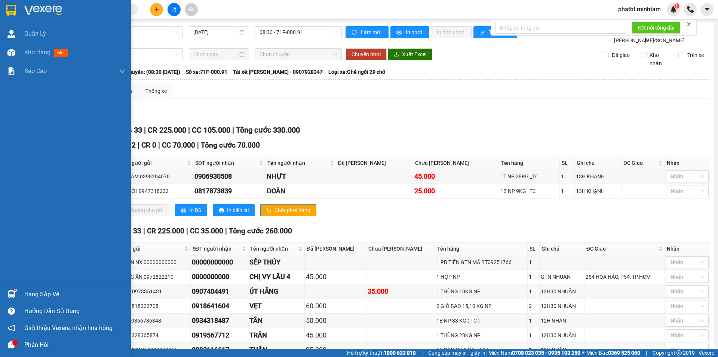
click at [33, 293] on div "Hàng sắp về" at bounding box center [74, 294] width 101 height 11
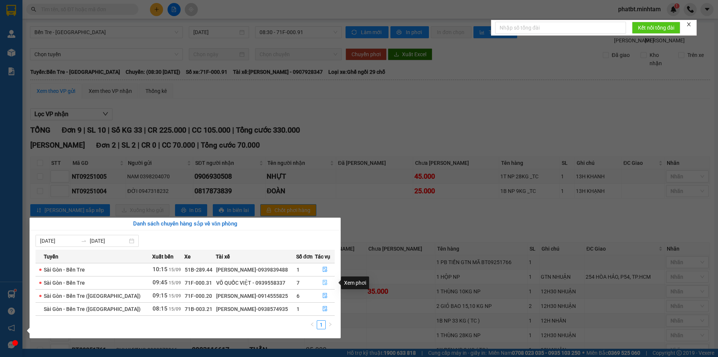
click at [325, 283] on icon "file-done" at bounding box center [325, 282] width 4 height 5
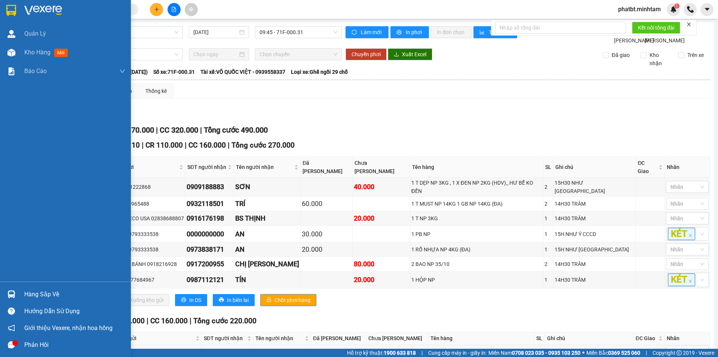
click at [24, 295] on div "Hàng sắp về" at bounding box center [74, 294] width 101 height 11
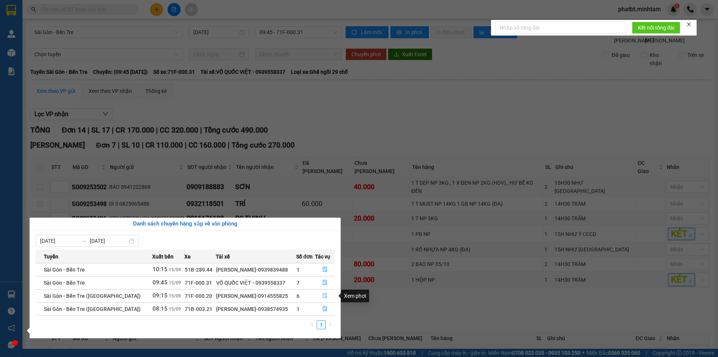
click at [323, 295] on icon "file-done" at bounding box center [325, 295] width 5 height 5
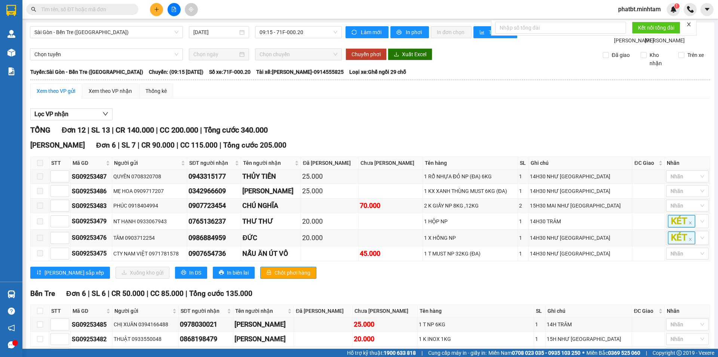
click at [690, 26] on icon "close" at bounding box center [689, 24] width 5 height 5
click at [658, 13] on span "phatbt.minhtam" at bounding box center [640, 8] width 55 height 9
click at [643, 25] on span "Đăng xuất" at bounding box center [643, 23] width 40 height 8
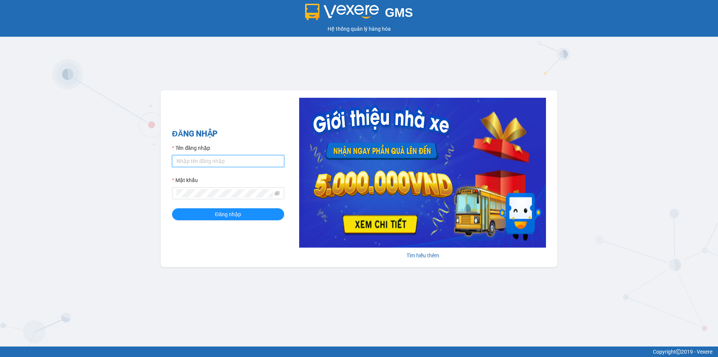
click at [231, 165] on input "Tên đăng nhập" at bounding box center [228, 161] width 112 height 12
type input "trong.minhtam"
click at [172, 208] on button "Đăng nhập" at bounding box center [228, 214] width 112 height 12
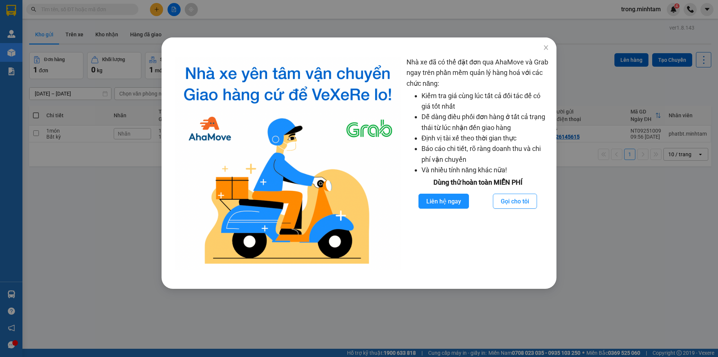
click at [116, 154] on div "Nhà xe đã có thể đặt đơn qua AhaMove và Grab ngay trên phần mềm quản lý hàng ho…" at bounding box center [359, 178] width 718 height 357
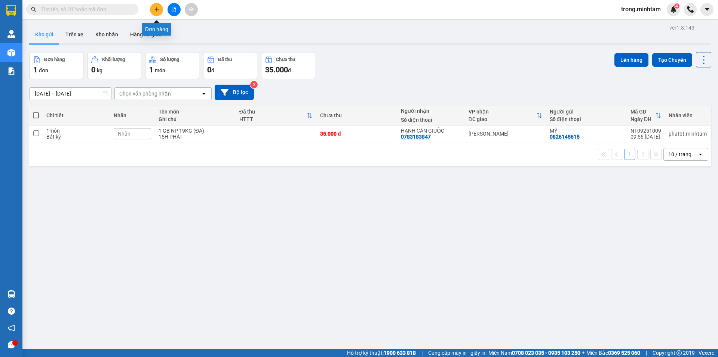
click at [161, 7] on button at bounding box center [156, 9] width 13 height 13
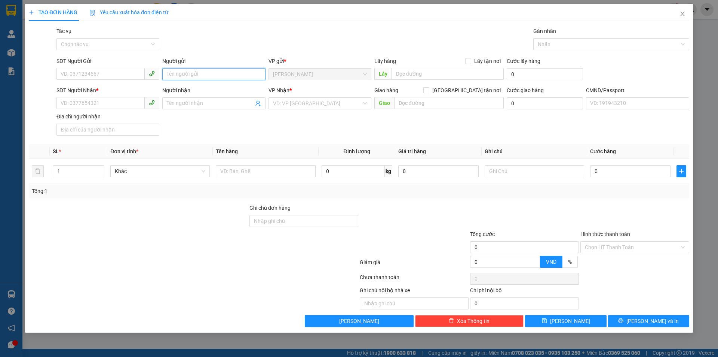
click at [180, 73] on input "Người gửi" at bounding box center [213, 74] width 103 height 12
type input "c"
type input "THỊ THÚY NX"
click at [130, 109] on div "SĐT Người Nhận * VD: 0377654321" at bounding box center [108, 99] width 103 height 26
click at [129, 103] on input "SĐT Người Nhận *" at bounding box center [101, 103] width 88 height 12
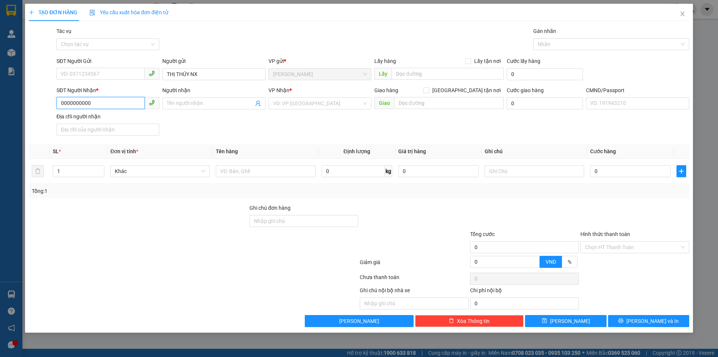
type input "0000000000"
type input "SẾP ĐUA NX"
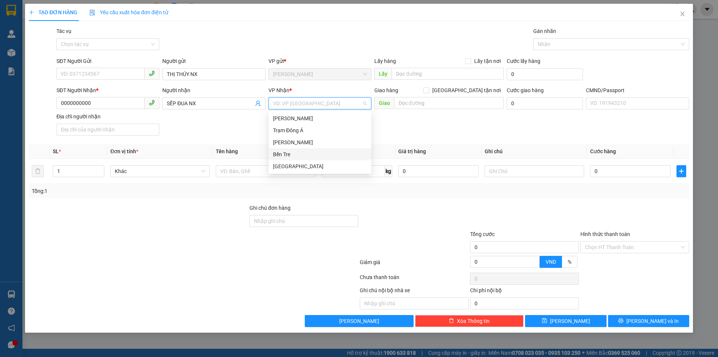
click at [285, 149] on div "Bến Tre" at bounding box center [320, 154] width 103 height 12
click at [249, 163] on td at bounding box center [266, 171] width 106 height 25
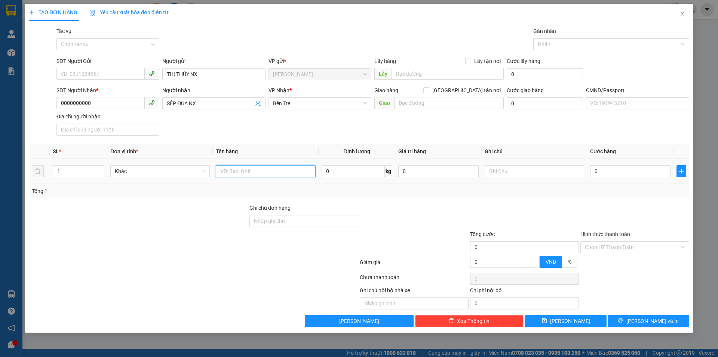
click at [248, 166] on input "text" at bounding box center [266, 171] width 100 height 12
type input "1X ĐEN NP"
click at [612, 246] on input "Hình thức thanh toán" at bounding box center [632, 246] width 95 height 11
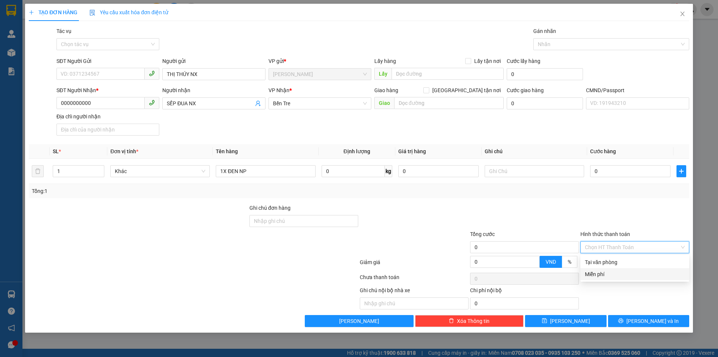
drag, startPoint x: 603, startPoint y: 262, endPoint x: 603, endPoint y: 270, distance: 8.6
click at [603, 270] on div "Tại văn phòng Miễn phí" at bounding box center [635, 268] width 109 height 24
click at [602, 271] on div "Miễn phí" at bounding box center [635, 274] width 100 height 8
click at [555, 42] on div at bounding box center [608, 44] width 145 height 9
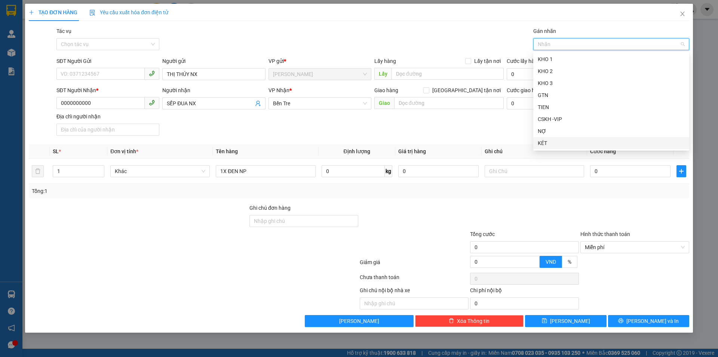
click at [554, 143] on div "KÉT" at bounding box center [611, 143] width 147 height 8
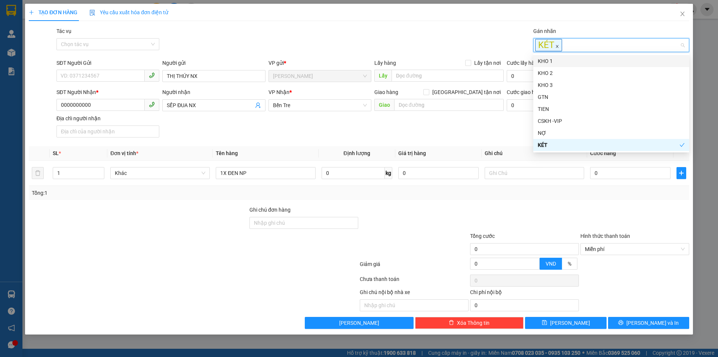
click at [556, 47] on icon "close" at bounding box center [558, 47] width 4 height 4
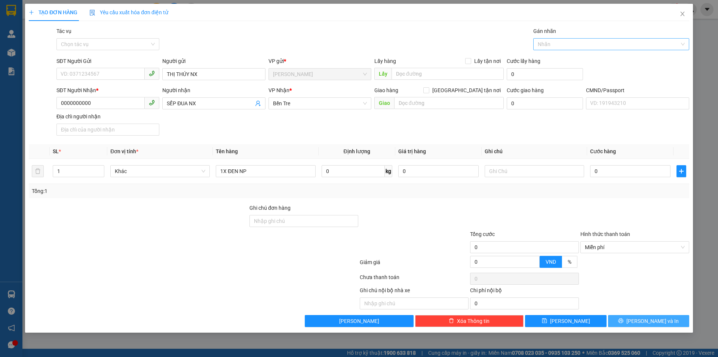
click at [629, 318] on button "[PERSON_NAME] và In" at bounding box center [648, 321] width 81 height 12
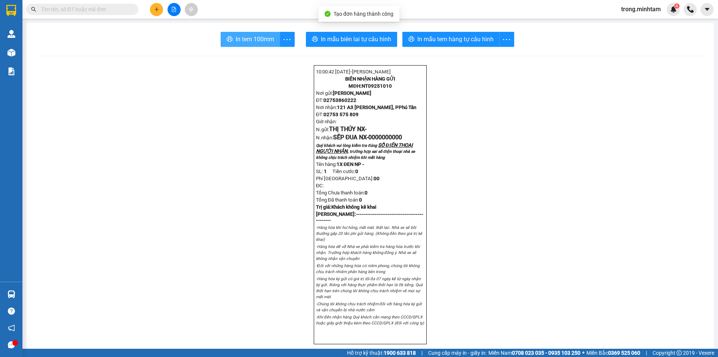
click at [248, 34] on button "In tem 100mm" at bounding box center [251, 39] width 60 height 15
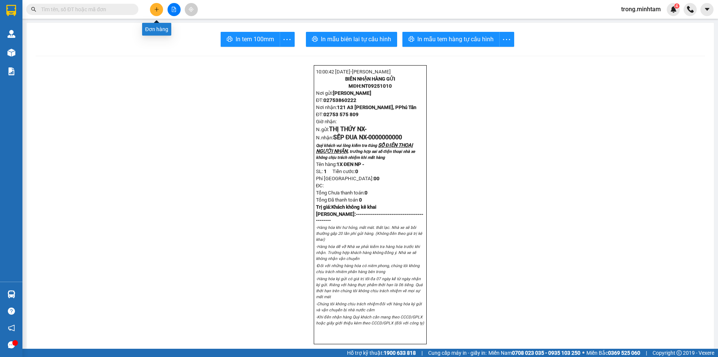
click at [151, 6] on button at bounding box center [156, 9] width 13 height 13
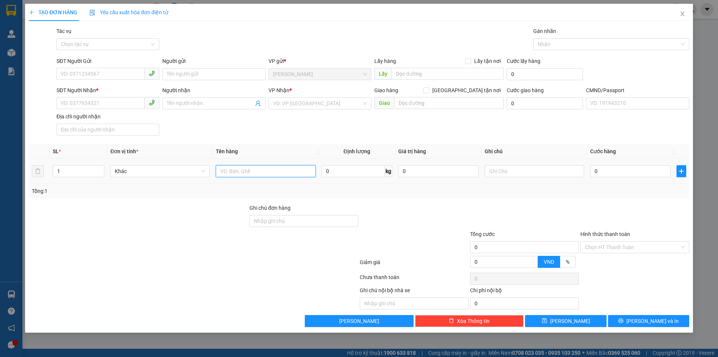
click at [236, 167] on input "text" at bounding box center [266, 171] width 100 height 12
type input "1 X TRẮNG NP_TN"
click at [75, 71] on input "SĐT Người Gửi" at bounding box center [101, 74] width 88 height 12
click at [92, 73] on input "0" at bounding box center [101, 74] width 88 height 12
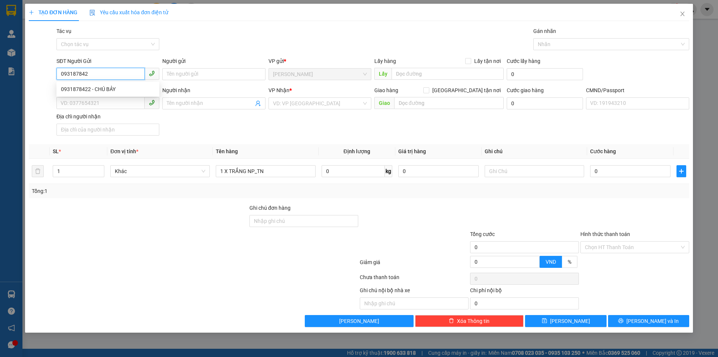
type input "0931878422"
click at [98, 89] on div "0931878422 - CHÚ BẢY" at bounding box center [108, 89] width 94 height 8
type input "CHÚ BẢY"
type input "0903731708"
type input "PHÚ"
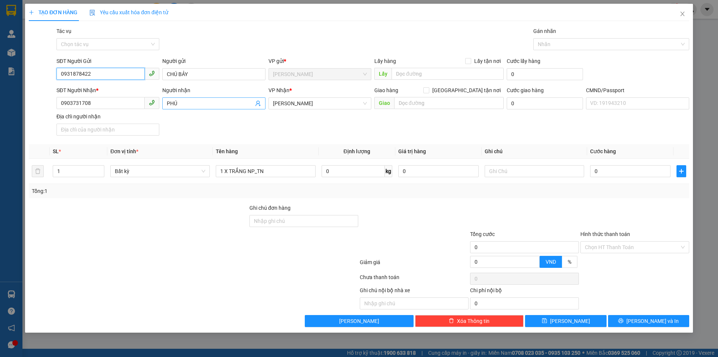
type input "0931878422"
click at [255, 101] on icon "user-add" at bounding box center [258, 103] width 6 height 6
click at [101, 106] on input "0903731708" at bounding box center [101, 103] width 88 height 12
type input "090394688"
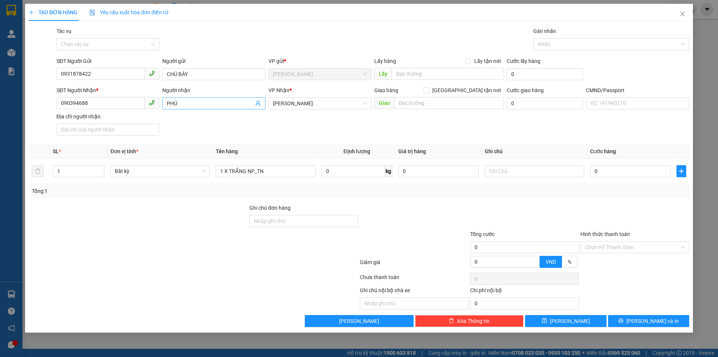
click at [185, 104] on input "PHÚ" at bounding box center [210, 103] width 86 height 8
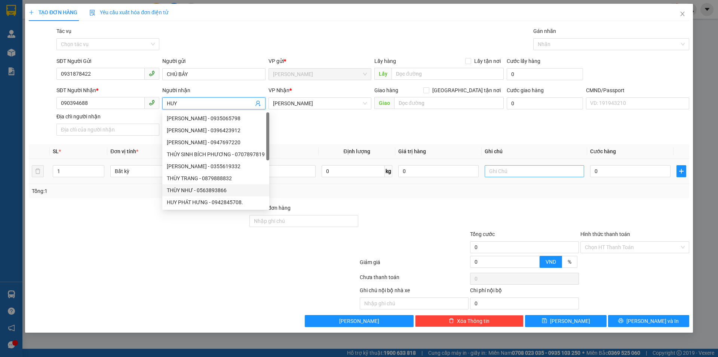
type input "HUY"
click at [526, 170] on input "text" at bounding box center [535, 171] width 100 height 12
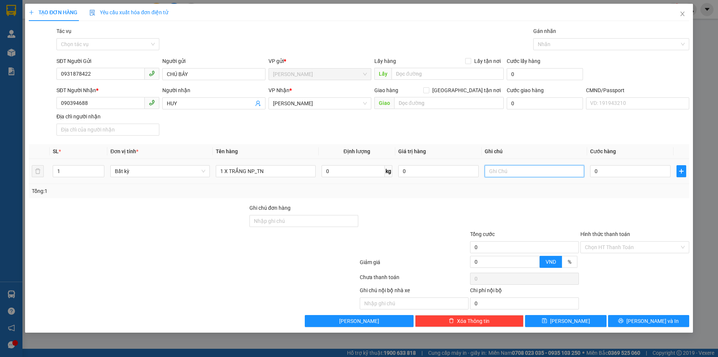
click at [523, 171] on input "text" at bounding box center [535, 171] width 100 height 12
click at [507, 167] on input "text" at bounding box center [535, 171] width 100 height 12
click at [493, 131] on div "SĐT Người Nhận * 090394688 Người nhận HUY VP Nhận * Hồ Chí Minh Giao hàng Giao …" at bounding box center [373, 112] width 636 height 52
click at [496, 166] on input "text" at bounding box center [535, 171] width 100 height 12
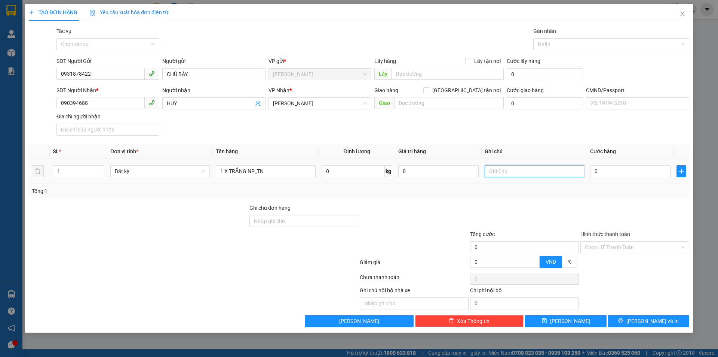
click at [495, 166] on input "text" at bounding box center [535, 171] width 100 height 12
click at [495, 168] on input "text" at bounding box center [535, 171] width 100 height 12
type input "1"
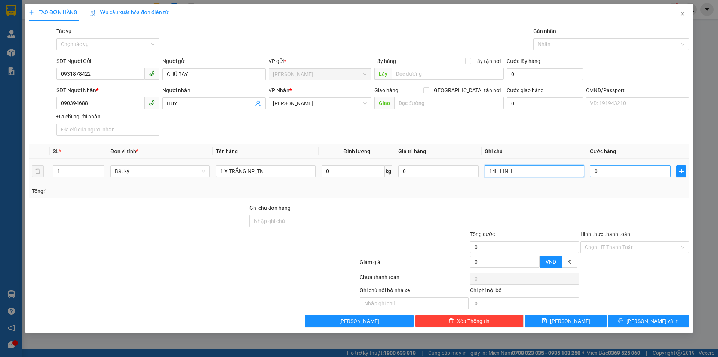
type input "14H LINH"
click at [630, 176] on input "0" at bounding box center [631, 171] width 80 height 12
type input "2"
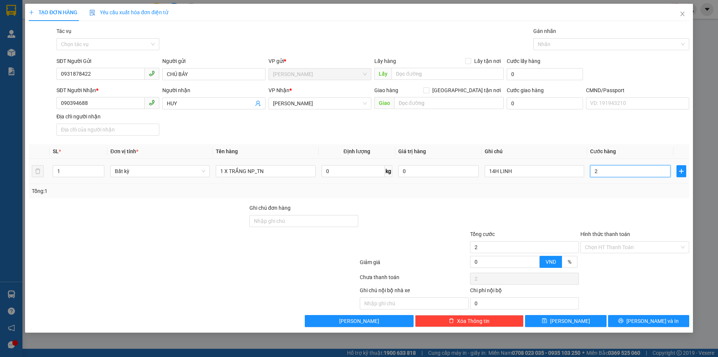
type input "20"
type input "20.000"
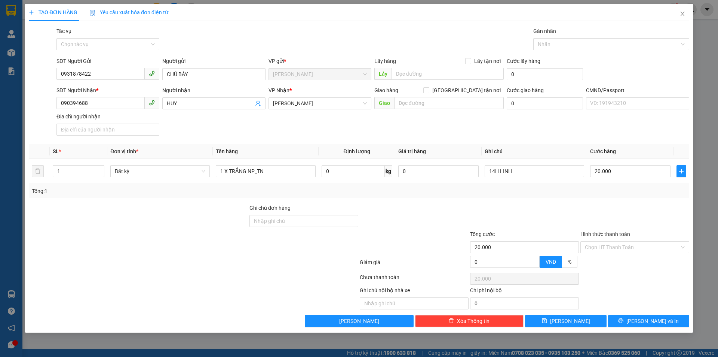
click at [555, 211] on div at bounding box center [525, 217] width 110 height 26
drag, startPoint x: 621, startPoint y: 244, endPoint x: 617, endPoint y: 240, distance: 5.6
click at [620, 244] on input "Hình thức thanh toán" at bounding box center [632, 246] width 95 height 11
click at [613, 263] on div "Tại văn phòng" at bounding box center [635, 262] width 100 height 8
type input "0"
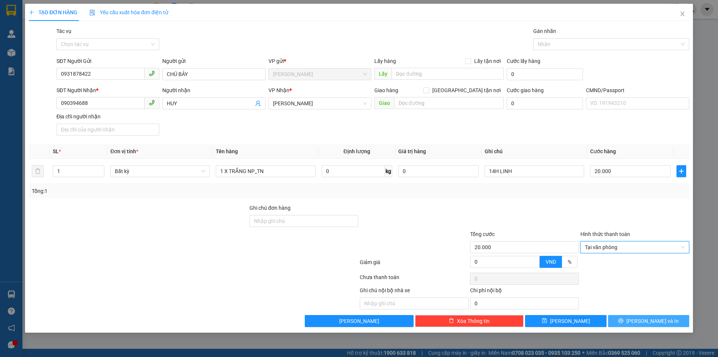
click at [646, 319] on span "Lưu và In" at bounding box center [653, 321] width 52 height 8
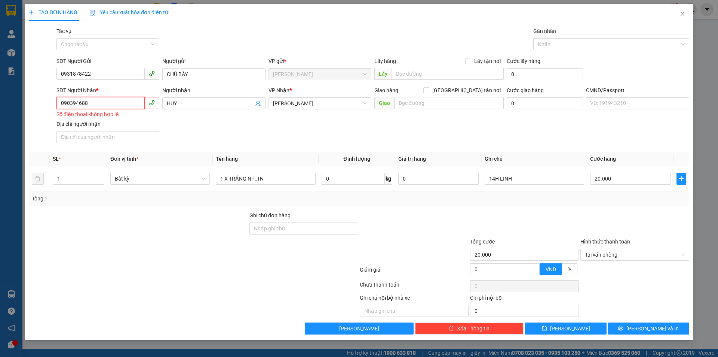
click at [115, 100] on input "090394688" at bounding box center [101, 103] width 88 height 12
click at [74, 103] on input "090394688" at bounding box center [101, 103] width 88 height 12
click at [77, 101] on input "090394688" at bounding box center [101, 103] width 88 height 12
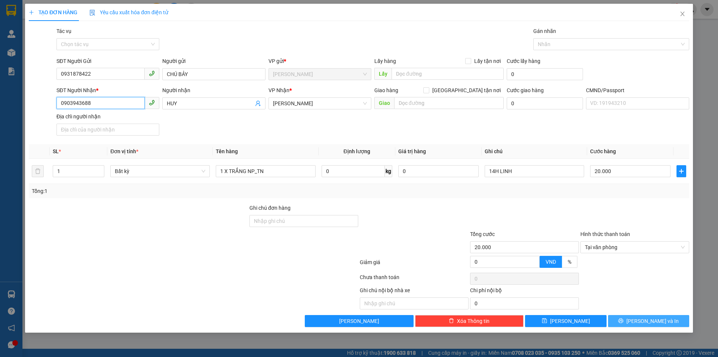
type input "0903943688"
click at [658, 324] on span "Lưu và In" at bounding box center [653, 321] width 52 height 8
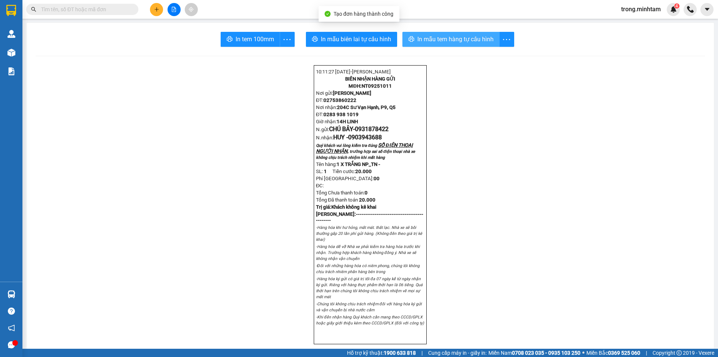
click at [437, 43] on span "In mẫu tem hàng tự cấu hình" at bounding box center [456, 38] width 76 height 9
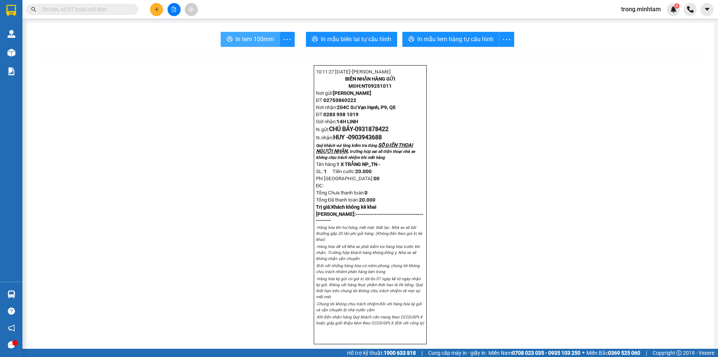
click at [246, 35] on span "In tem 100mm" at bounding box center [255, 38] width 39 height 9
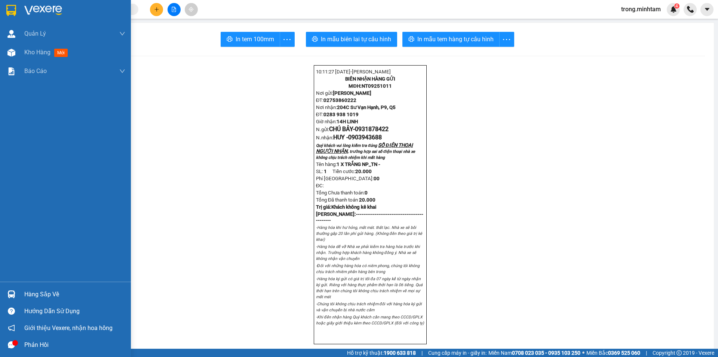
click at [15, 289] on div at bounding box center [11, 293] width 13 height 13
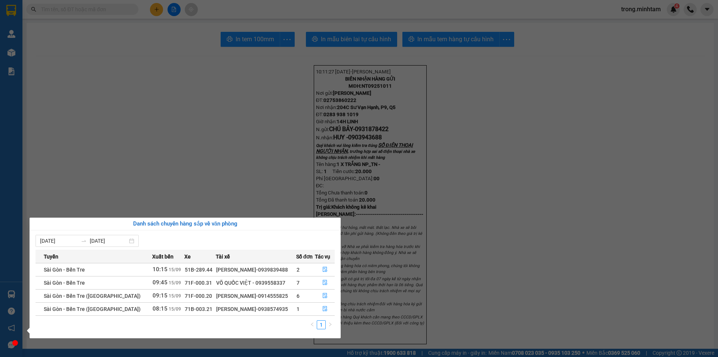
click at [77, 13] on section "Kết quả tìm kiếm ( 0 ) Bộ lọc No Data trong.minhtam 4 Quản Lý Quản lý khách hàn…" at bounding box center [359, 178] width 718 height 357
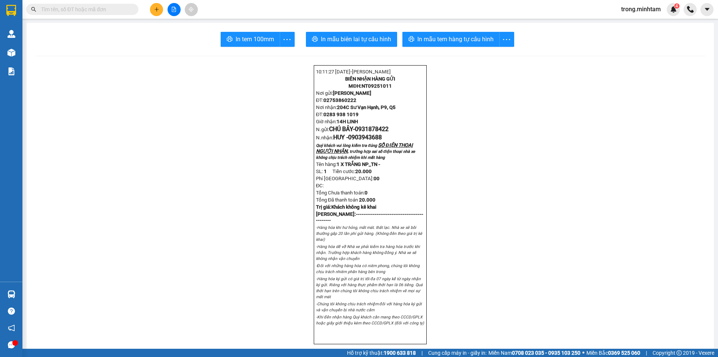
click at [81, 10] on input "text" at bounding box center [85, 9] width 88 height 8
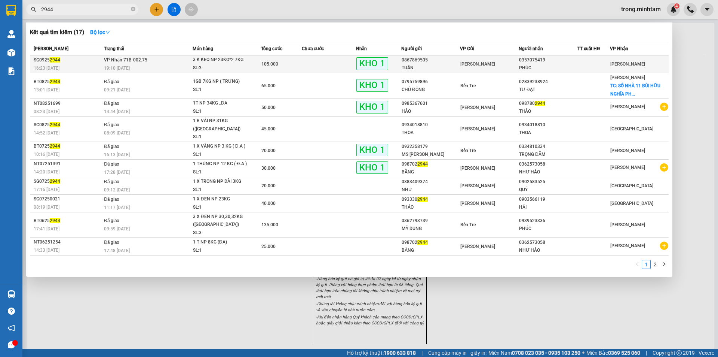
type input "2944"
click at [153, 58] on td "VP Nhận 71B-002.75 19:10 - 12/09" at bounding box center [147, 64] width 91 height 18
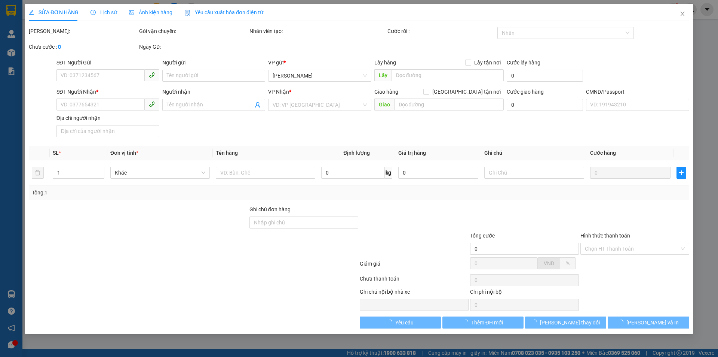
type input "0867869505"
type input "TUẤN"
type input "0357075419"
type input "PHÚC"
type input "KNM/ giao"
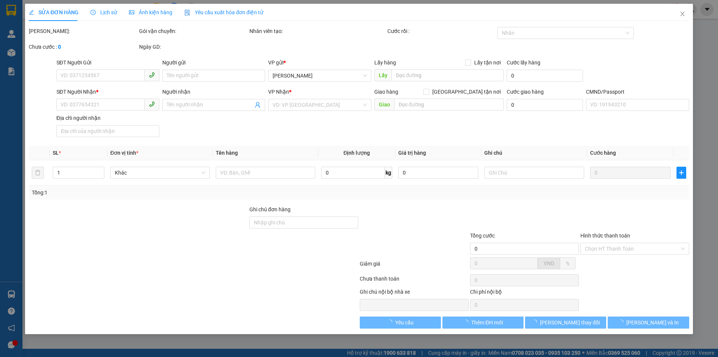
type input "105.000"
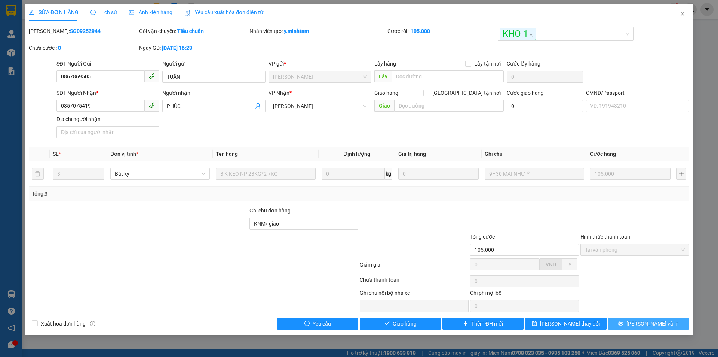
click at [641, 321] on button "Lưu và In" at bounding box center [648, 323] width 81 height 12
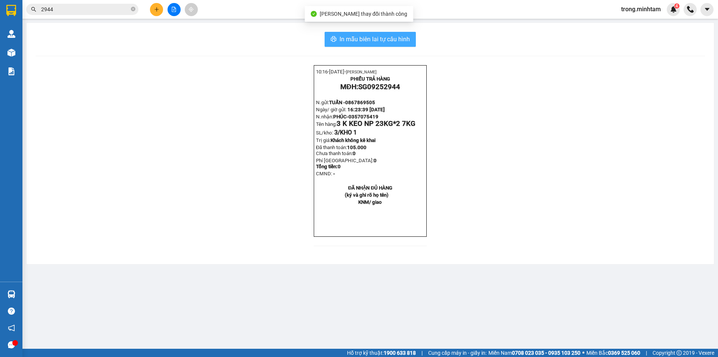
click at [379, 37] on span "In mẫu biên lai tự cấu hình" at bounding box center [375, 38] width 70 height 9
click at [387, 45] on button "In mẫu biên lai tự cấu hình" at bounding box center [370, 39] width 91 height 15
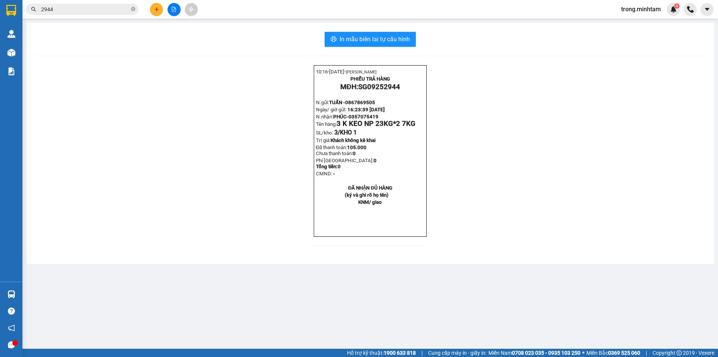
click at [62, 9] on input "2944" at bounding box center [85, 9] width 88 height 8
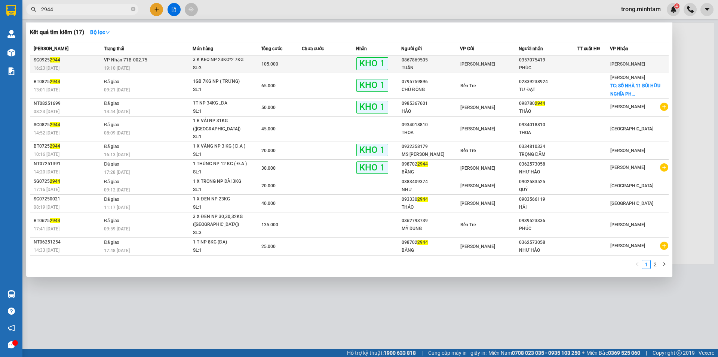
click at [278, 60] on div "105.000" at bounding box center [282, 64] width 40 height 8
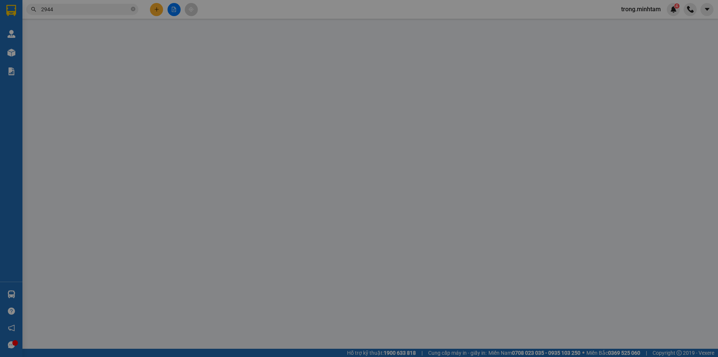
type input "0867869505"
type input "TUẤN"
type input "0357075419"
type input "PHÚC"
type input "KNM/ giao"
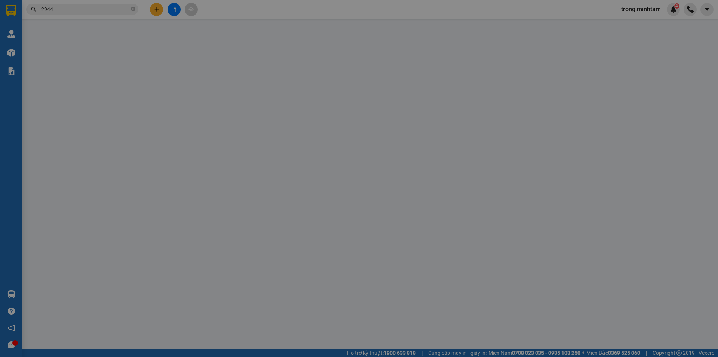
type input "105.000"
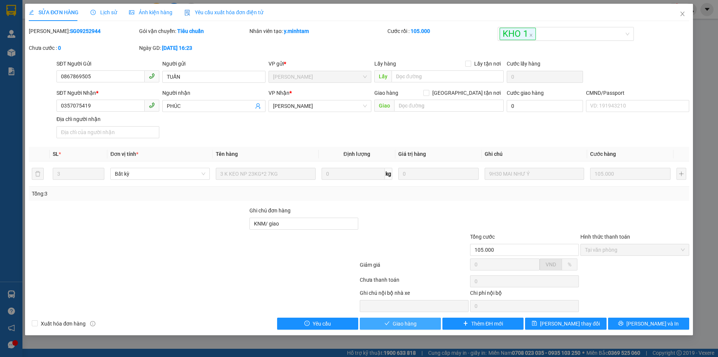
click at [399, 327] on span "Giao hàng" at bounding box center [405, 323] width 24 height 8
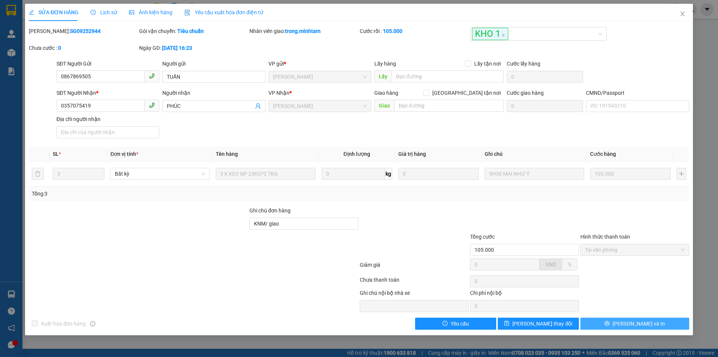
click at [642, 327] on span "Lưu và In" at bounding box center [639, 323] width 52 height 8
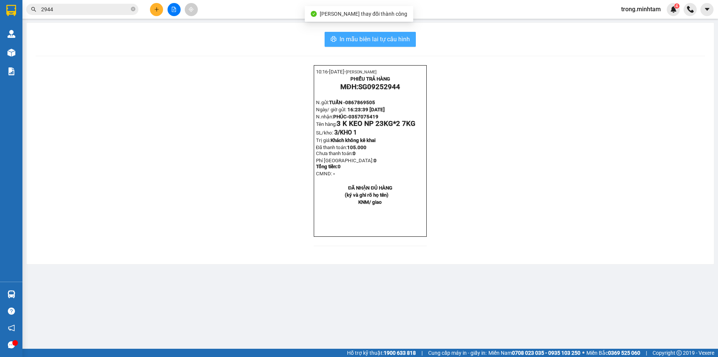
click at [403, 43] on span "In mẫu biên lai tự cấu hình" at bounding box center [375, 38] width 70 height 9
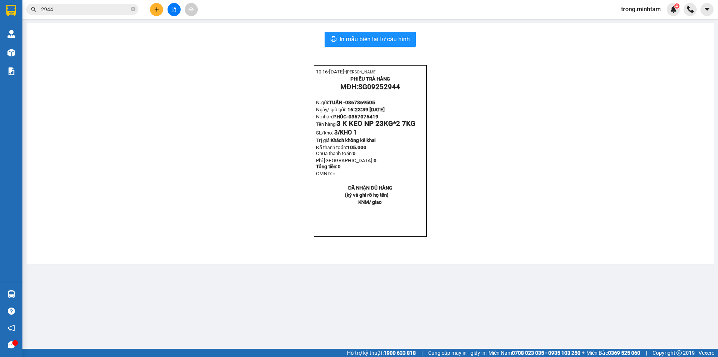
click at [158, 12] on button at bounding box center [156, 9] width 13 height 13
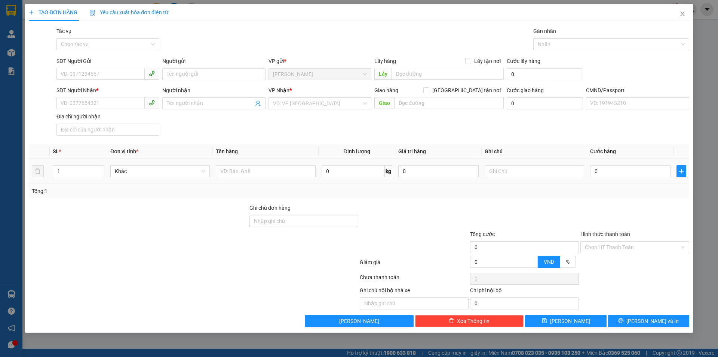
click at [245, 164] on div at bounding box center [266, 171] width 100 height 15
click at [238, 167] on input "text" at bounding box center [266, 171] width 100 height 12
type input "1 T 1KG NP_ HDV"
click at [98, 73] on input "SĐT Người Gửi" at bounding box center [101, 74] width 88 height 12
type input "0359830379"
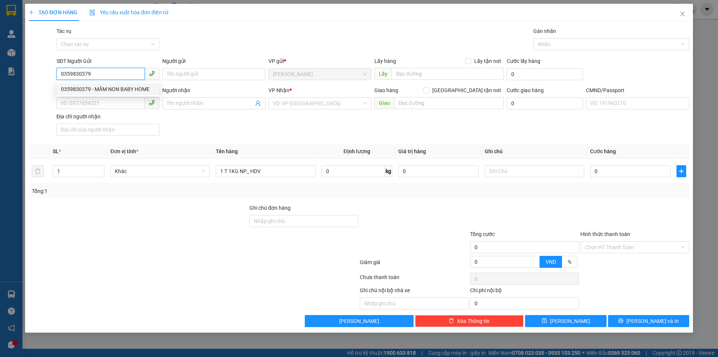
click at [108, 87] on div "0359830379 - MẦM NON BABY HOME" at bounding box center [108, 89] width 94 height 8
type input "MẦM NON BABY HOME"
type input "0866782155"
type input "THANH VY"
type input "0359830379"
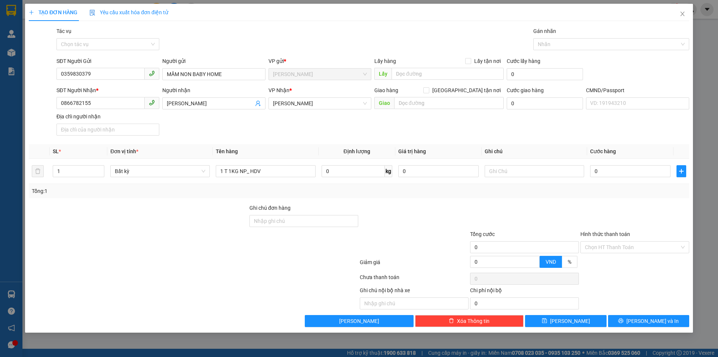
click at [245, 129] on div "SĐT Người Nhận * 0866782155 Người nhận THANH VY VP Nhận * Hồ Chí Minh Giao hàng…" at bounding box center [373, 112] width 636 height 52
click at [519, 172] on input "text" at bounding box center [535, 171] width 100 height 12
type input "1"
type input "15H LINH"
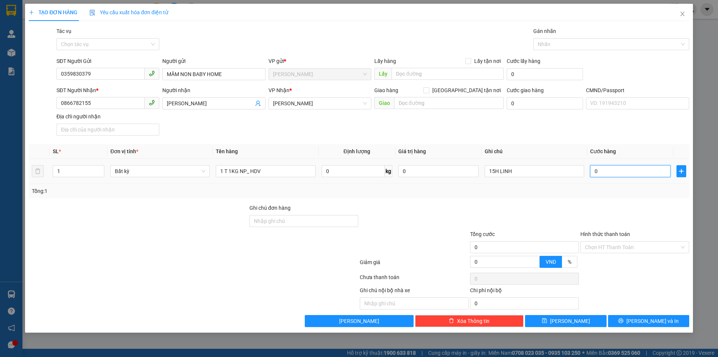
click at [605, 175] on input "0" at bounding box center [631, 171] width 80 height 12
type input "2"
type input "20"
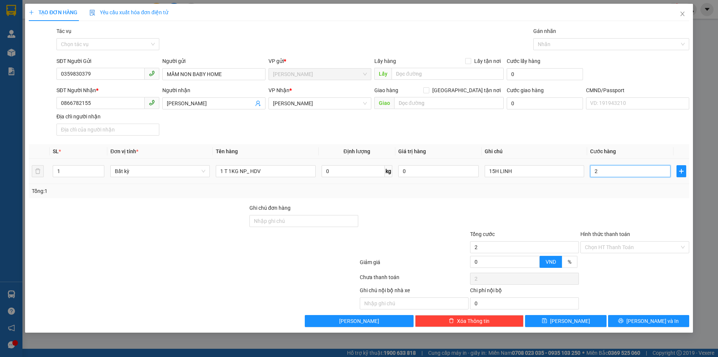
type input "20"
type input "20.000"
drag, startPoint x: 541, startPoint y: 186, endPoint x: 515, endPoint y: 186, distance: 25.4
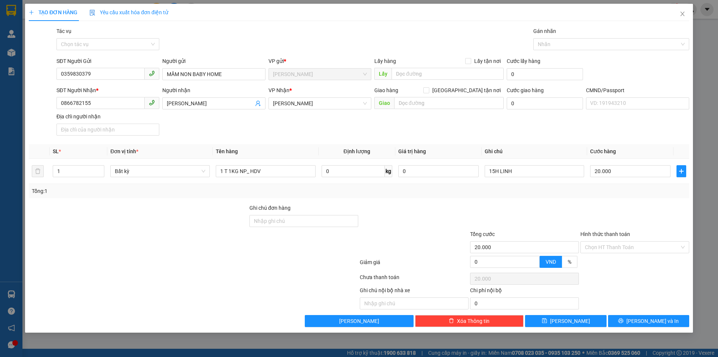
click at [540, 187] on div "Tổng: 1" at bounding box center [359, 191] width 655 height 8
click at [602, 249] on input "Hình thức thanh toán" at bounding box center [632, 246] width 95 height 11
click at [548, 213] on div at bounding box center [525, 217] width 110 height 26
click at [640, 248] on input "Hình thức thanh toán" at bounding box center [632, 246] width 95 height 11
click at [612, 259] on div "Tại văn phòng" at bounding box center [635, 262] width 100 height 8
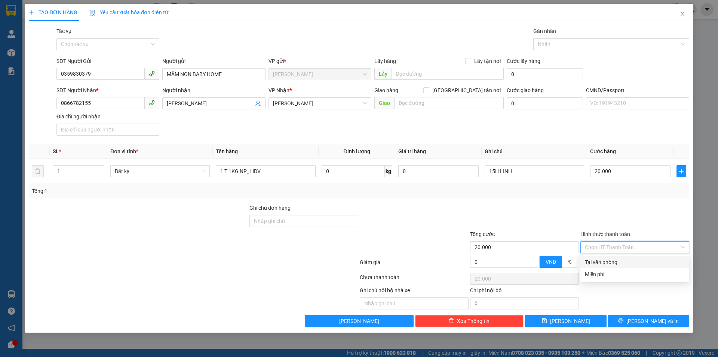
type input "0"
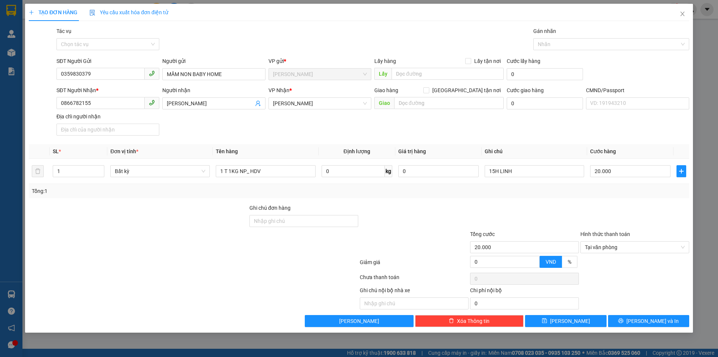
drag, startPoint x: 573, startPoint y: 217, endPoint x: 679, endPoint y: 298, distance: 133.3
click at [573, 217] on div at bounding box center [525, 217] width 110 height 26
click at [664, 322] on button "Lưu và In" at bounding box center [648, 321] width 81 height 12
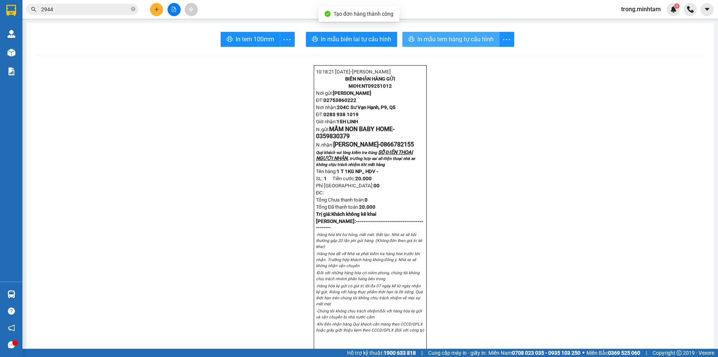
click at [436, 44] on button "In mẫu tem hàng tự cấu hình" at bounding box center [451, 39] width 97 height 15
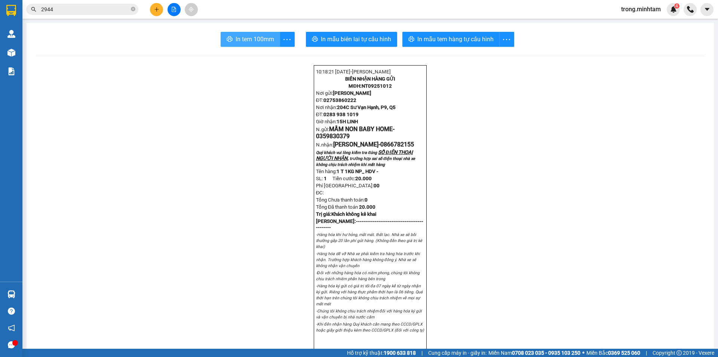
click at [268, 35] on span "In tem 100mm" at bounding box center [255, 38] width 39 height 9
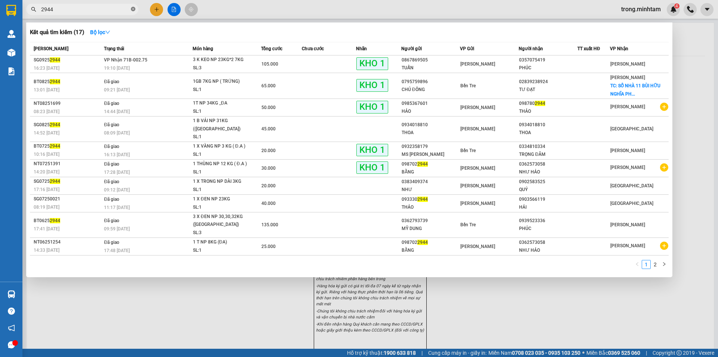
click at [132, 9] on icon "close-circle" at bounding box center [133, 9] width 4 height 4
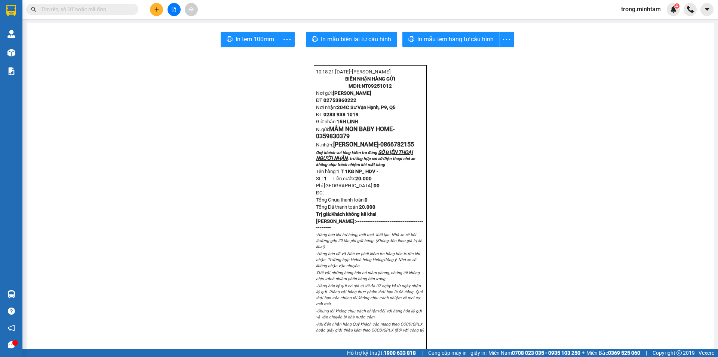
click at [83, 5] on span at bounding box center [82, 9] width 112 height 11
click at [84, 10] on input "text" at bounding box center [85, 9] width 88 height 8
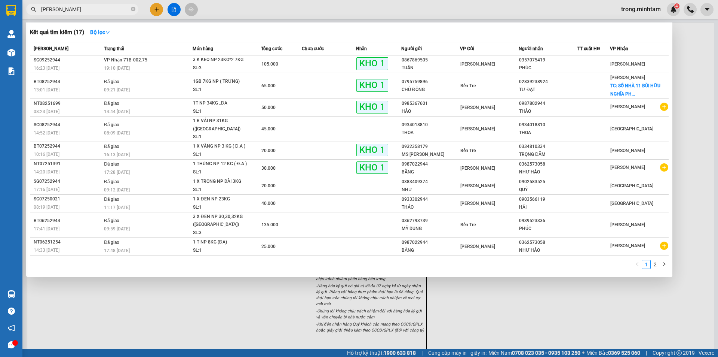
type input "LÝ THANH"
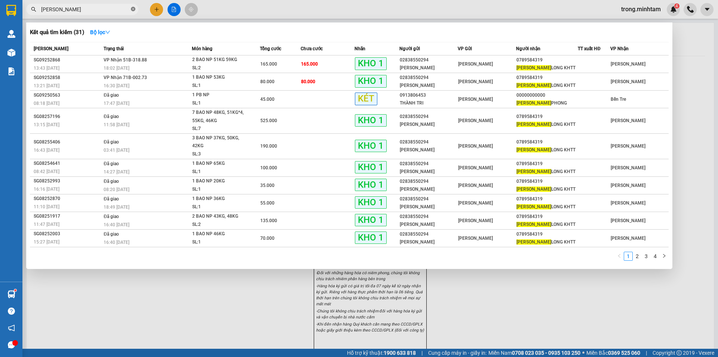
click at [133, 9] on icon "close-circle" at bounding box center [133, 9] width 4 height 4
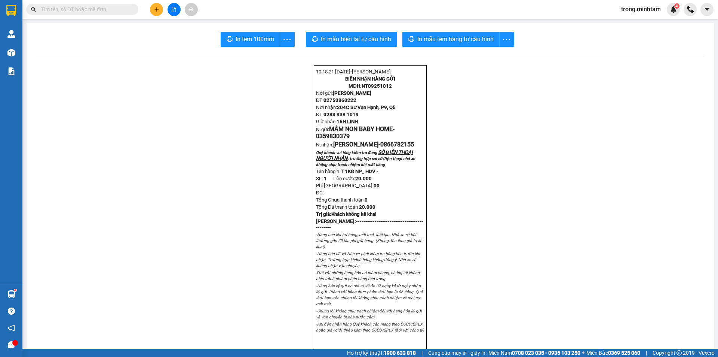
click at [106, 13] on input "text" at bounding box center [85, 9] width 88 height 8
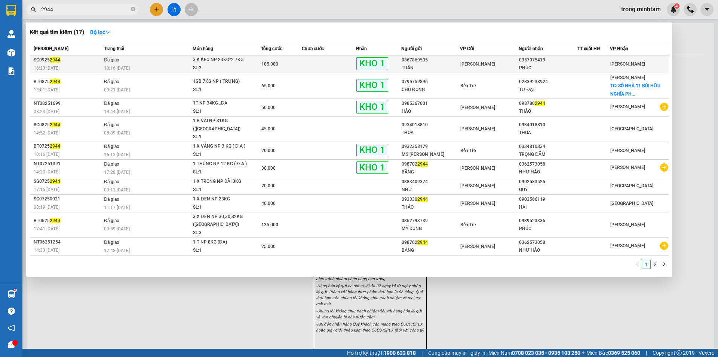
type input "2944"
click at [292, 65] on div "105.000" at bounding box center [282, 64] width 40 height 8
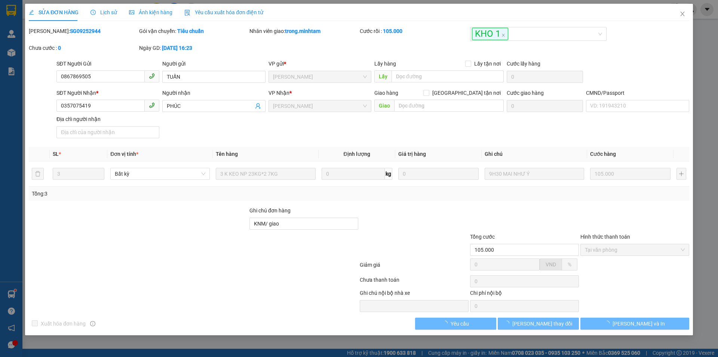
type input "0867869505"
type input "TUẤN"
type input "0357075419"
type input "PHÚC"
type input "KNM/ giao"
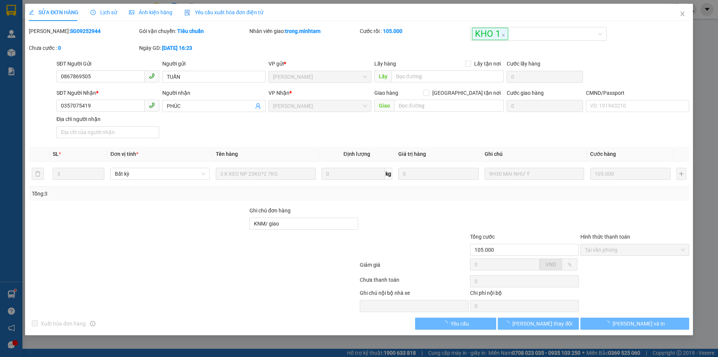
type input "105.000"
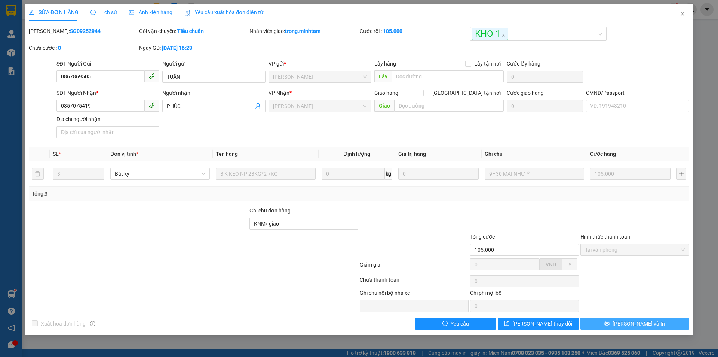
click at [610, 321] on icon "printer" at bounding box center [607, 323] width 5 height 5
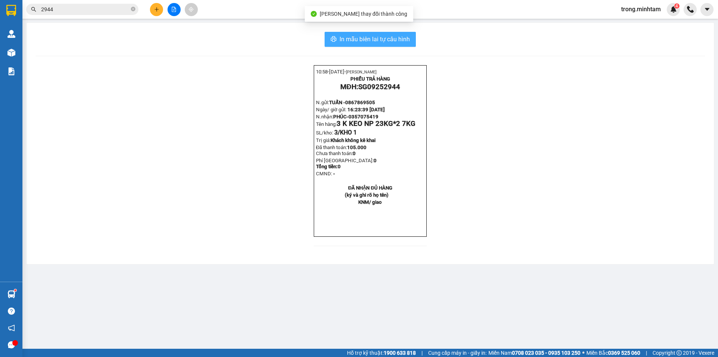
click at [389, 38] on span "In mẫu biên lai tự cấu hình" at bounding box center [375, 38] width 70 height 9
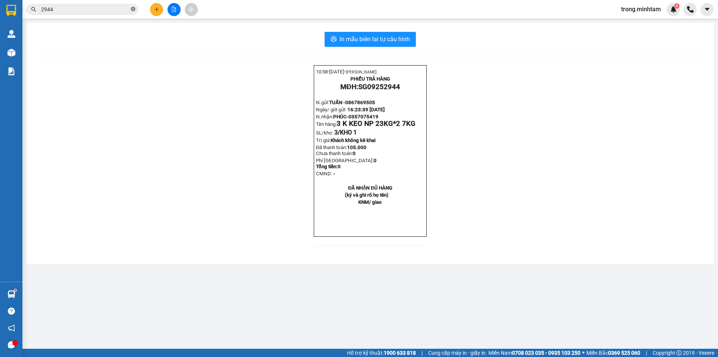
drag, startPoint x: 132, startPoint y: 7, endPoint x: 146, endPoint y: 8, distance: 13.9
click at [133, 8] on icon "close-circle" at bounding box center [133, 9] width 4 height 4
click at [156, 10] on icon "plus" at bounding box center [156, 9] width 5 height 5
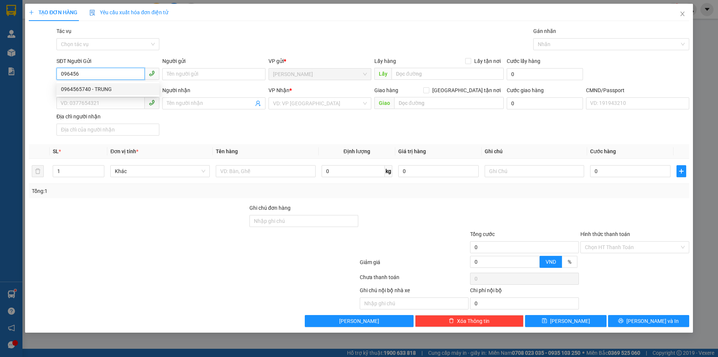
click at [84, 88] on div "0964565740 - TRUNG" at bounding box center [108, 89] width 94 height 8
type input "0964565740"
type input "TRUNG"
type input "0908264622"
type input "MẪN"
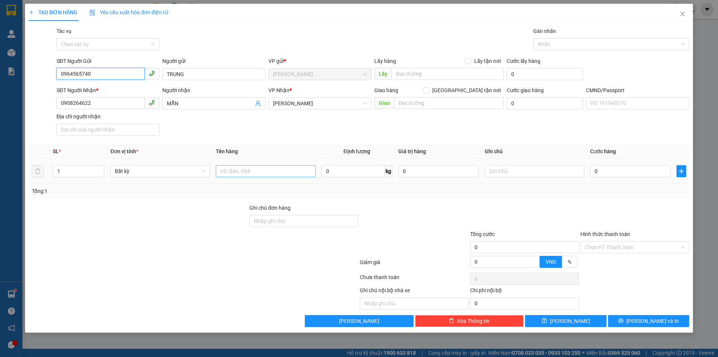
type input "0964565740"
click at [230, 174] on input "text" at bounding box center [266, 171] width 100 height 12
type input "1 BAO NP 29KG"
click at [498, 168] on input "text" at bounding box center [535, 171] width 100 height 12
type input "15H00 TRỌNG"
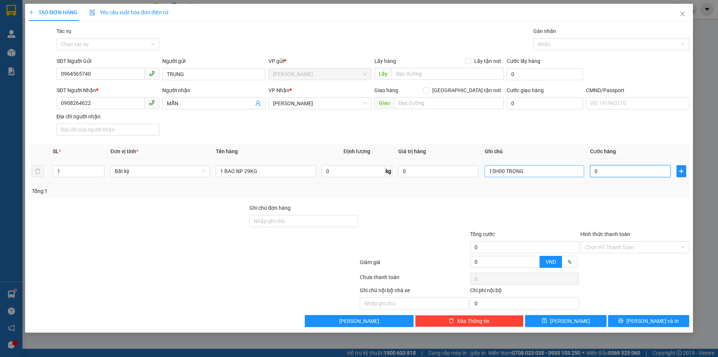
type input "4"
type input "45"
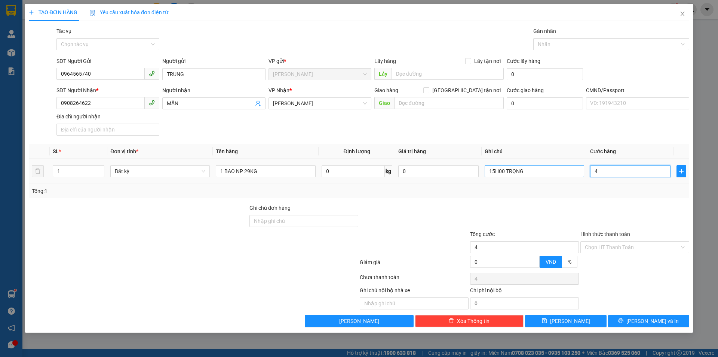
type input "45"
click at [605, 247] on input "Hình thức thanh toán" at bounding box center [632, 246] width 95 height 11
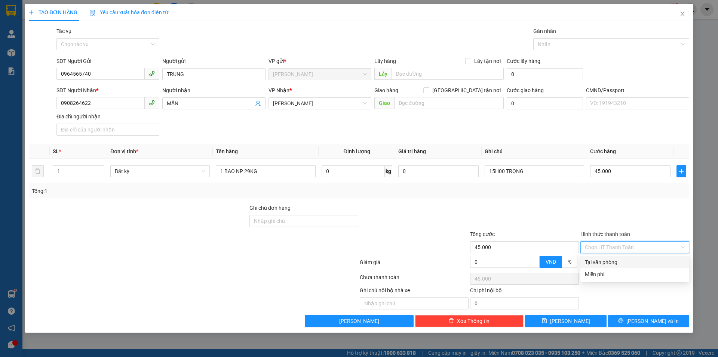
click at [605, 254] on div "Hình thức thanh toán Chọn HT Thanh Toán" at bounding box center [635, 243] width 109 height 26
click at [604, 246] on input "Hình thức thanh toán" at bounding box center [632, 246] width 95 height 11
click at [604, 262] on div "Tại văn phòng" at bounding box center [635, 262] width 100 height 8
click at [640, 315] on button "Lưu và In" at bounding box center [648, 321] width 81 height 12
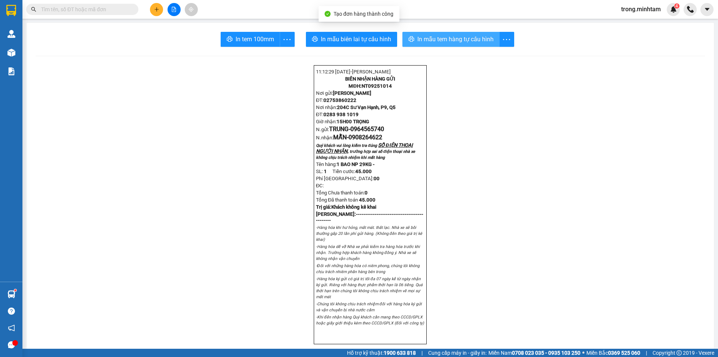
click at [412, 41] on button "In mẫu tem hàng tự cấu hình" at bounding box center [451, 39] width 97 height 15
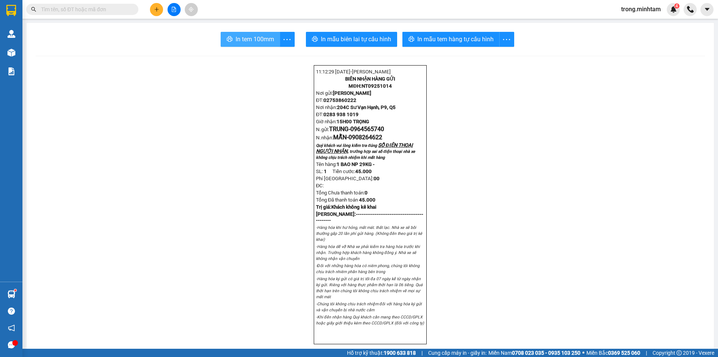
click at [244, 42] on span "In tem 100mm" at bounding box center [255, 38] width 39 height 9
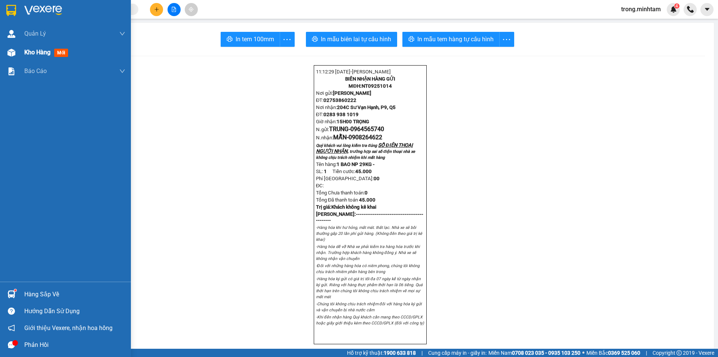
click at [34, 54] on span "Kho hàng" at bounding box center [37, 52] width 26 height 7
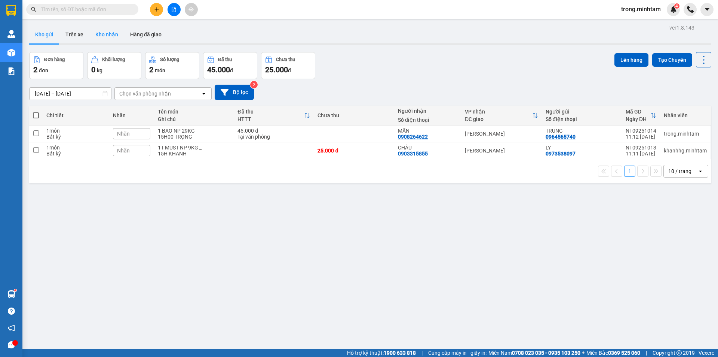
click at [120, 38] on button "Kho nhận" at bounding box center [106, 34] width 35 height 18
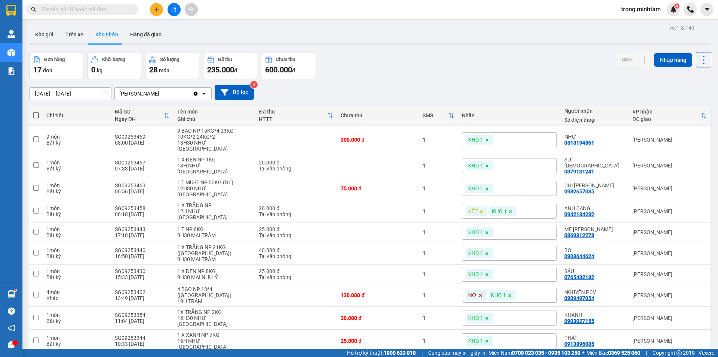
click at [681, 356] on div "10 / trang" at bounding box center [680, 363] width 23 height 7
click at [673, 288] on ul "5 / trang 10 / trang 20 / trang 50 / trang 80 / trang 100 / trang" at bounding box center [680, 281] width 45 height 87
click at [673, 312] on span "100 / trang" at bounding box center [677, 315] width 27 height 7
click at [55, 92] on input "13/09/2025 – 15/09/2025" at bounding box center [71, 94] width 82 height 12
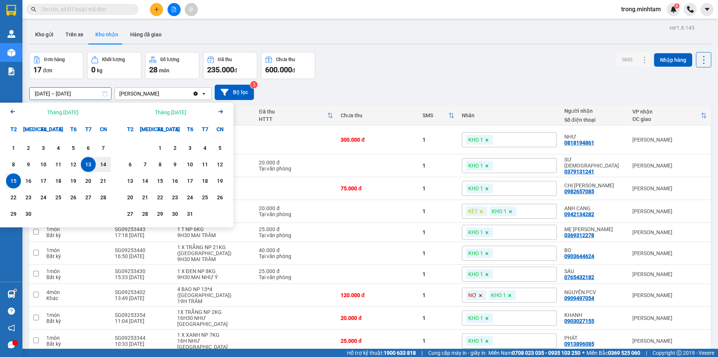
click at [13, 113] on icon "Arrow Left" at bounding box center [12, 111] width 9 height 9
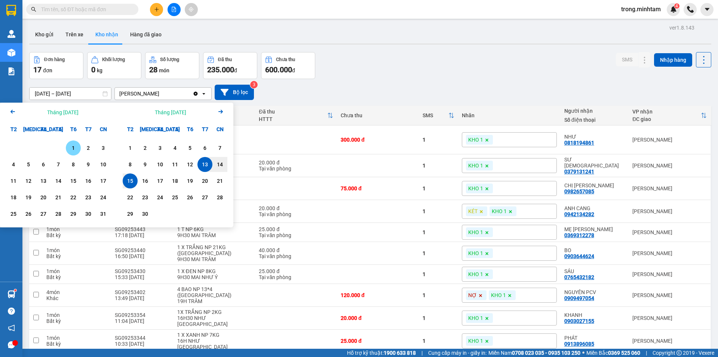
click at [13, 113] on icon "Arrow Left" at bounding box center [12, 111] width 9 height 9
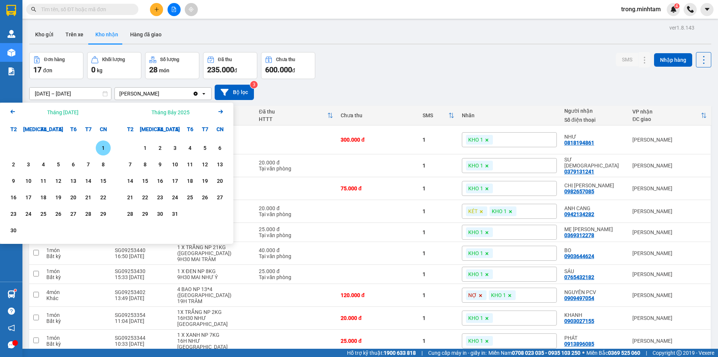
click at [13, 113] on icon "Arrow Left" at bounding box center [12, 111] width 9 height 9
click at [14, 113] on icon "Arrow Left" at bounding box center [12, 111] width 9 height 9
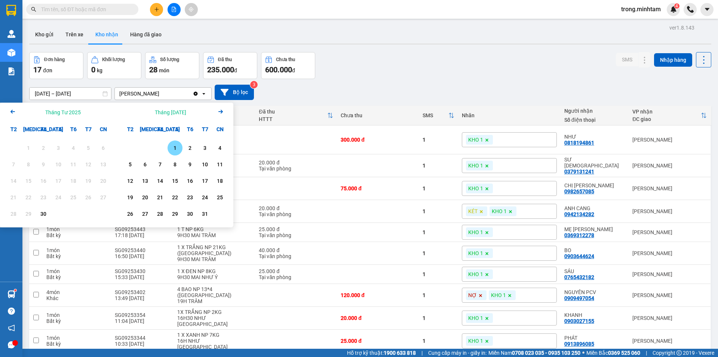
click at [171, 150] on div "1" at bounding box center [175, 147] width 10 height 9
click at [223, 111] on icon "Arrow Right" at bounding box center [220, 111] width 9 height 9
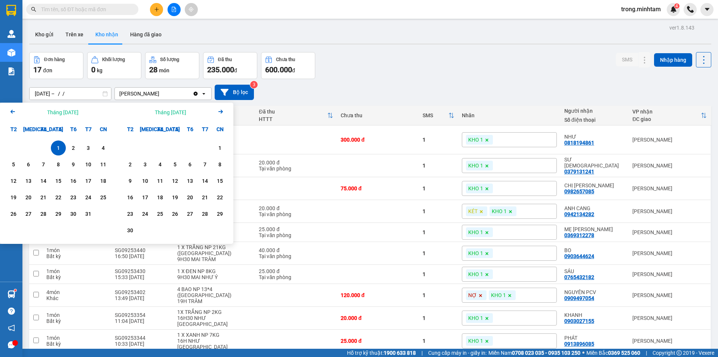
click at [223, 111] on icon "Arrow Right" at bounding box center [220, 111] width 9 height 9
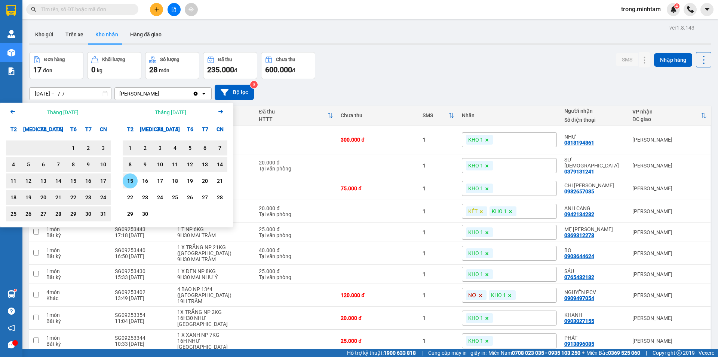
click at [132, 179] on div "15" at bounding box center [130, 180] width 10 height 9
type input "01/05/2025 – 15/09/2025"
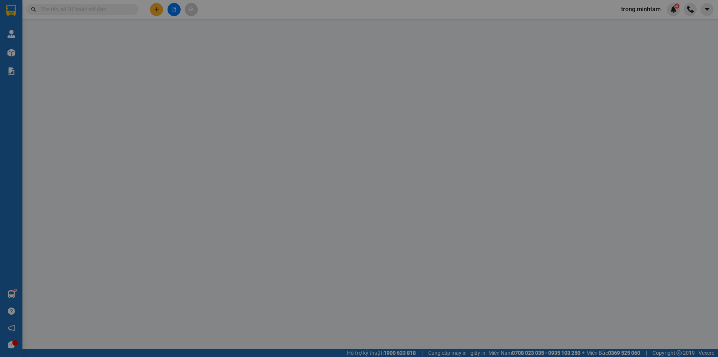
type input "02838550294"
type input "NGUYỆT QUANG"
type input "0789584319"
type input "LÝ THANH LONG KHTT"
type input "80.000"
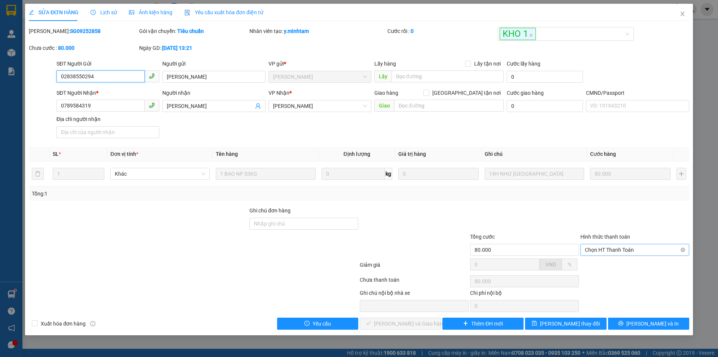
click at [615, 251] on span "Chọn HT Thanh Toán" at bounding box center [635, 249] width 100 height 11
click at [600, 266] on div "Tại văn phòng" at bounding box center [635, 264] width 100 height 8
type input "0"
drag, startPoint x: 417, startPoint y: 327, endPoint x: 438, endPoint y: 324, distance: 21.1
click at [417, 327] on span "Lưu và Giao hàng" at bounding box center [410, 323] width 72 height 8
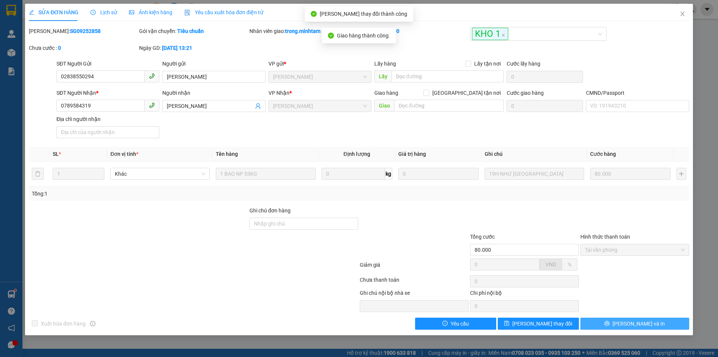
click at [634, 323] on span "Lưu và In" at bounding box center [639, 323] width 52 height 8
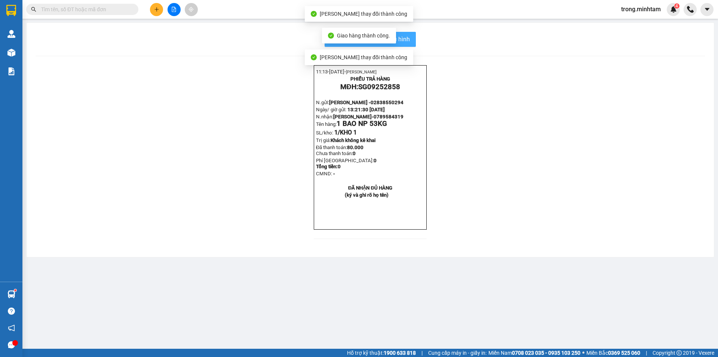
click at [408, 45] on button "In mẫu biên lai tự cấu hình" at bounding box center [370, 39] width 91 height 15
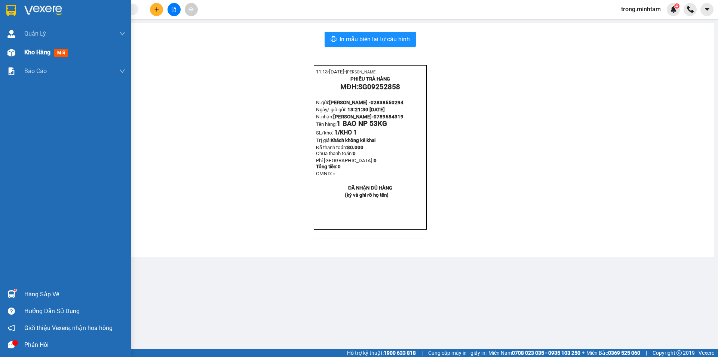
click at [35, 54] on span "Kho hàng" at bounding box center [37, 52] width 26 height 7
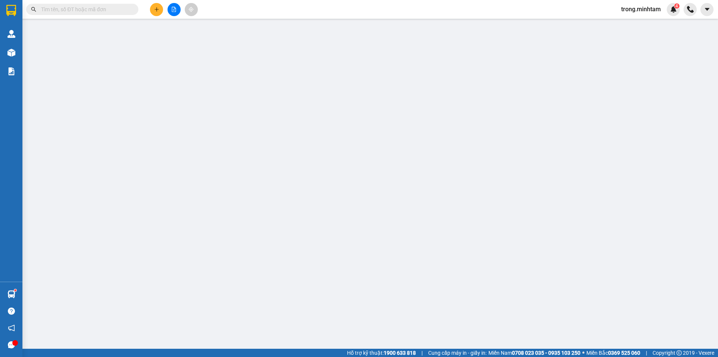
type input "02838550294"
type input "NGUYỆT QUANG"
type input "0789584319"
type input "LÝ THANH LONG KHTT"
type input "KHÔNG GỌI"
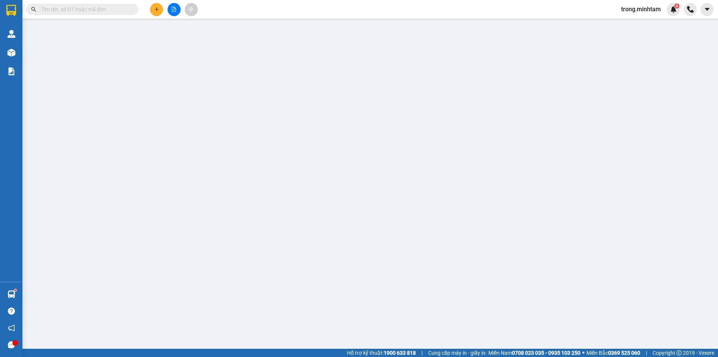
type input "165.000"
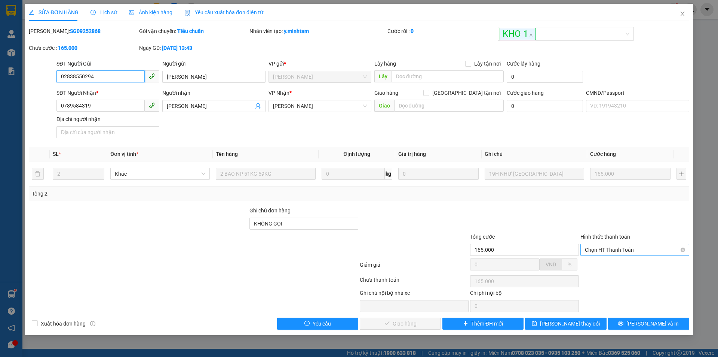
click at [607, 245] on span "Chọn HT Thanh Toán" at bounding box center [635, 249] width 100 height 11
click at [602, 262] on div "Tại văn phòng" at bounding box center [635, 264] width 100 height 8
type input "0"
click at [413, 320] on span "Lưu và Giao hàng" at bounding box center [410, 323] width 72 height 8
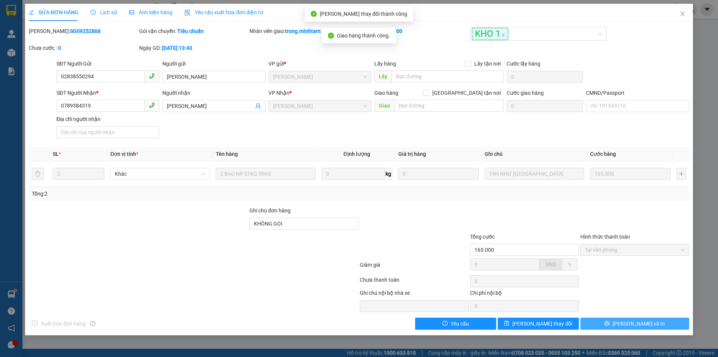
click at [614, 323] on button "Lưu và In" at bounding box center [635, 323] width 109 height 12
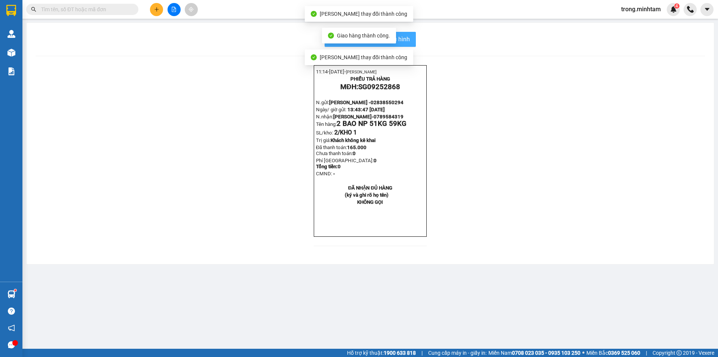
click at [402, 39] on span "In mẫu biên lai tự cấu hình" at bounding box center [375, 38] width 70 height 9
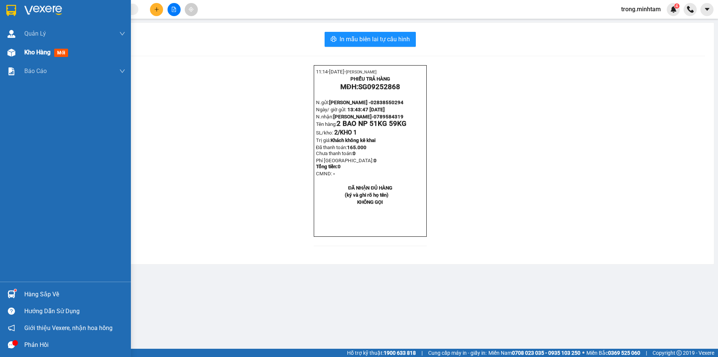
click at [43, 51] on span "Kho hàng" at bounding box center [37, 52] width 26 height 7
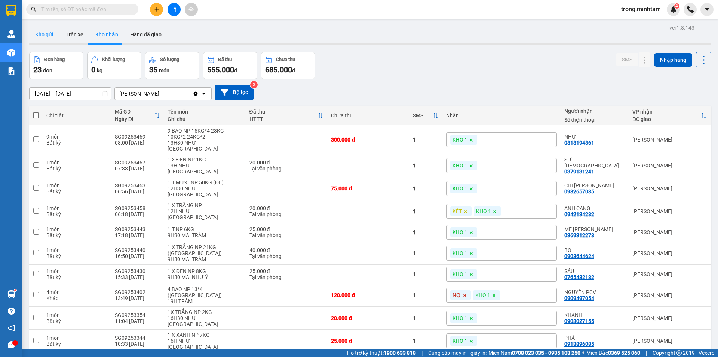
click at [44, 36] on button "Kho gửi" at bounding box center [44, 34] width 30 height 18
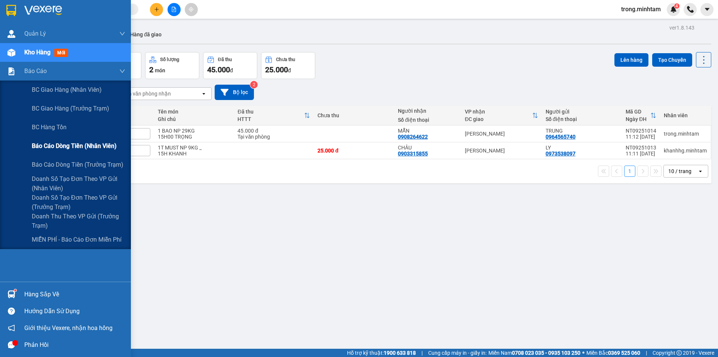
click at [59, 146] on span "Báo cáo dòng tiền (nhân viên)" at bounding box center [74, 145] width 85 height 9
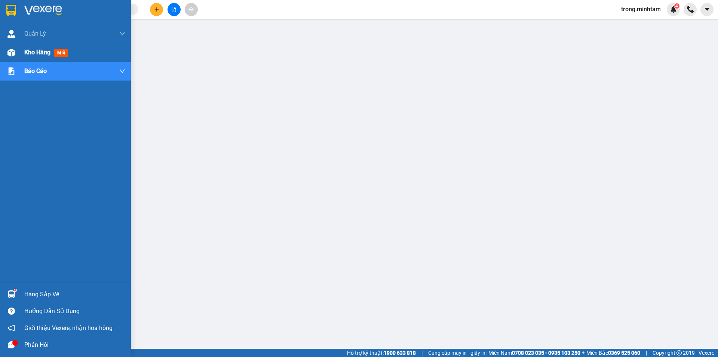
click at [28, 49] on span "Kho hàng" at bounding box center [37, 52] width 26 height 7
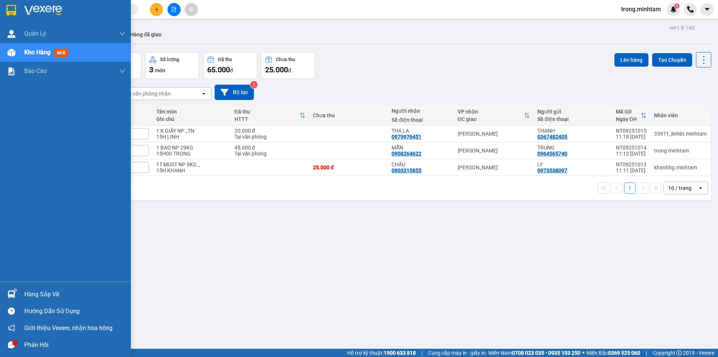
click at [28, 287] on div "Hàng sắp về" at bounding box center [65, 294] width 131 height 17
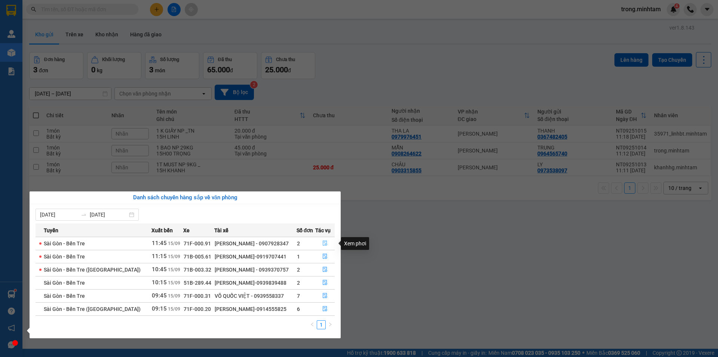
click at [323, 244] on icon "file-done" at bounding box center [325, 242] width 5 height 5
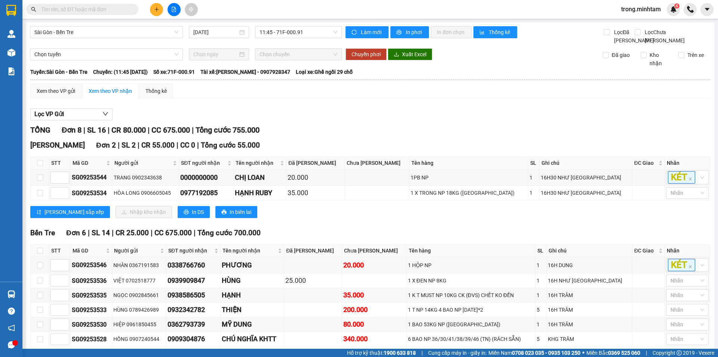
click at [108, 8] on input "text" at bounding box center [85, 9] width 88 height 8
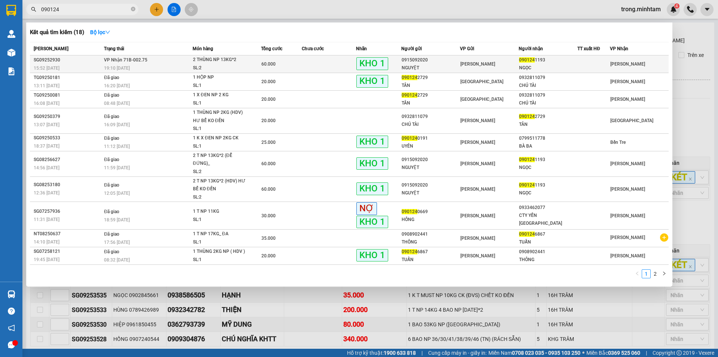
type input "090124"
click at [240, 58] on div "2 THÙNG NP 13KG*2" at bounding box center [221, 60] width 56 height 8
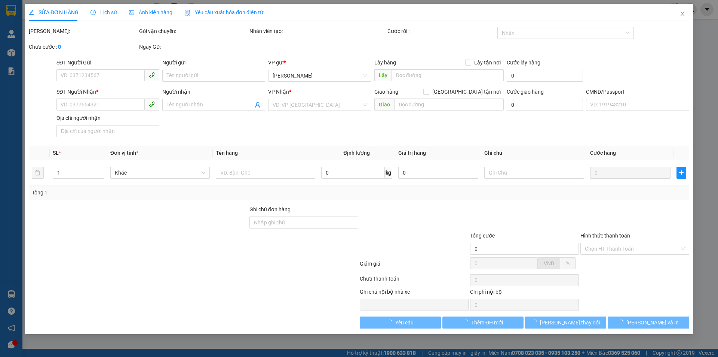
type input "0915092020"
type input "NGUYỆT"
type input "0901241193"
type input "NGỌC"
type input "THUÊ BAO"
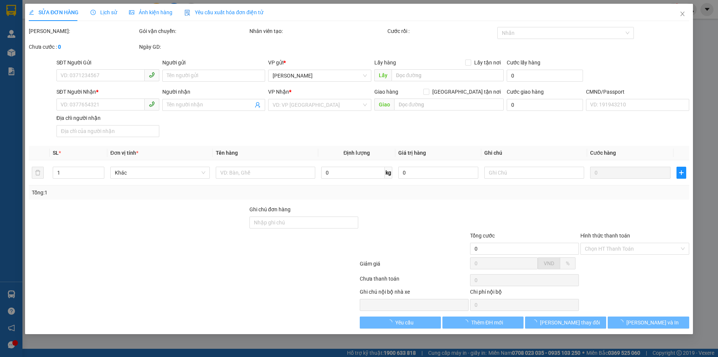
type input "60.000"
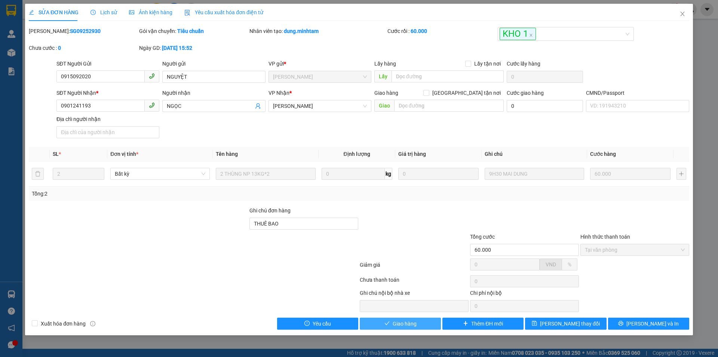
click at [399, 321] on span "Giao hàng" at bounding box center [405, 323] width 24 height 8
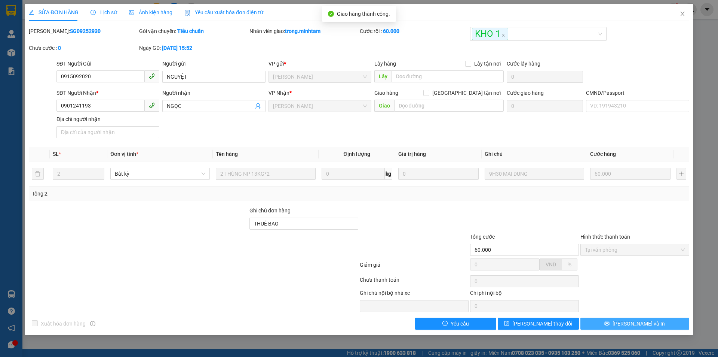
click at [653, 324] on button "Lưu và In" at bounding box center [635, 323] width 109 height 12
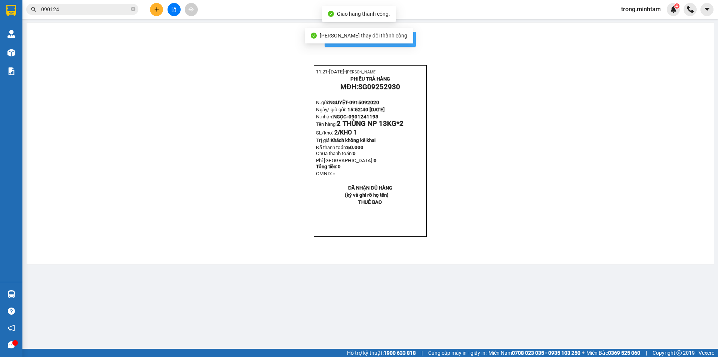
click at [402, 39] on span "In mẫu biên lai tự cấu hình" at bounding box center [375, 38] width 70 height 9
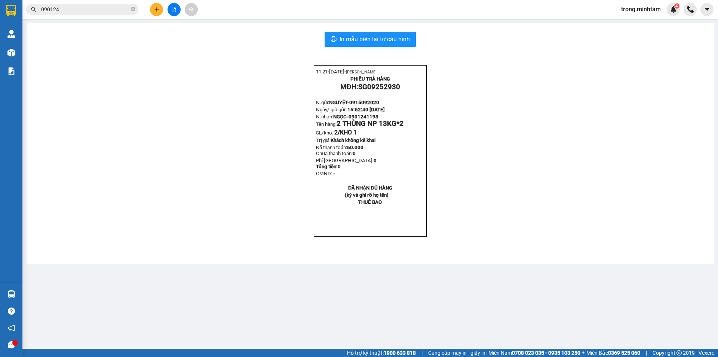
click at [329, 0] on html "Kết quả tìm kiếm ( 18 ) Bộ lọc Mã ĐH Trạng thái Món hàng Tổng cước Chưa cước Nh…" at bounding box center [359, 178] width 718 height 357
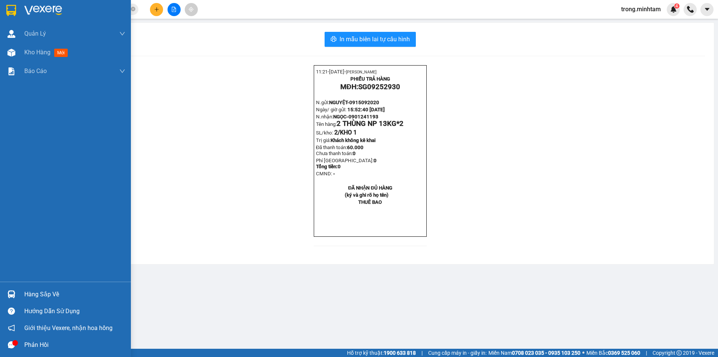
click at [41, 293] on div "Hàng sắp về" at bounding box center [74, 294] width 101 height 11
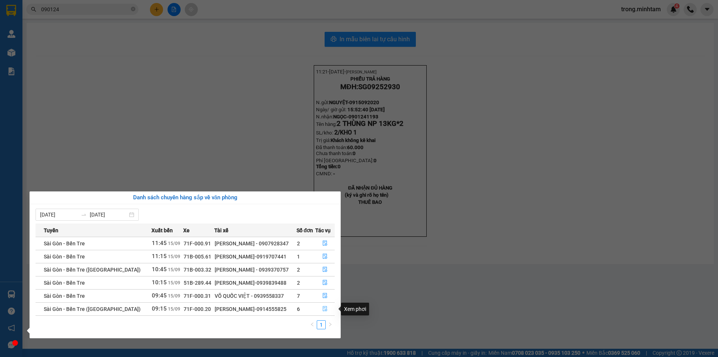
click at [323, 308] on icon "file-done" at bounding box center [325, 308] width 4 height 5
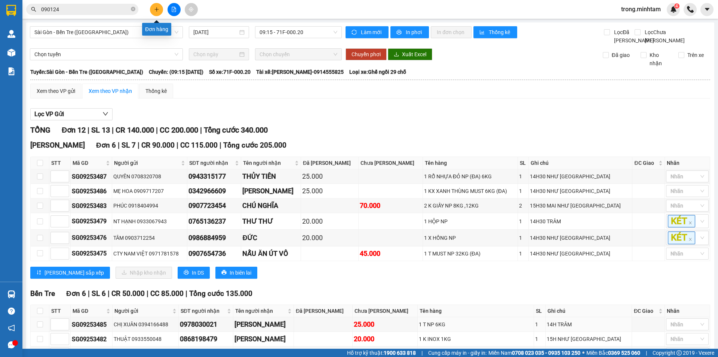
click at [157, 12] on button at bounding box center [156, 9] width 13 height 13
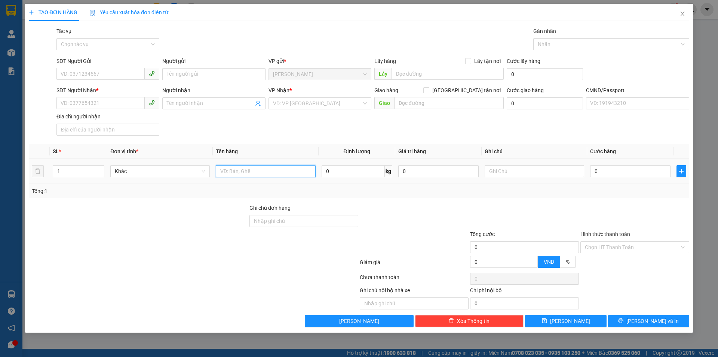
click at [272, 170] on input "text" at bounding box center [266, 171] width 100 height 12
type input "1 X XANH 7 KG NP (ĐÂ)"
click at [117, 76] on input "SĐT Người Gửi" at bounding box center [101, 74] width 88 height 12
type input "0762748689"
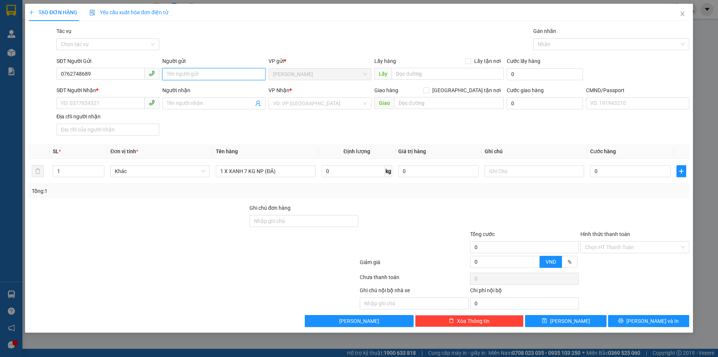
click at [182, 72] on input "Người gửi" at bounding box center [213, 74] width 103 height 12
click at [181, 73] on input "LAN NANH" at bounding box center [213, 74] width 103 height 12
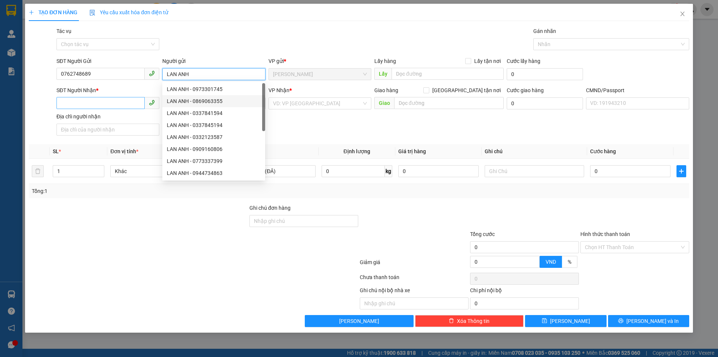
type input "LAN ANH"
click at [126, 107] on input "SĐT Người Nhận *" at bounding box center [101, 103] width 88 height 12
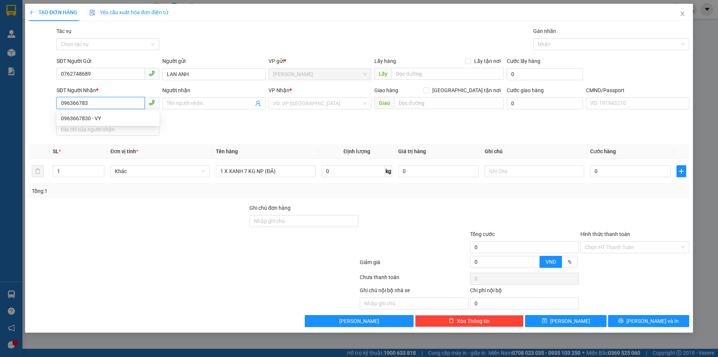
type input "0963667830"
click at [95, 118] on div "0963667830 - VY" at bounding box center [108, 118] width 94 height 8
type input "VY"
type input "0963667830"
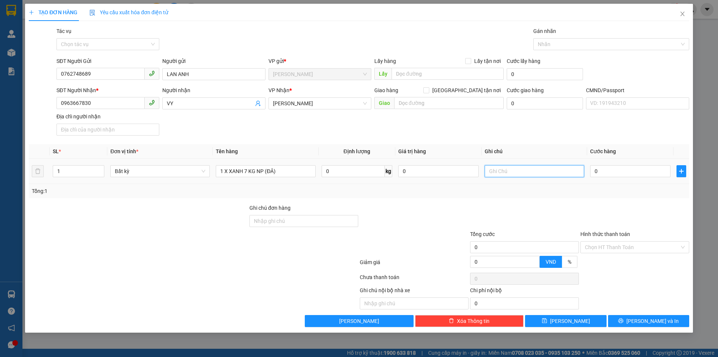
click at [540, 174] on input "text" at bounding box center [535, 171] width 100 height 12
type input "16H TRUNG"
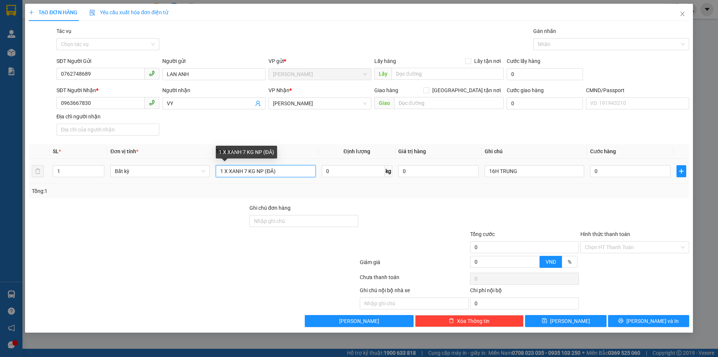
click at [248, 170] on input "1 X XANH 7 KG NP (ĐÂ)" at bounding box center [266, 171] width 100 height 12
type input "1 X XANH 6 KG NP (ĐÂ)"
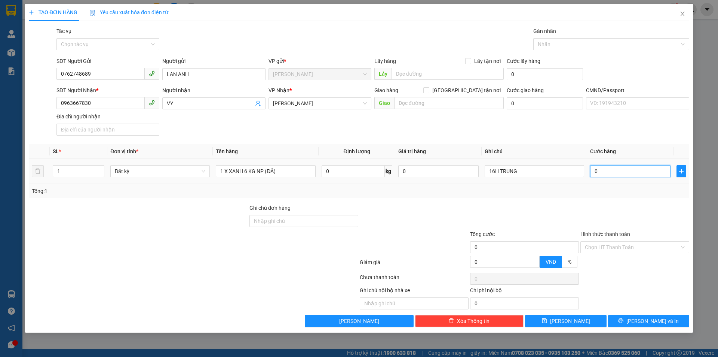
click at [601, 170] on input "0" at bounding box center [631, 171] width 80 height 12
type input "2"
type input "25"
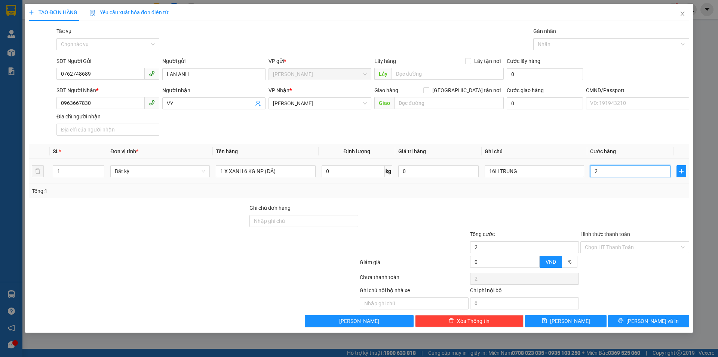
type input "25"
type input "25.000"
click at [616, 244] on input "Hình thức thanh toán" at bounding box center [632, 246] width 95 height 11
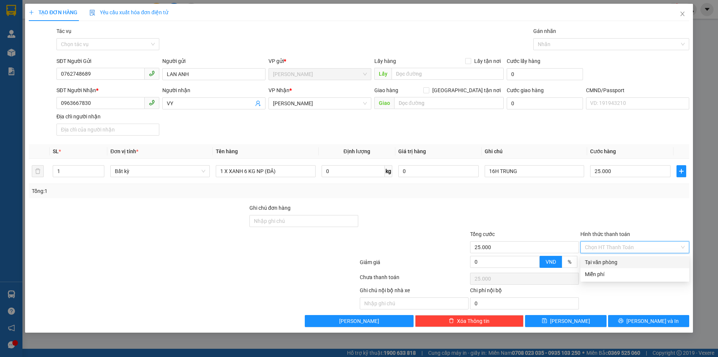
click at [607, 262] on div "Tại văn phòng" at bounding box center [635, 262] width 100 height 8
type input "0"
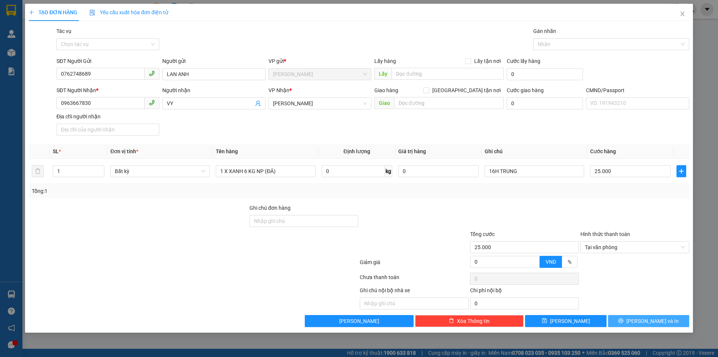
click at [650, 323] on span "Lưu và In" at bounding box center [653, 321] width 52 height 8
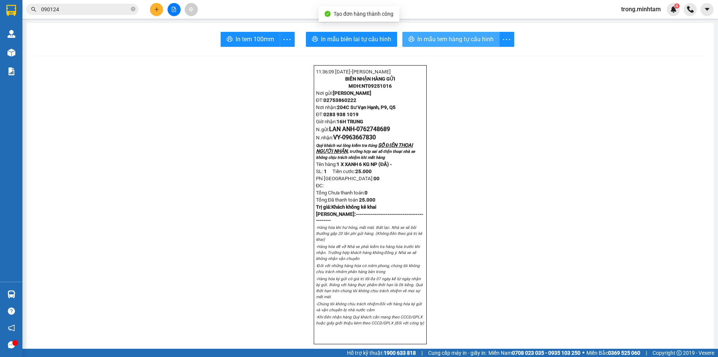
click at [441, 38] on span "In mẫu tem hàng tự cấu hình" at bounding box center [456, 38] width 76 height 9
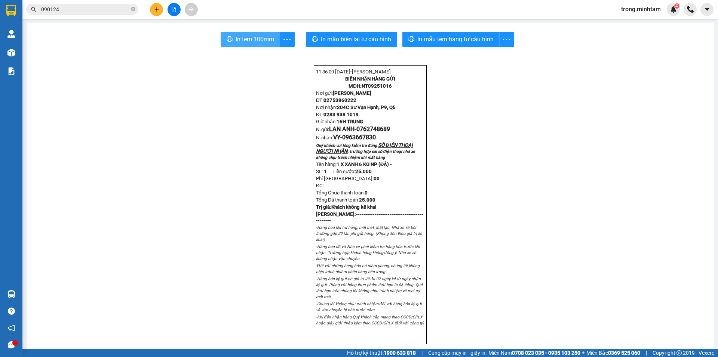
click at [257, 42] on span "In tem 100mm" at bounding box center [255, 38] width 39 height 9
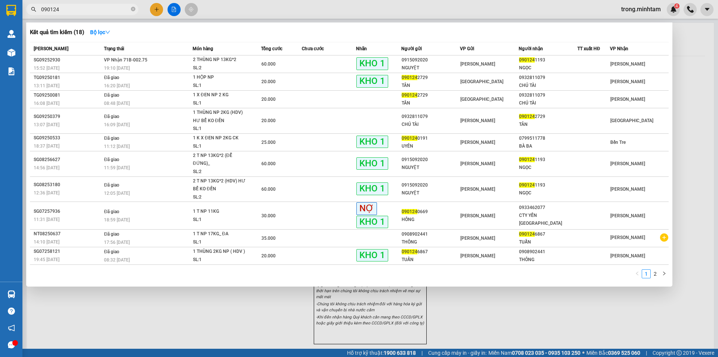
click at [76, 9] on input "090124" at bounding box center [85, 9] width 88 height 8
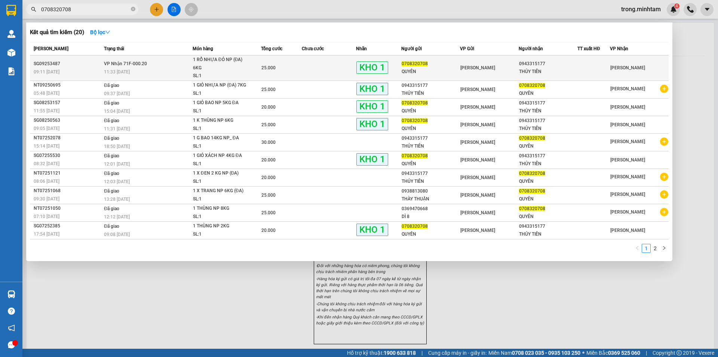
type input "0708320708"
click at [504, 72] on div "Hồ Chí Minh" at bounding box center [490, 68] width 58 height 8
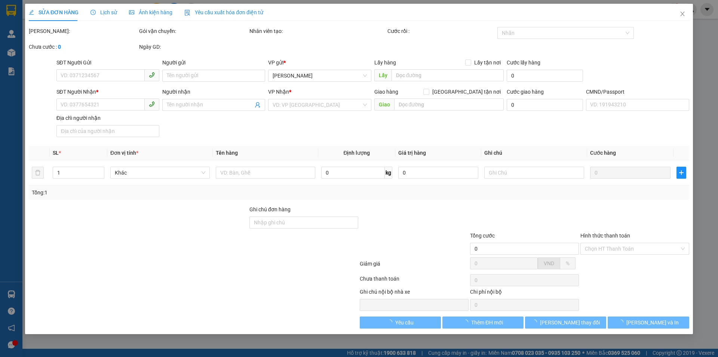
type input "0708320708"
type input "QUYÊN"
type input "0943315177"
type input "THỦY TIÊN"
type input "ĐG"
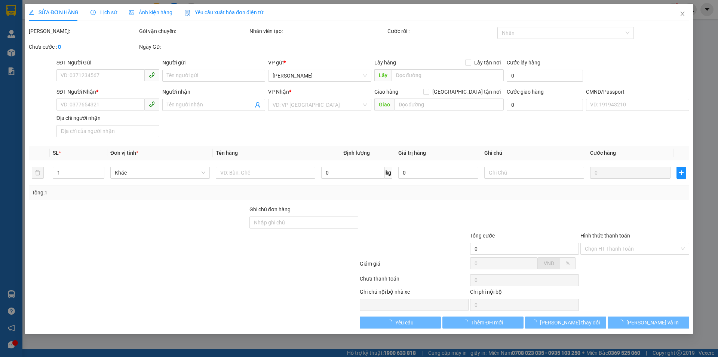
type input "25.000"
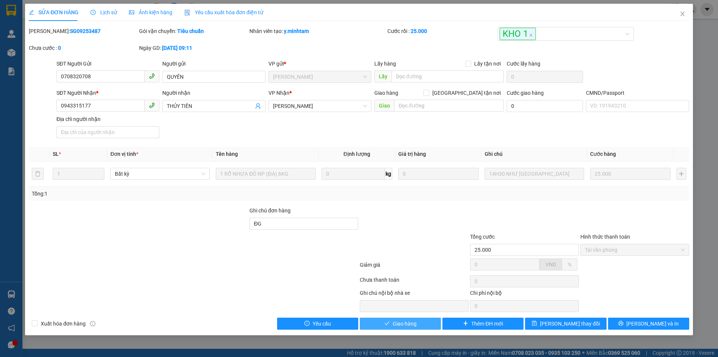
click at [409, 323] on span "Giao hàng" at bounding box center [405, 323] width 24 height 8
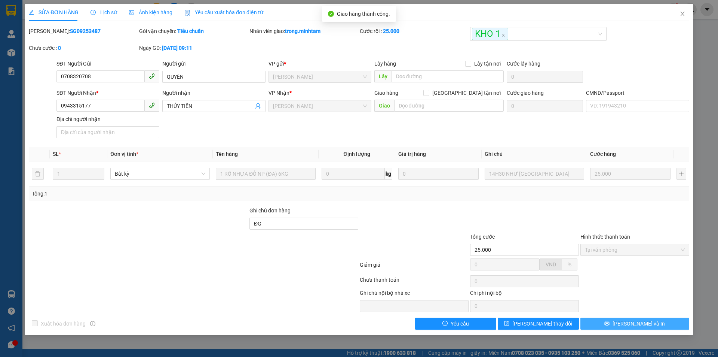
click at [650, 324] on button "Lưu và In" at bounding box center [635, 323] width 109 height 12
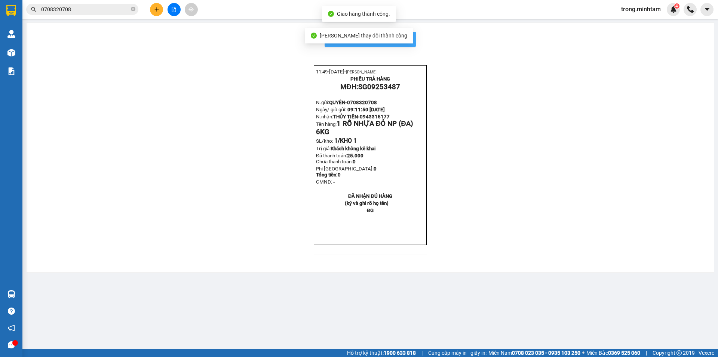
click at [406, 37] on span "In mẫu biên lai tự cấu hình" at bounding box center [375, 38] width 70 height 9
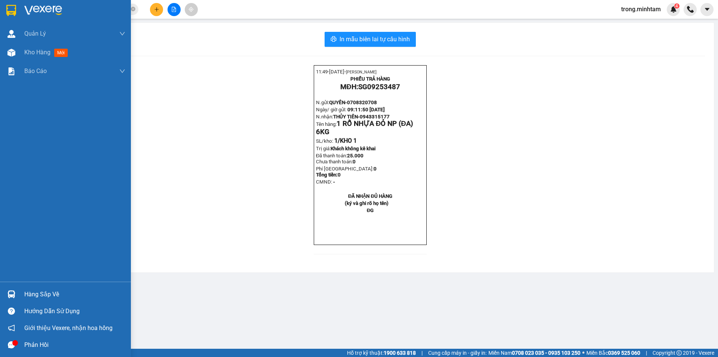
click at [49, 294] on div "Hàng sắp về" at bounding box center [74, 294] width 101 height 11
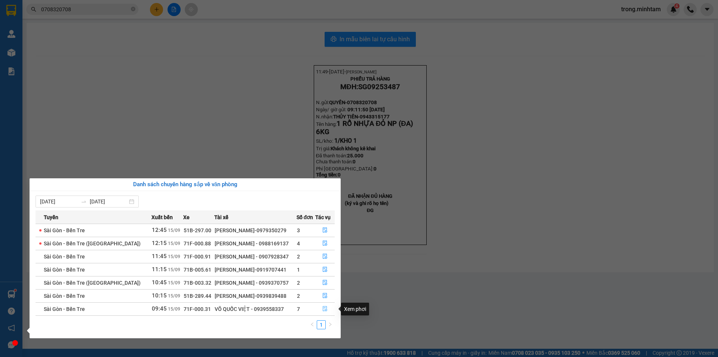
click at [324, 308] on icon "file-done" at bounding box center [325, 308] width 5 height 5
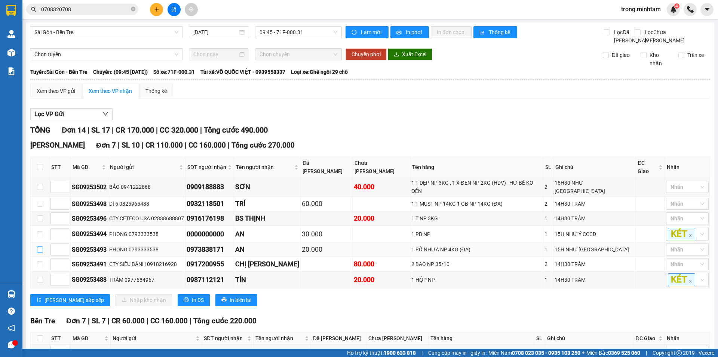
click at [40, 246] on input "checkbox" at bounding box center [40, 249] width 6 height 6
checkbox input "true"
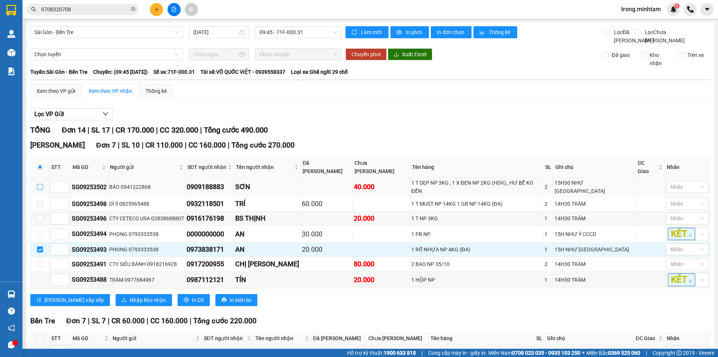
click at [42, 185] on input "checkbox" at bounding box center [40, 187] width 6 height 6
checkbox input "true"
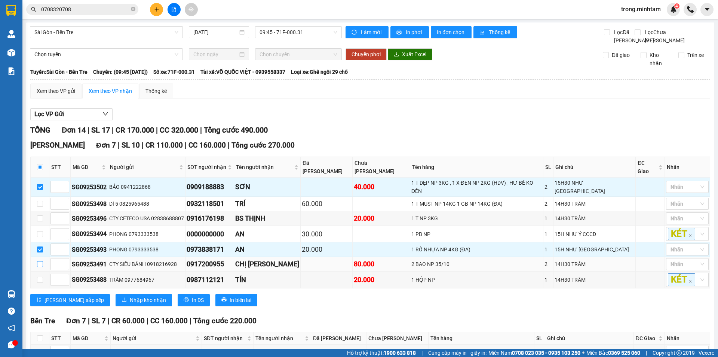
click at [40, 261] on input "checkbox" at bounding box center [40, 264] width 6 height 6
checkbox input "true"
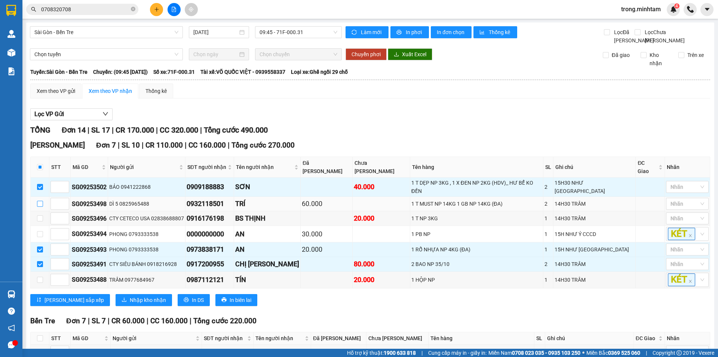
click at [39, 201] on input "checkbox" at bounding box center [40, 204] width 6 height 6
checkbox input "true"
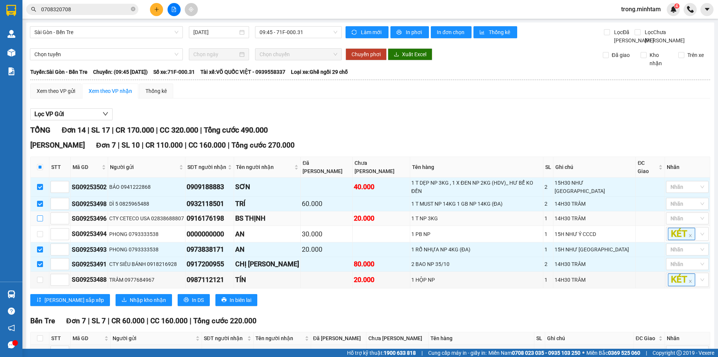
click at [38, 215] on input "checkbox" at bounding box center [40, 218] width 6 height 6
checkbox input "true"
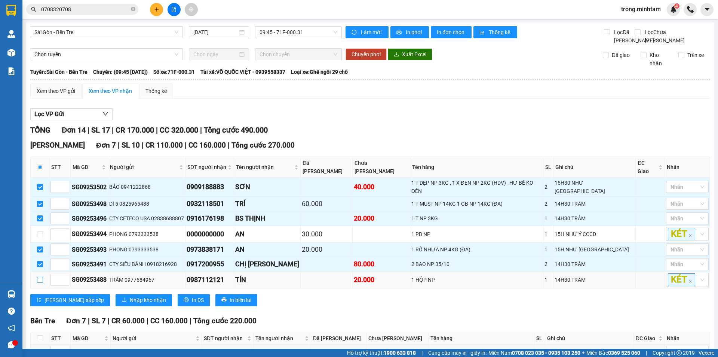
click at [40, 277] on input "checkbox" at bounding box center [40, 280] width 6 height 6
checkbox input "true"
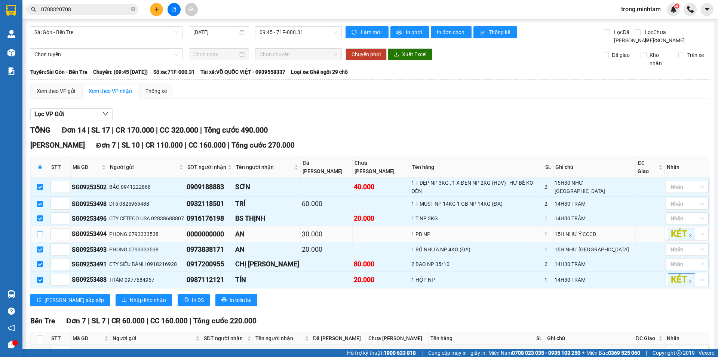
click at [39, 231] on input "checkbox" at bounding box center [40, 234] width 6 height 6
checkbox input "true"
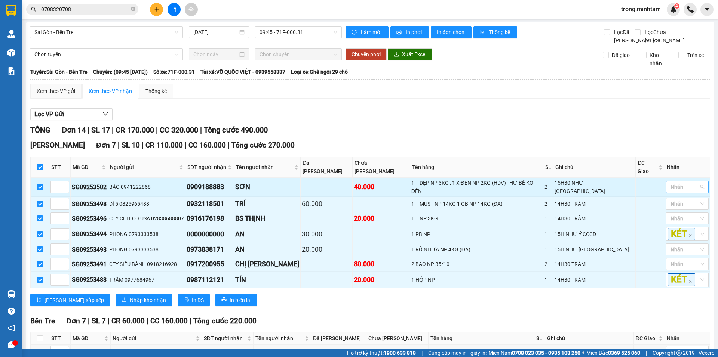
click at [688, 187] on div at bounding box center [683, 186] width 31 height 9
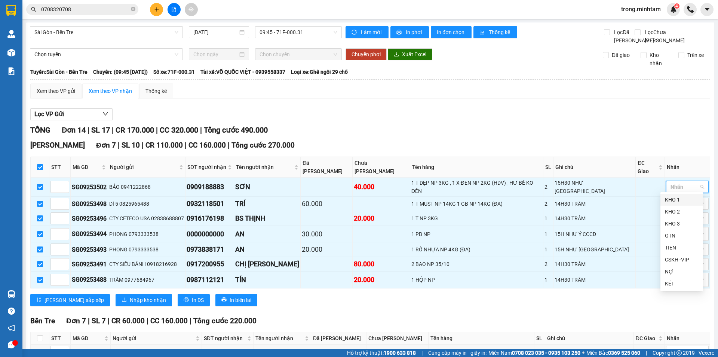
click at [676, 200] on div "KHO 1" at bounding box center [682, 199] width 34 height 8
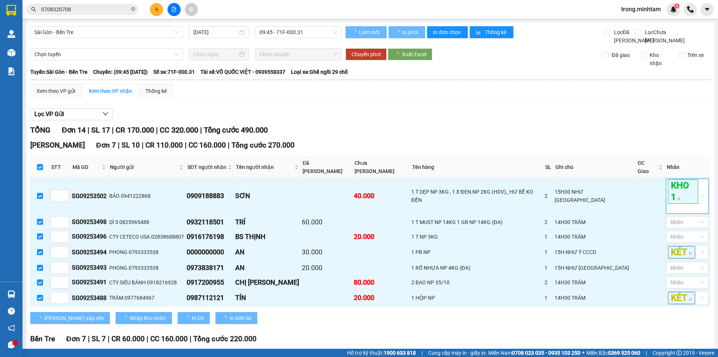
click at [649, 130] on div "Lọc VP Gửi TỔNG Đơn 14 | SL 17 | CR 170.000 | CC 320.000 | Tổng cước 490.000 N…" at bounding box center [370, 297] width 680 height 387
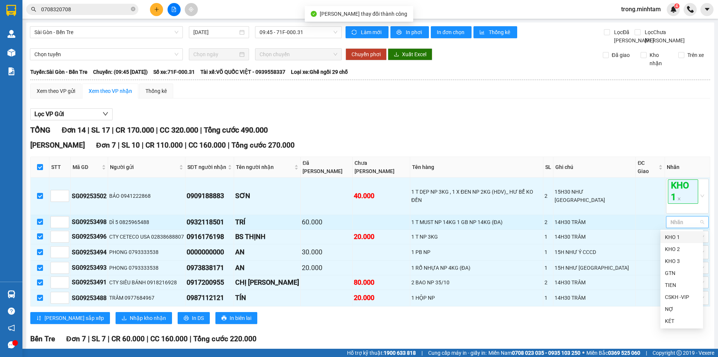
click at [673, 222] on div at bounding box center [683, 221] width 31 height 9
drag, startPoint x: 673, startPoint y: 238, endPoint x: 638, endPoint y: 141, distance: 103.9
click at [673, 238] on div "KHO 1" at bounding box center [682, 237] width 34 height 8
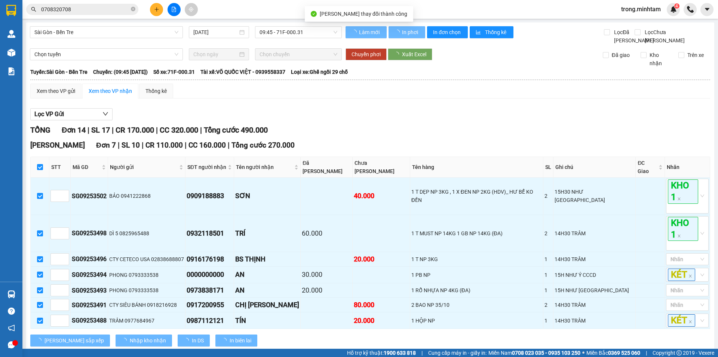
click at [626, 98] on div "Xem theo VP gửi Xem theo VP nhận Thống kê" at bounding box center [370, 90] width 680 height 15
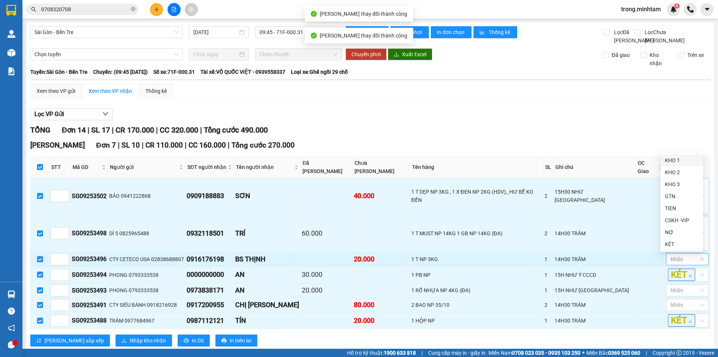
click at [681, 261] on div at bounding box center [683, 258] width 31 height 9
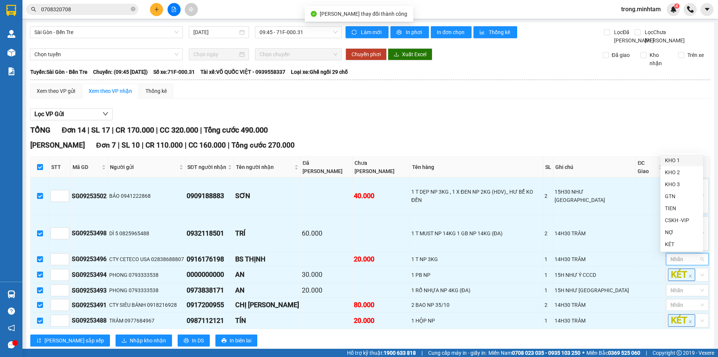
drag, startPoint x: 675, startPoint y: 157, endPoint x: 666, endPoint y: 156, distance: 9.1
click at [675, 157] on div "KHO 1" at bounding box center [682, 160] width 34 height 8
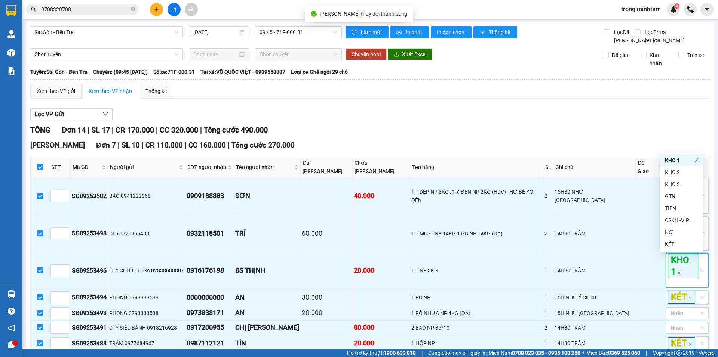
click at [641, 136] on div "TỔNG Đơn 14 | SL 17 | CR 170.000 | CC 320.000 | Tổng cước 490.000" at bounding box center [370, 130] width 680 height 12
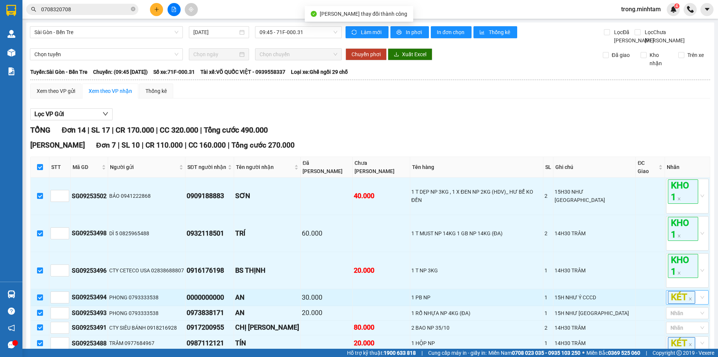
click at [695, 290] on div "KÉT" at bounding box center [687, 297] width 43 height 14
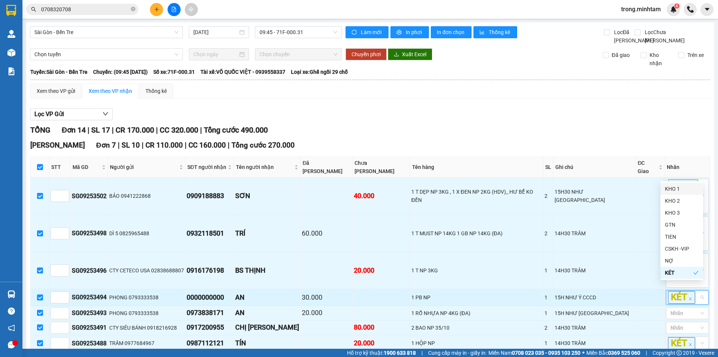
drag, startPoint x: 677, startPoint y: 189, endPoint x: 649, endPoint y: 179, distance: 29.8
click at [673, 186] on div "KHO 1" at bounding box center [682, 188] width 34 height 8
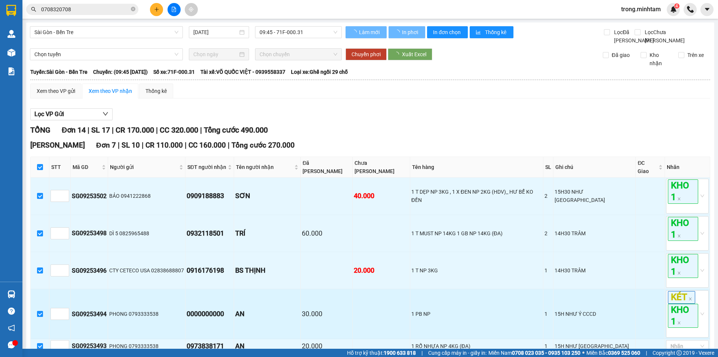
click at [645, 289] on td at bounding box center [650, 314] width 29 height 50
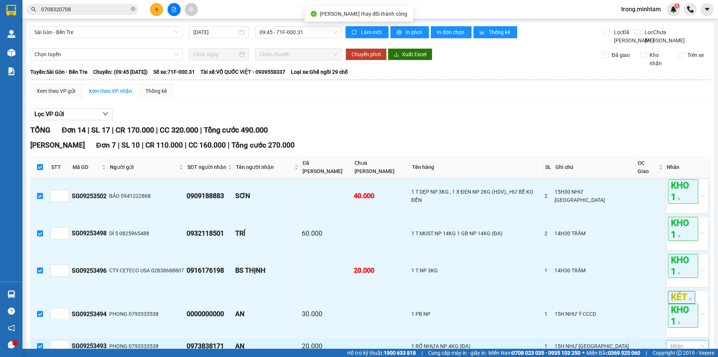
click at [690, 341] on div at bounding box center [683, 345] width 31 height 9
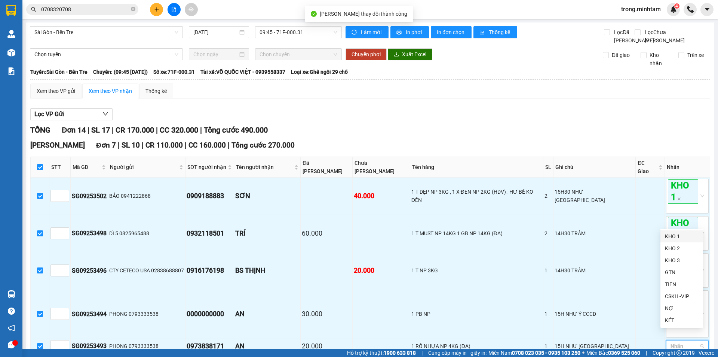
drag, startPoint x: 679, startPoint y: 236, endPoint x: 654, endPoint y: 229, distance: 26.5
click at [679, 236] on div "KHO 1" at bounding box center [682, 236] width 34 height 8
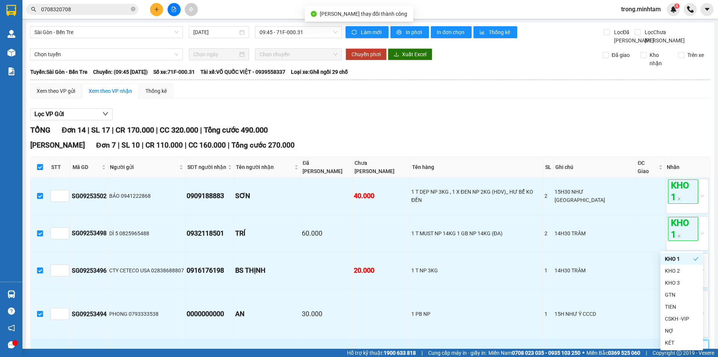
click at [647, 339] on td at bounding box center [650, 357] width 29 height 37
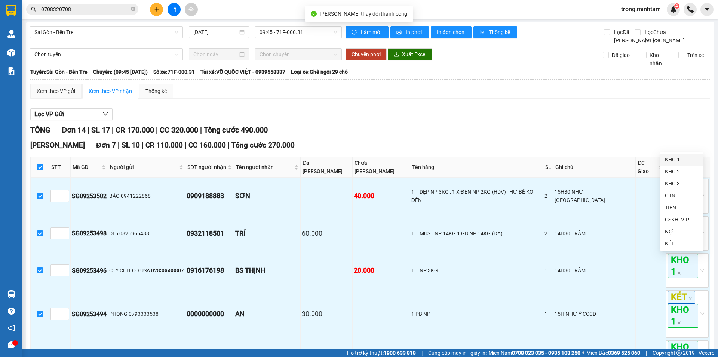
click at [672, 161] on div "KHO 1" at bounding box center [682, 159] width 34 height 8
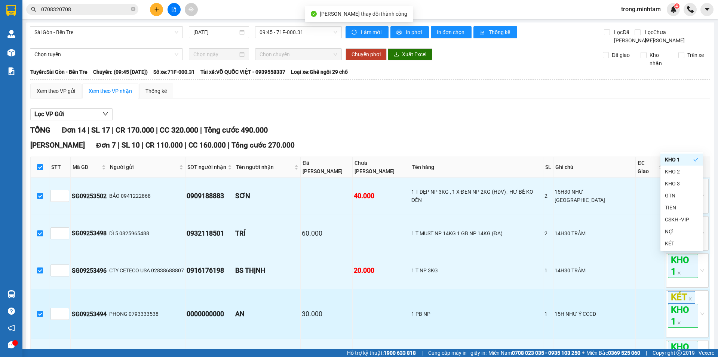
click at [649, 289] on td at bounding box center [650, 314] width 29 height 50
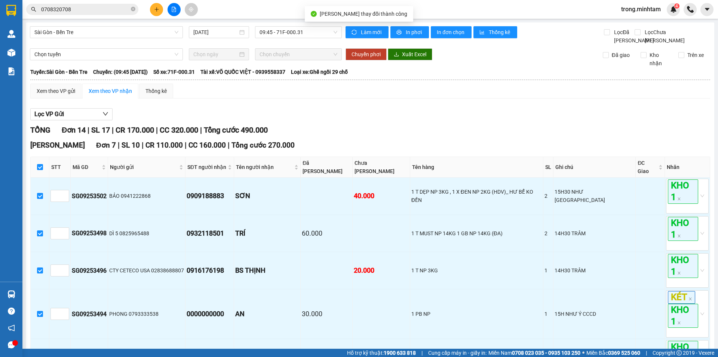
click at [667, 190] on div "KHO 1" at bounding box center [682, 187] width 34 height 8
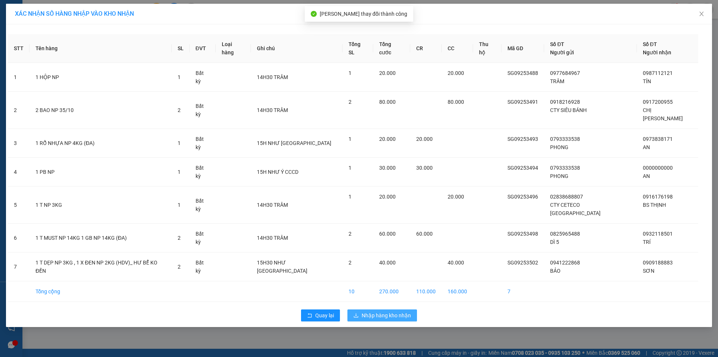
click at [386, 311] on span "Nhập hàng kho nhận" at bounding box center [386, 315] width 49 height 8
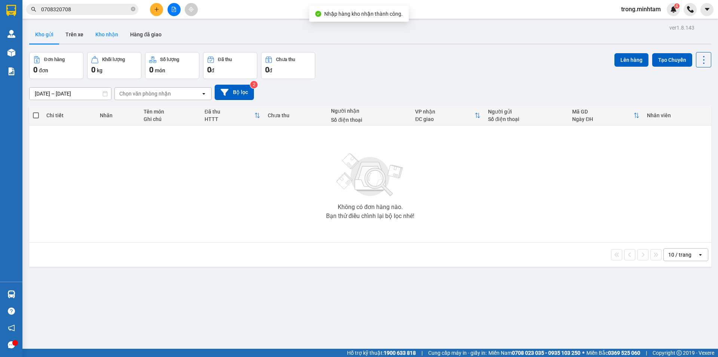
click at [103, 33] on button "Kho nhận" at bounding box center [106, 34] width 35 height 18
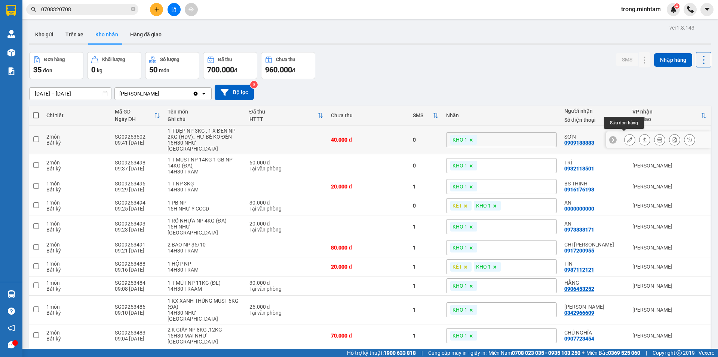
click at [628, 137] on icon at bounding box center [630, 139] width 5 height 5
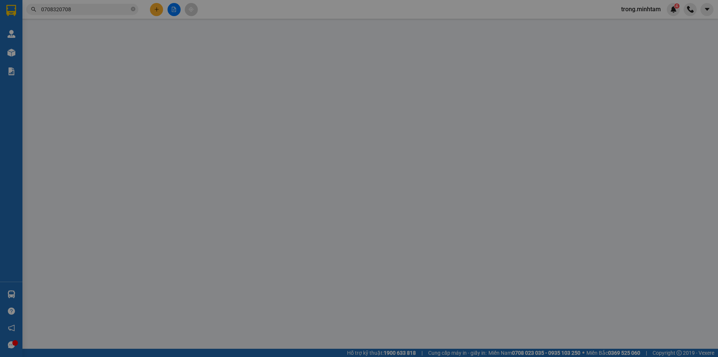
type input "0941222868"
type input "BẢO"
type input "0909188883"
type input "SƠN"
type input "40.000"
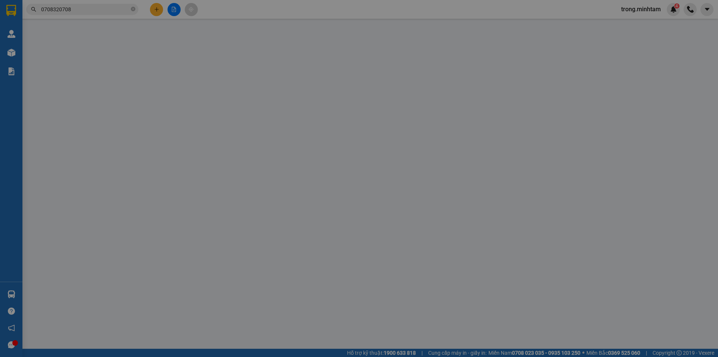
type input "40.000"
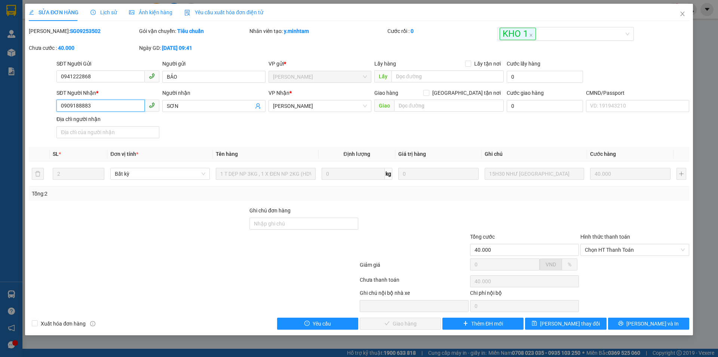
drag, startPoint x: 91, startPoint y: 104, endPoint x: 37, endPoint y: 106, distance: 54.7
click at [37, 106] on div "SĐT Người Nhận * 0909188883 0909188883 Người nhận SƠN VP Nhận * Ngã Tư Huyện …" at bounding box center [359, 115] width 662 height 52
click at [305, 225] on input "Ghi chú đơn hàng" at bounding box center [304, 223] width 109 height 12
type input "BM"
click at [581, 324] on span "Lưu thay đổi" at bounding box center [570, 323] width 60 height 8
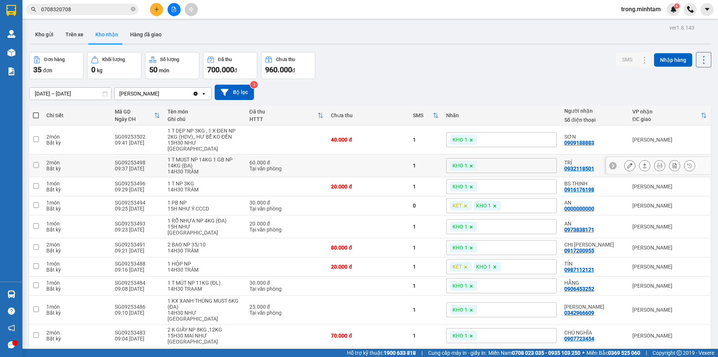
click at [628, 163] on icon at bounding box center [630, 165] width 5 height 5
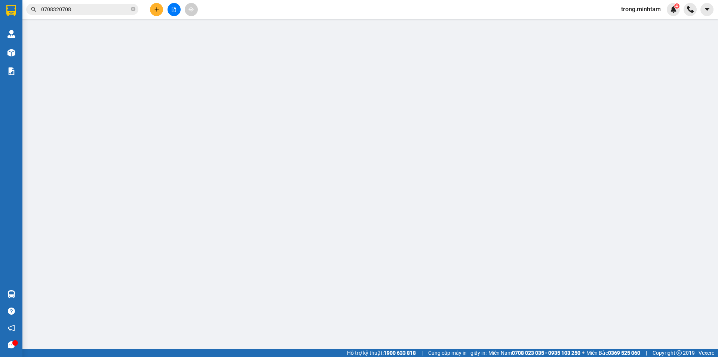
type input "0825965488"
type input "DÌ 5"
type input "0932118501"
type input "TRÍ"
type input "60.000"
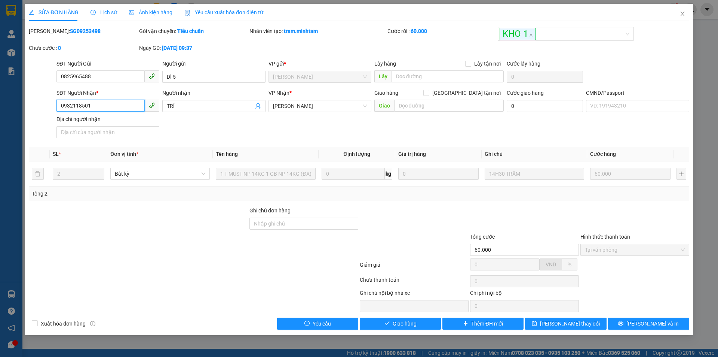
drag, startPoint x: 89, startPoint y: 104, endPoint x: 43, endPoint y: 104, distance: 46.0
click at [43, 104] on div "SĐT Người Nhận * 0932118501 0932118501 Người nhận TRÍ VP Nhận * Ngã Tư Huyện …" at bounding box center [359, 115] width 662 height 52
drag, startPoint x: 304, startPoint y: 222, endPoint x: 305, endPoint y: 217, distance: 5.4
click at [304, 222] on input "Ghi chú đơn hàng" at bounding box center [304, 223] width 109 height 12
type input "KBM"
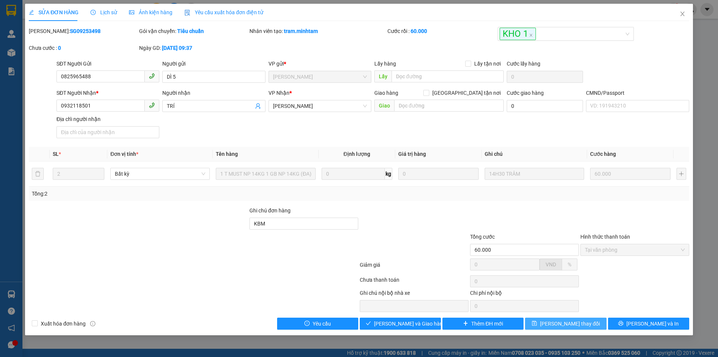
click at [563, 323] on span "Lưu thay đổi" at bounding box center [570, 323] width 60 height 8
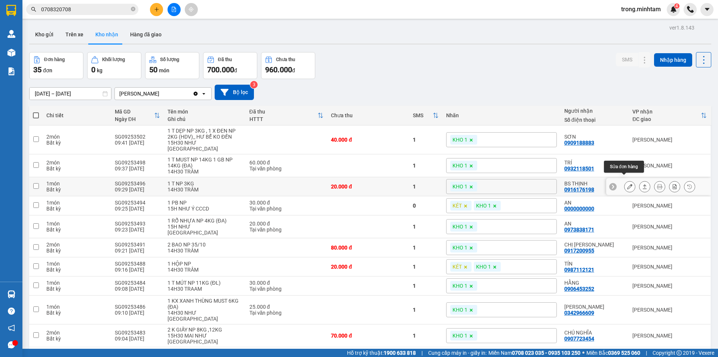
click at [628, 184] on icon at bounding box center [630, 186] width 5 height 5
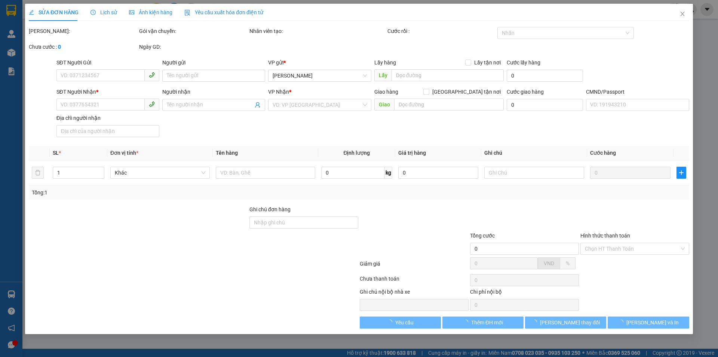
type input "02838688807"
type input "CTY CETECO USA"
type input "0916176198"
type input "BS THỊNH"
type input "20.000"
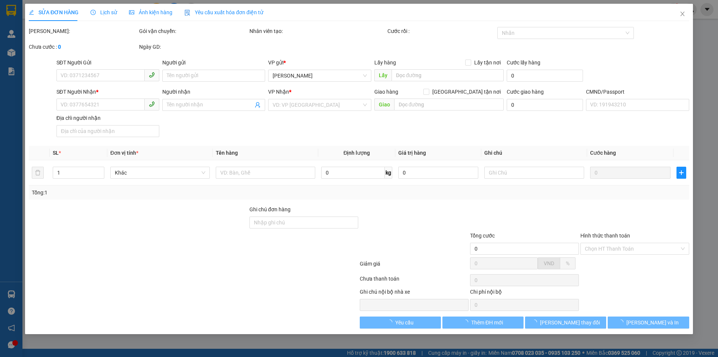
type input "20.000"
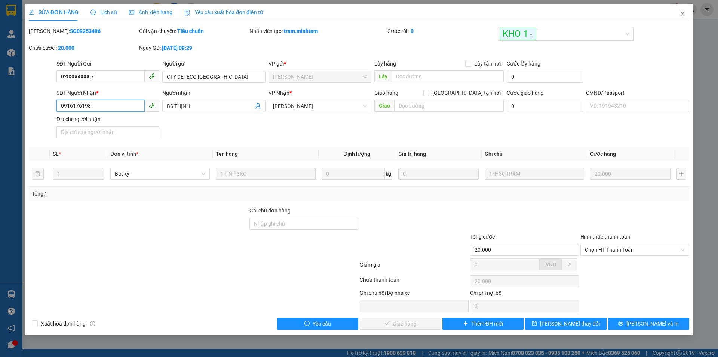
drag, startPoint x: 85, startPoint y: 104, endPoint x: 50, endPoint y: 103, distance: 34.8
click at [50, 103] on div "SĐT Người Nhận * 0916176198 0916176198 Người nhận BS THỊNH VP Nhận * Ngã Tư Hu…" at bounding box center [359, 115] width 662 height 52
click at [104, 106] on input "0916176198" at bounding box center [101, 106] width 88 height 12
drag, startPoint x: 92, startPoint y: 106, endPoint x: 52, endPoint y: 106, distance: 40.0
click at [52, 106] on div "SĐT Người Nhận * 0916176198 0916176198 Người nhận BS THỊNH VP Nhận * Ngã Tư Hu…" at bounding box center [359, 115] width 662 height 52
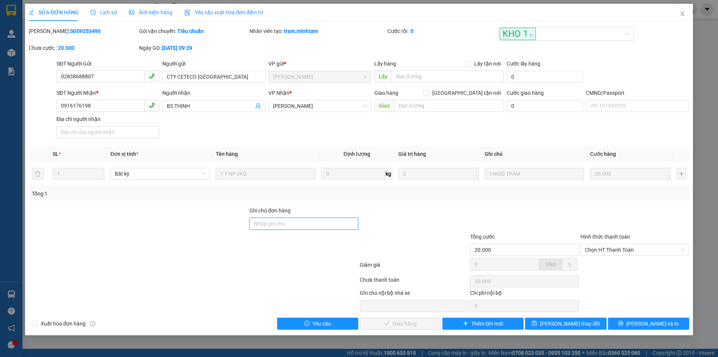
drag, startPoint x: 304, startPoint y: 225, endPoint x: 301, endPoint y: 219, distance: 7.0
click at [304, 225] on input "Ghi chú đơn hàng" at bounding box center [304, 223] width 109 height 12
type input "BM"
click at [584, 322] on span "Lưu thay đổi" at bounding box center [570, 323] width 60 height 8
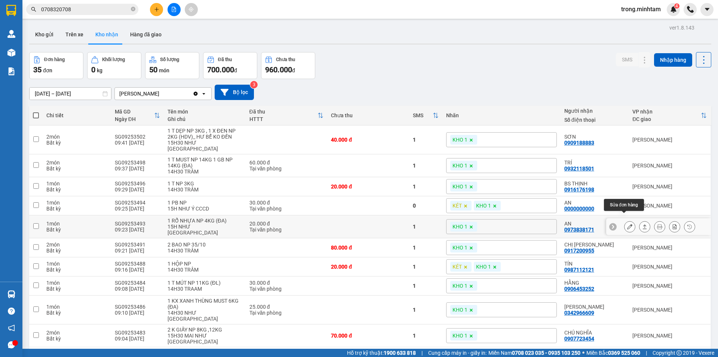
click at [628, 224] on icon at bounding box center [630, 226] width 5 height 5
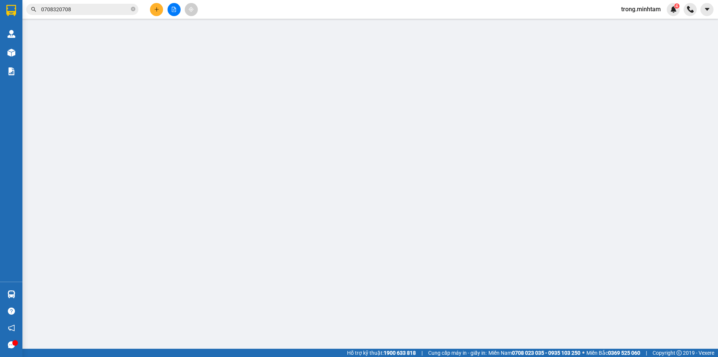
type input "0793333538"
type input "PHONG"
type input "0973838171"
type input "AN"
type input "20.000"
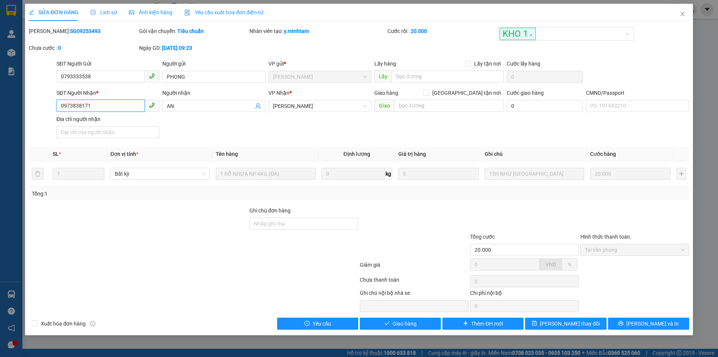
drag, startPoint x: 91, startPoint y: 106, endPoint x: 50, endPoint y: 107, distance: 40.8
click at [50, 107] on div "SĐT Người Nhận * 0973838171 0973838171 Người nhận AN VP Nhận * Ngã Tư Huyện G…" at bounding box center [359, 115] width 662 height 52
click at [313, 223] on input "Ghi chú đơn hàng" at bounding box center [304, 223] width 109 height 12
click at [251, 222] on input "BM" at bounding box center [304, 223] width 109 height 12
type input "KBM"
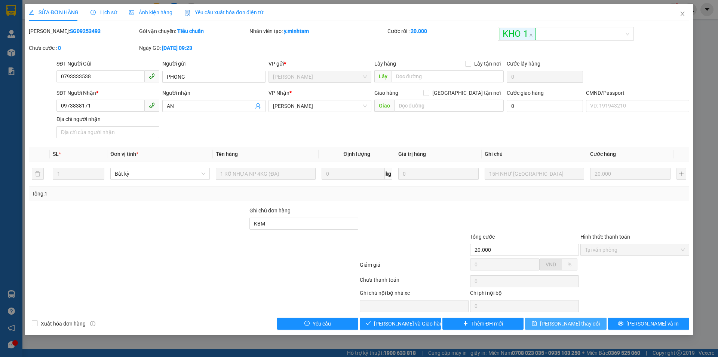
click at [556, 324] on span "Lưu thay đổi" at bounding box center [570, 323] width 60 height 8
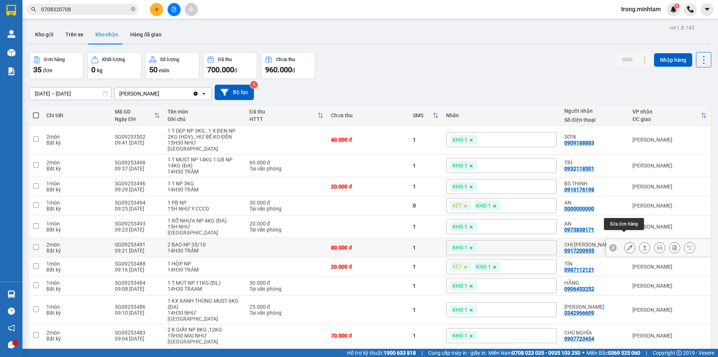
click at [628, 245] on icon at bounding box center [630, 247] width 5 height 5
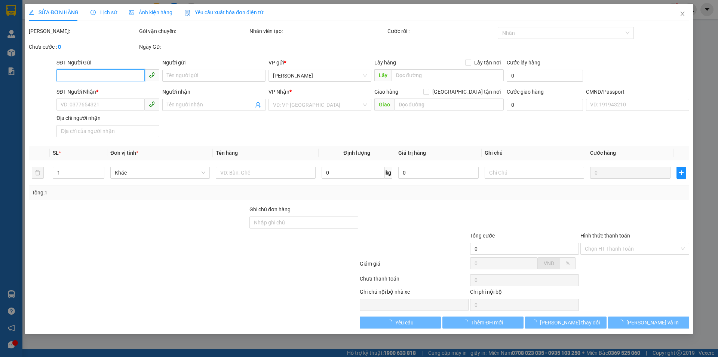
type input "0918216928"
type input "CTY SIÊU BÁNH"
type input "0917200955"
type input "CHỊ HƯƠNG"
type input "80.000"
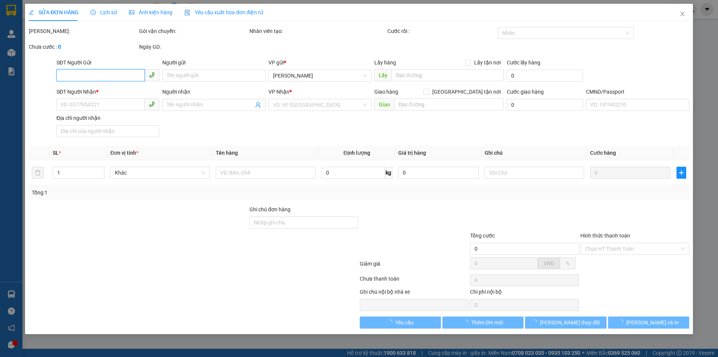
type input "80.000"
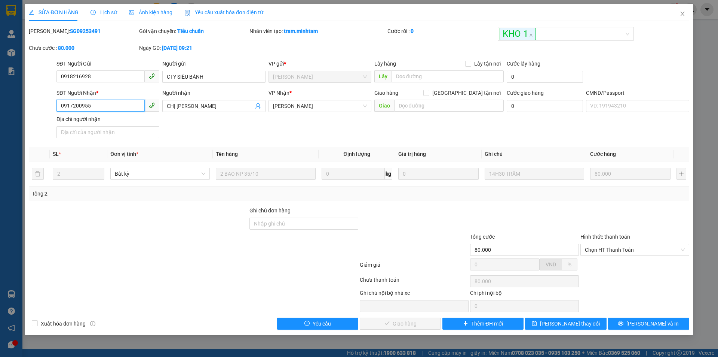
drag, startPoint x: 89, startPoint y: 105, endPoint x: 39, endPoint y: 107, distance: 50.2
click at [39, 107] on div "SĐT Người Nhận * 0917200955 0917200955 Người nhận CHỊ HƯƠNG VP Nhận * Ngã Tư H…" at bounding box center [359, 115] width 662 height 52
click at [308, 225] on input "Ghi chú đơn hàng" at bounding box center [304, 223] width 109 height 12
type input "BM"
click at [576, 325] on span "Lưu thay đổi" at bounding box center [570, 323] width 60 height 8
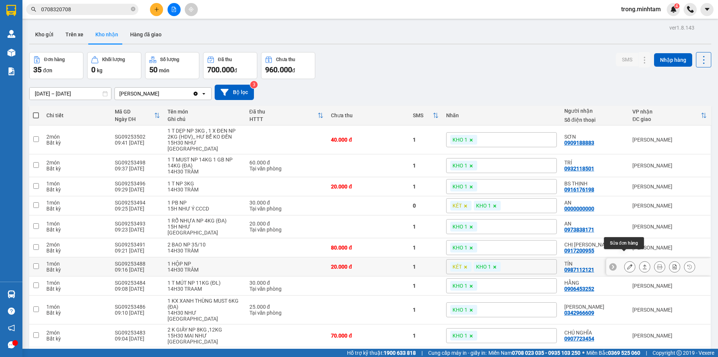
click at [628, 264] on icon at bounding box center [630, 266] width 5 height 5
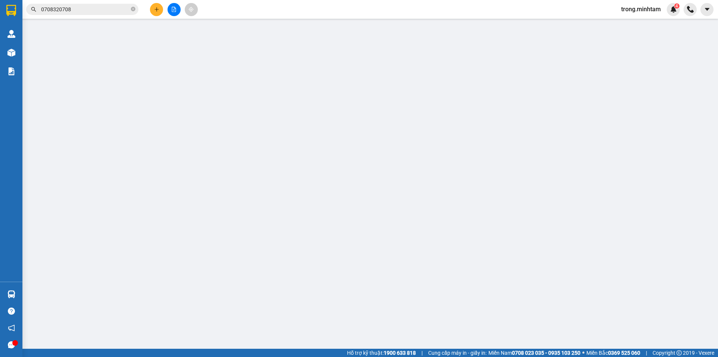
type input "0977684967"
type input "TRÂM"
type input "0987112121"
type input "TÍN"
type input "20.000"
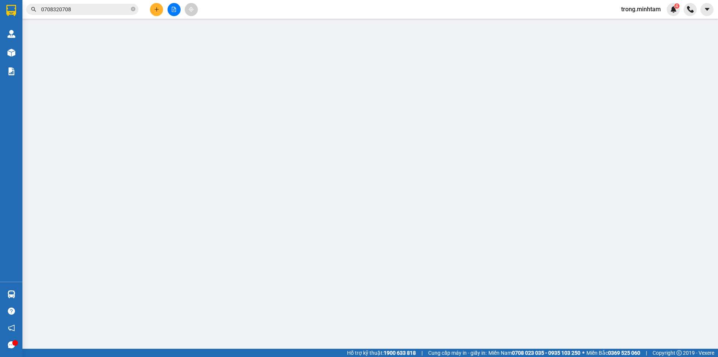
type input "20.000"
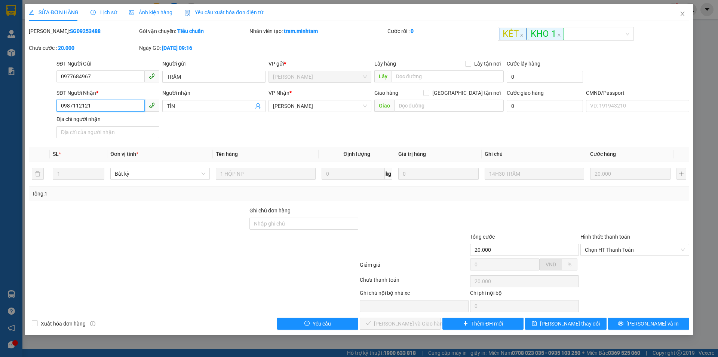
drag, startPoint x: 92, startPoint y: 104, endPoint x: 53, endPoint y: 104, distance: 38.5
click at [53, 104] on div "SĐT Người Nhận * 0987112121 0987112121 Người nhận TÍN VP Nhận * Ngã Tư Huyện …" at bounding box center [359, 115] width 662 height 52
click at [294, 224] on input "Ghi chú đơn hàng" at bounding box center [304, 223] width 109 height 12
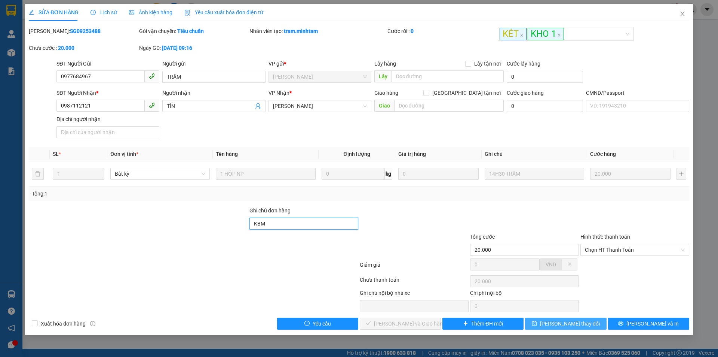
type input "KBM"
click at [574, 324] on span "[PERSON_NAME] thay đổi" at bounding box center [570, 323] width 60 height 8
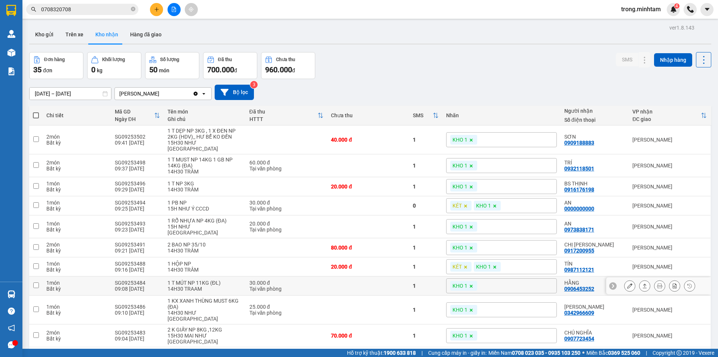
click at [627, 279] on button at bounding box center [630, 285] width 10 height 13
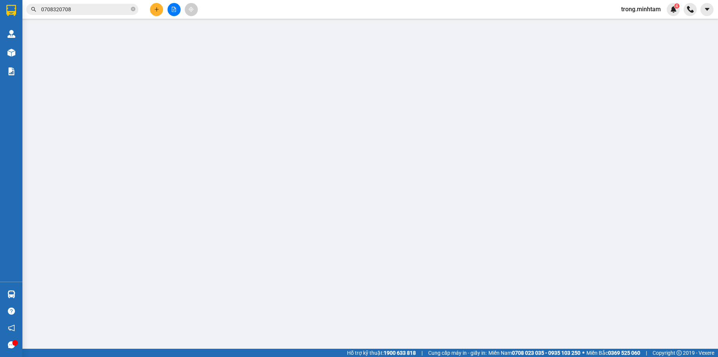
type input "0903139693"
type input "DƯƠNG"
type input "0906453252"
type input "HẰNG"
type input "ĐG"
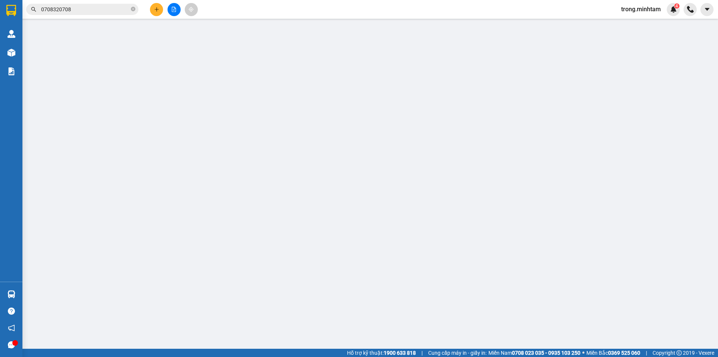
type input "30.000"
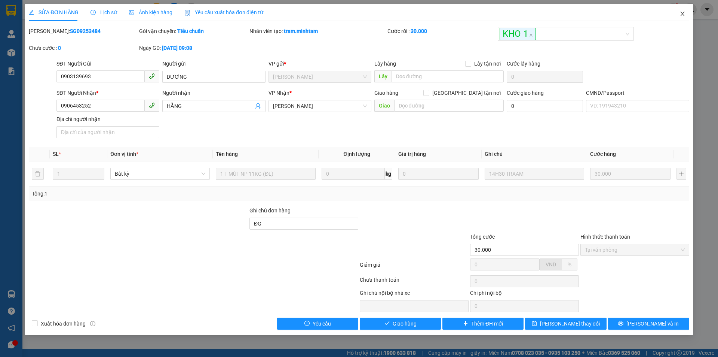
click at [686, 13] on span "Close" at bounding box center [682, 14] width 21 height 21
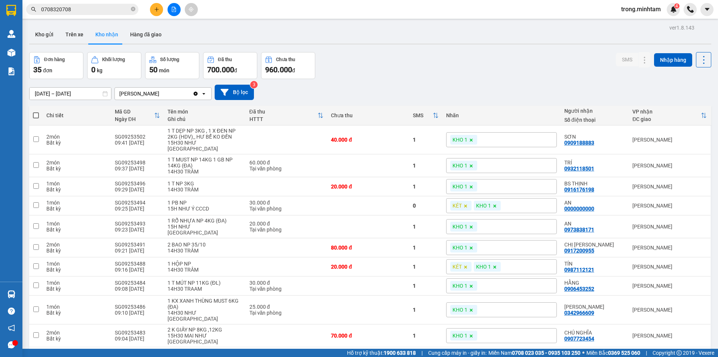
click at [154, 9] on icon "plus" at bounding box center [156, 9] width 5 height 5
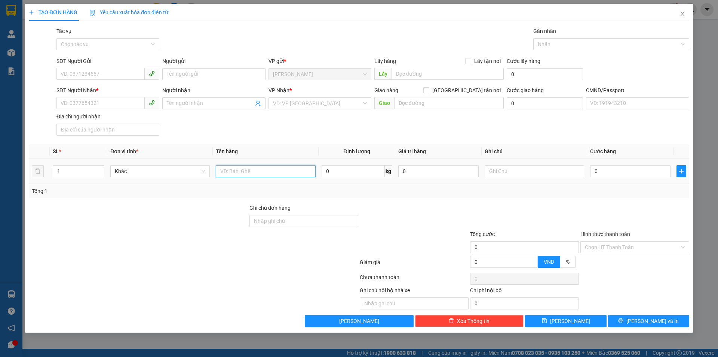
drag, startPoint x: 267, startPoint y: 172, endPoint x: 268, endPoint y: 168, distance: 4.2
click at [267, 171] on input "text" at bounding box center [266, 171] width 100 height 12
type input "1 THÙNG 4 KG NP (ĐA)"
click at [91, 73] on input "SĐT Người Gửi" at bounding box center [101, 74] width 88 height 12
type input "0982657085"
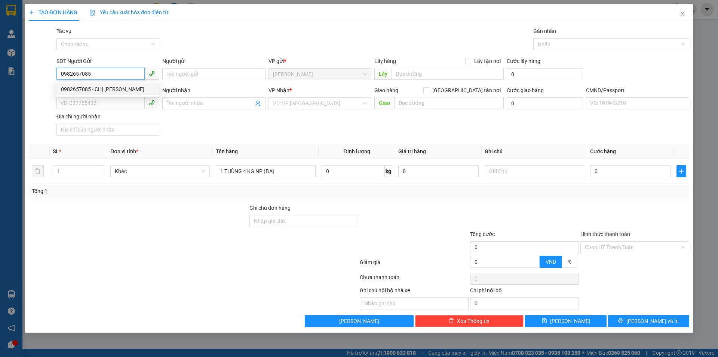
click at [110, 89] on div "0982657085 - CHỊ THẠCH" at bounding box center [108, 89] width 94 height 8
type input "CHỊ THẠCH"
type input "0908884547"
type input "SÓC CON"
type input "0982657085"
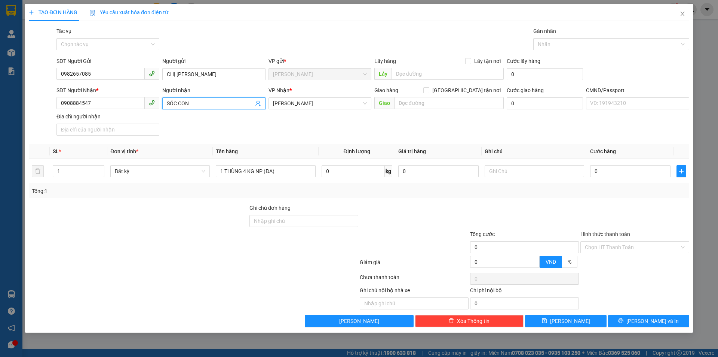
click at [256, 104] on icon "user-add" at bounding box center [258, 104] width 5 height 6
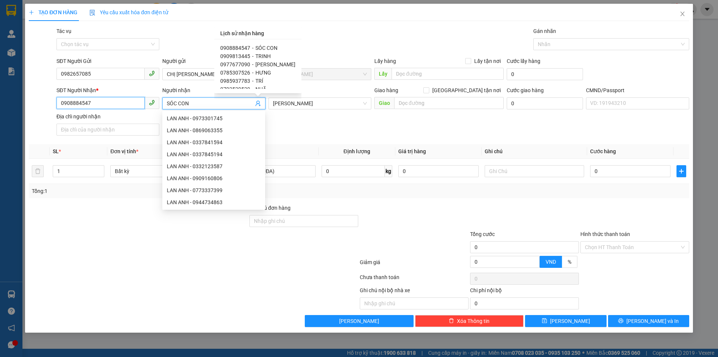
click at [112, 104] on input "0908884547" at bounding box center [101, 103] width 88 height 12
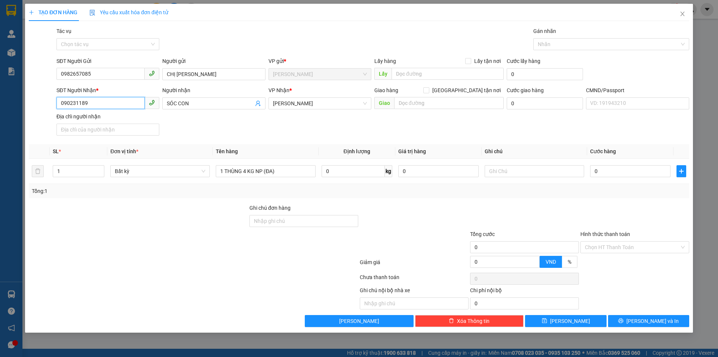
type input "0902311891"
click at [96, 119] on div "0902311891 - HẠNH" at bounding box center [108, 118] width 94 height 8
type input "HẠNH"
type input "0902311891"
drag, startPoint x: 507, startPoint y: 171, endPoint x: 502, endPoint y: 166, distance: 7.7
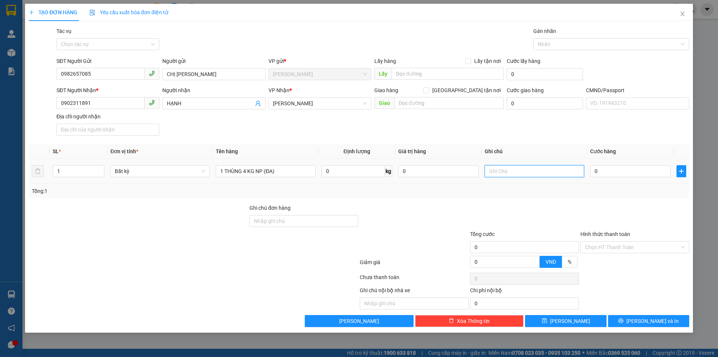
click at [508, 171] on input "text" at bounding box center [535, 171] width 100 height 12
type input "17H TRUNG"
type input "2"
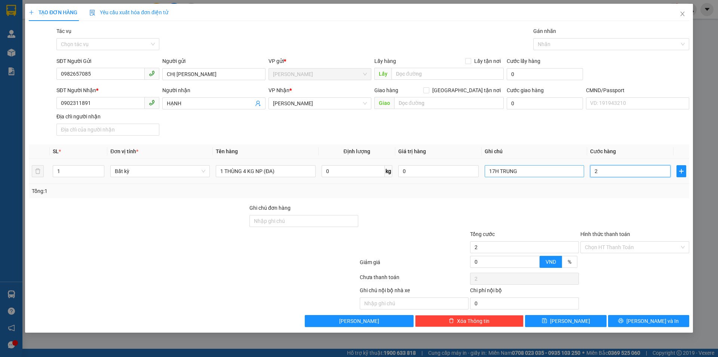
type input "20"
type input "20.000"
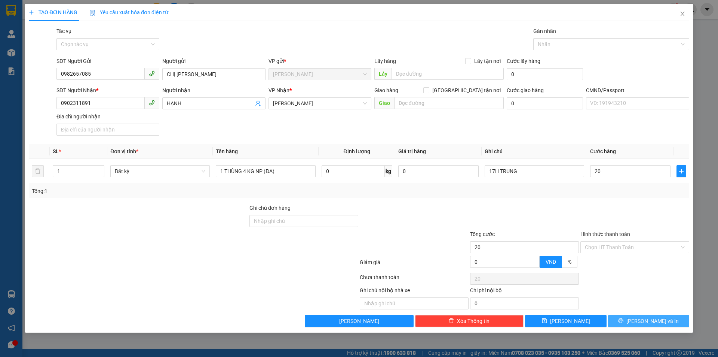
type input "20.000"
click at [624, 321] on icon "printer" at bounding box center [621, 320] width 5 height 5
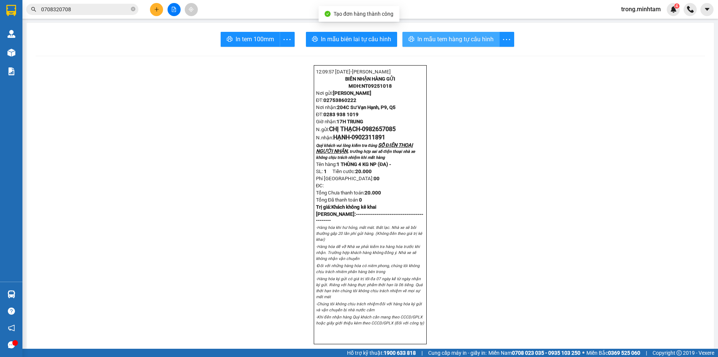
click at [439, 39] on span "In mẫu tem hàng tự cấu hình" at bounding box center [456, 38] width 76 height 9
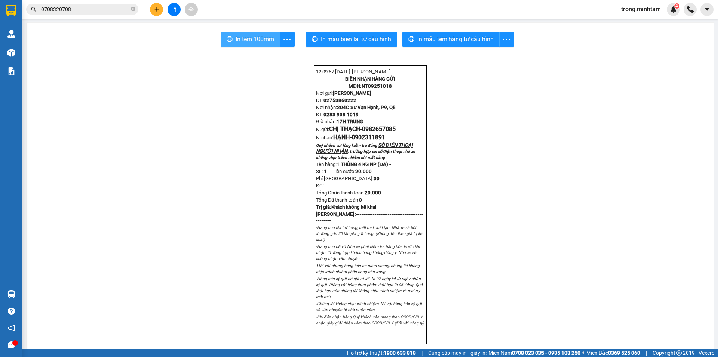
click at [259, 45] on button "In tem 100mm" at bounding box center [251, 39] width 60 height 15
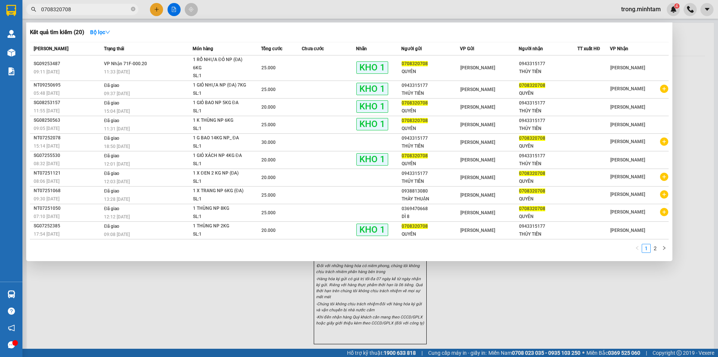
click at [101, 11] on input "0708320708" at bounding box center [85, 9] width 88 height 8
click at [101, 10] on input "0708320708" at bounding box center [85, 9] width 88 height 8
type input "0"
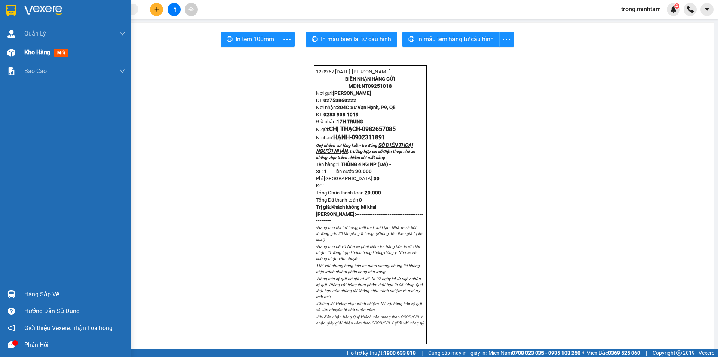
click at [34, 52] on span "Kho hàng" at bounding box center [37, 52] width 26 height 7
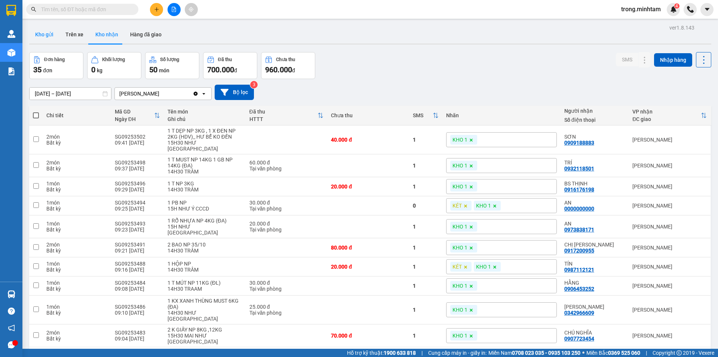
click at [43, 34] on button "Kho gửi" at bounding box center [44, 34] width 30 height 18
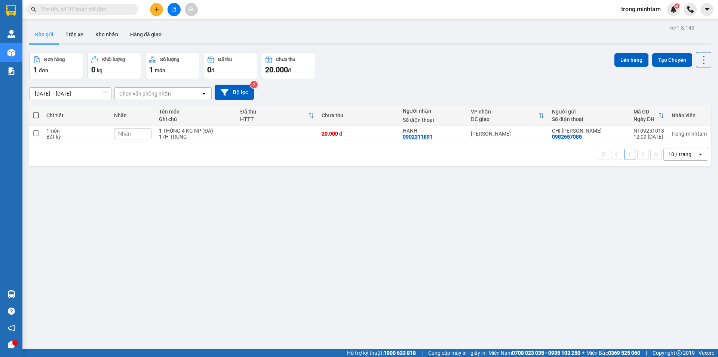
click at [92, 10] on input "text" at bounding box center [85, 9] width 88 height 8
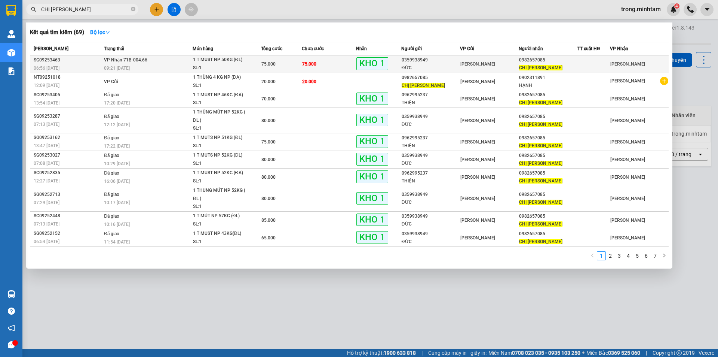
type input "CHỊ THẠCH"
click at [447, 64] on div "ĐỨC" at bounding box center [431, 68] width 58 height 8
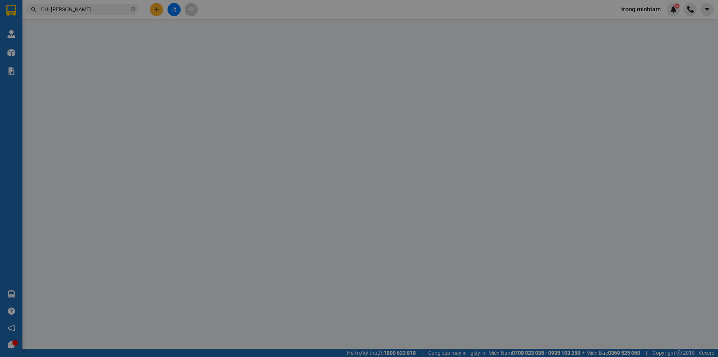
type input "0359938949"
type input "ĐỨC"
type input "0982657085"
type input "CHỊ THẠCH"
type input "ĐG"
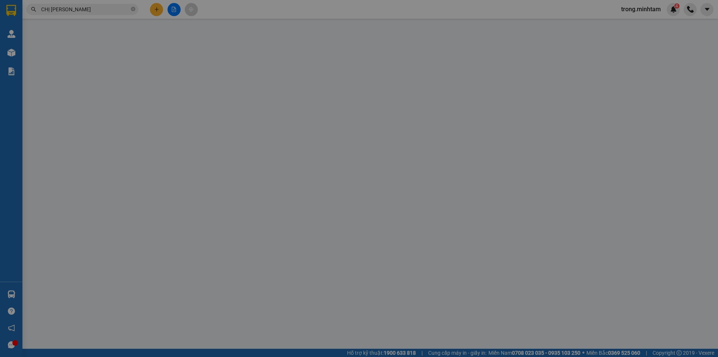
type input "75.000"
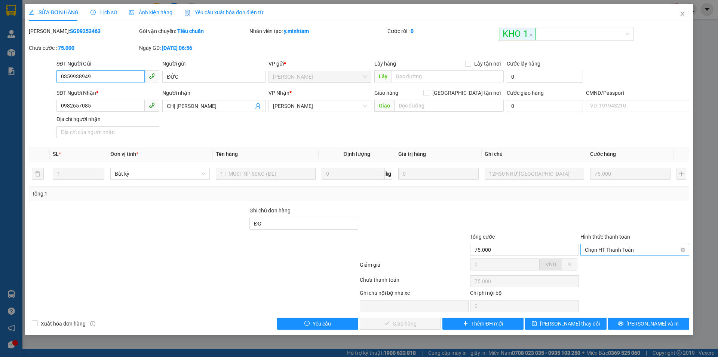
click at [634, 253] on span "Chọn HT Thanh Toán" at bounding box center [635, 249] width 100 height 11
click at [613, 265] on div "Tại văn phòng" at bounding box center [635, 264] width 100 height 8
type input "0"
click at [416, 324] on span "[PERSON_NAME] và [PERSON_NAME] hàng" at bounding box center [410, 323] width 72 height 8
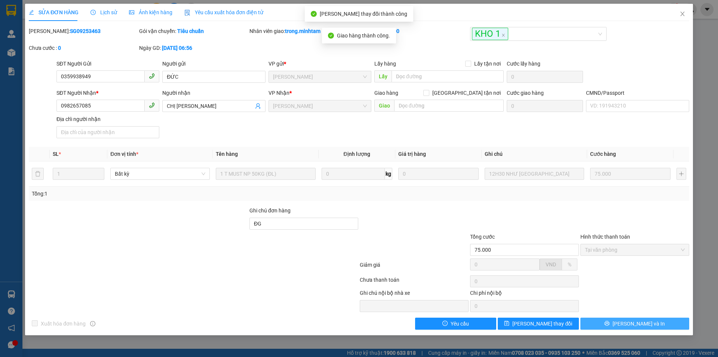
click at [638, 324] on span "[PERSON_NAME] và In" at bounding box center [639, 323] width 52 height 8
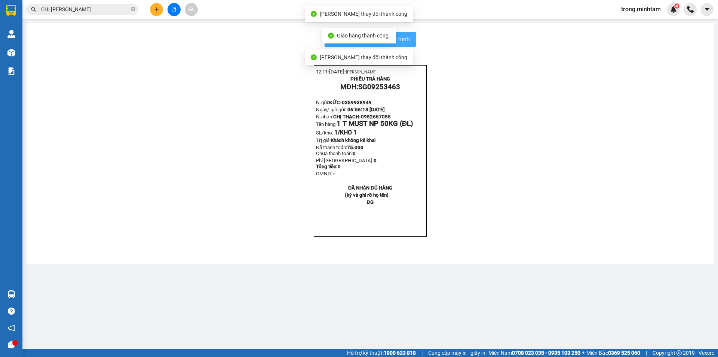
click at [402, 40] on span "In mẫu biên lai tự cấu hình" at bounding box center [375, 38] width 70 height 9
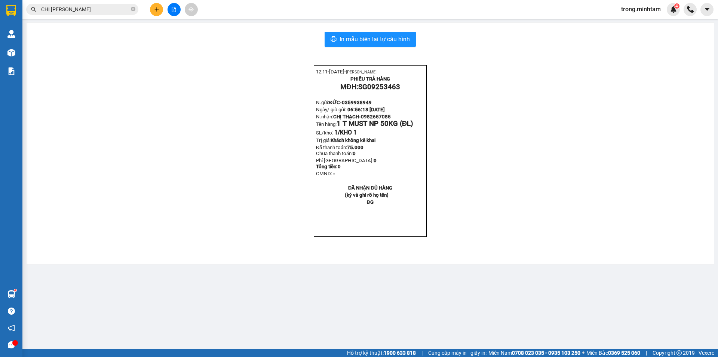
drag, startPoint x: 131, startPoint y: 8, endPoint x: 126, endPoint y: 7, distance: 5.0
click at [131, 8] on icon "close-circle" at bounding box center [133, 9] width 4 height 4
click at [111, 7] on input "text" at bounding box center [85, 9] width 88 height 8
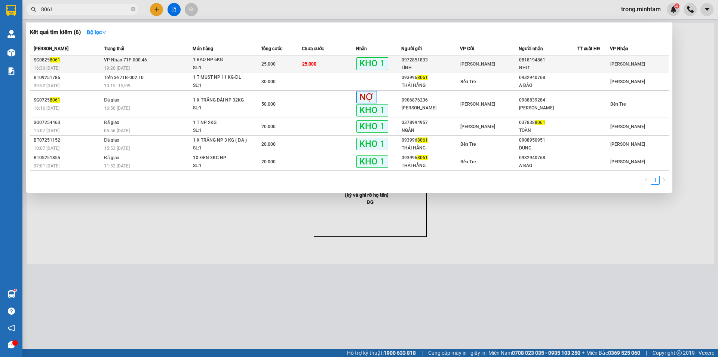
type input "8061"
click at [157, 64] on div "19:20 - 31/08" at bounding box center [148, 68] width 88 height 8
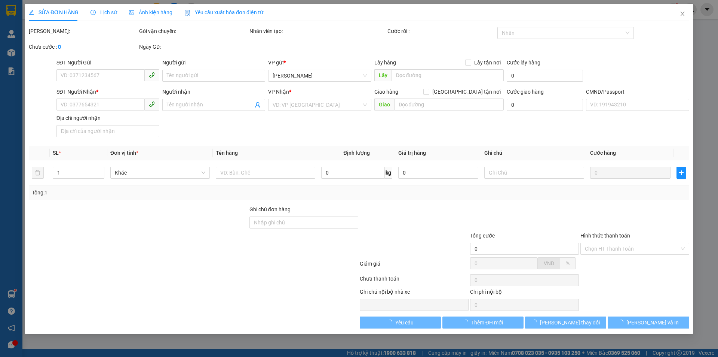
type input "0972851833"
type input "LĨNH"
type input "0818194861"
type input "NHƯ"
type input "K BM"
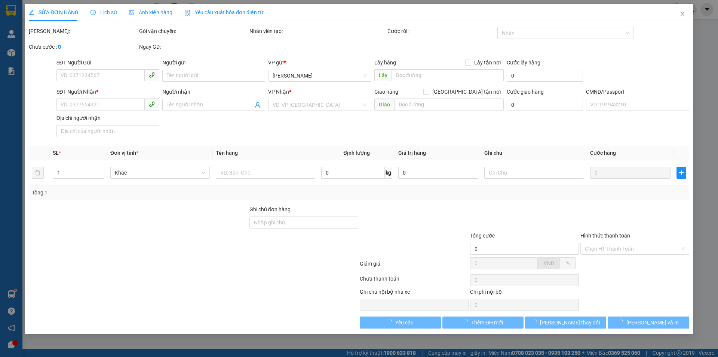
type input "25.000"
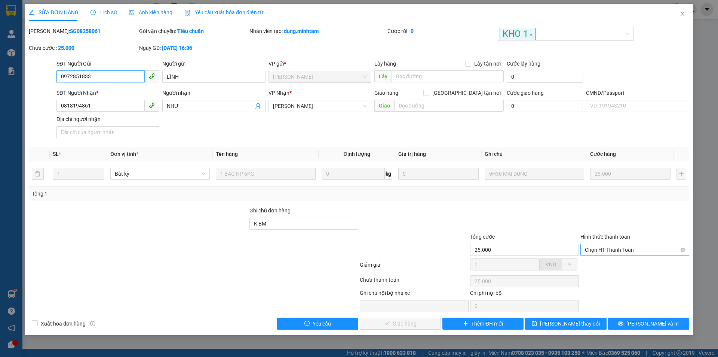
click at [595, 251] on span "Chọn HT Thanh Toán" at bounding box center [635, 249] width 100 height 11
click at [592, 265] on div "Tại văn phòng" at bounding box center [635, 264] width 100 height 8
type input "0"
drag, startPoint x: 424, startPoint y: 318, endPoint x: 427, endPoint y: 314, distance: 5.1
click at [424, 318] on button "[PERSON_NAME] và Giao hàng" at bounding box center [400, 323] width 81 height 12
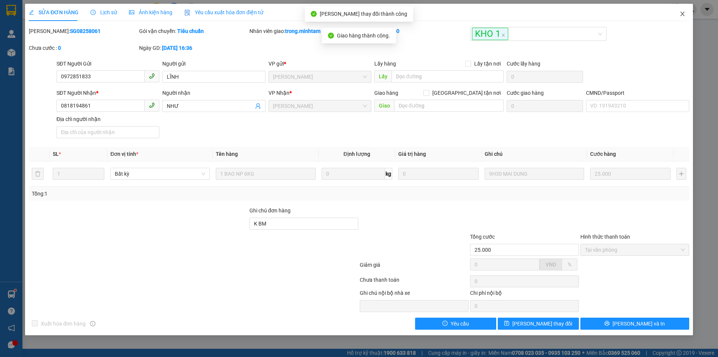
click at [684, 13] on icon "close" at bounding box center [683, 14] width 6 height 6
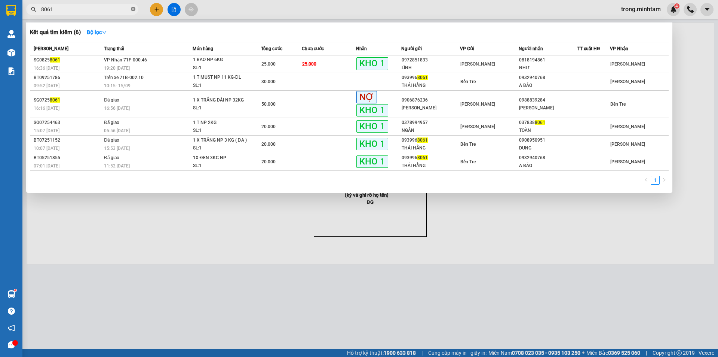
click at [134, 10] on icon "close-circle" at bounding box center [133, 9] width 4 height 4
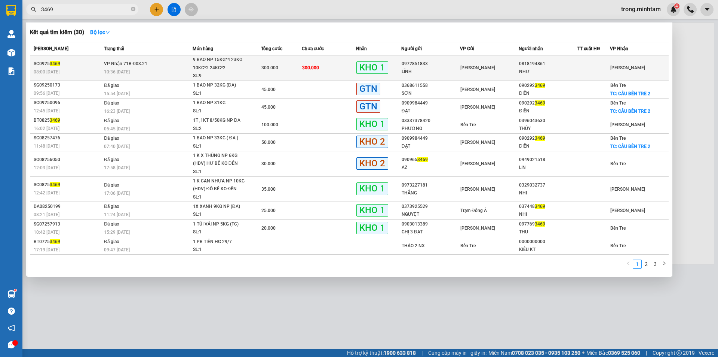
type input "3469"
click at [202, 72] on div "SL: 9" at bounding box center [221, 76] width 56 height 8
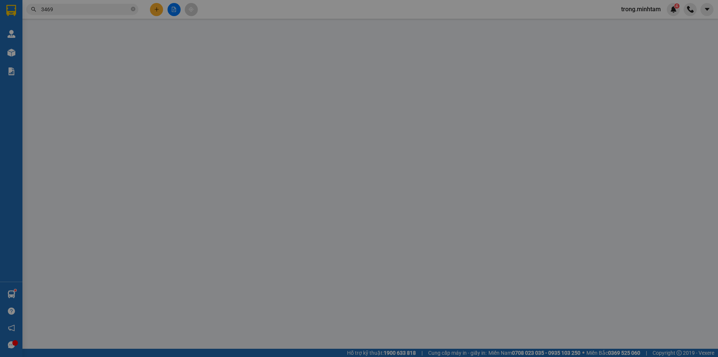
type input "0972851833"
type input "LĨNH"
type input "0818194861"
type input "NHƯ"
type input "BM"
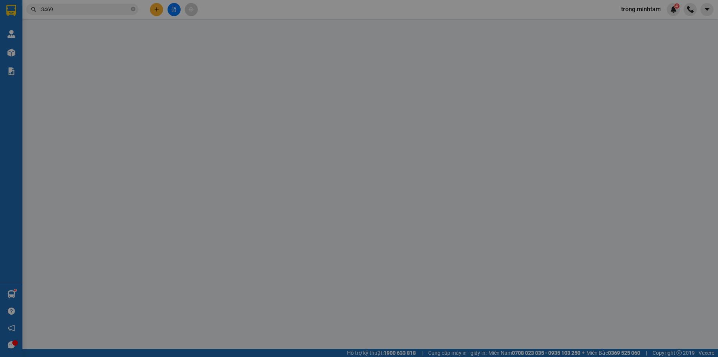
type input "300.000"
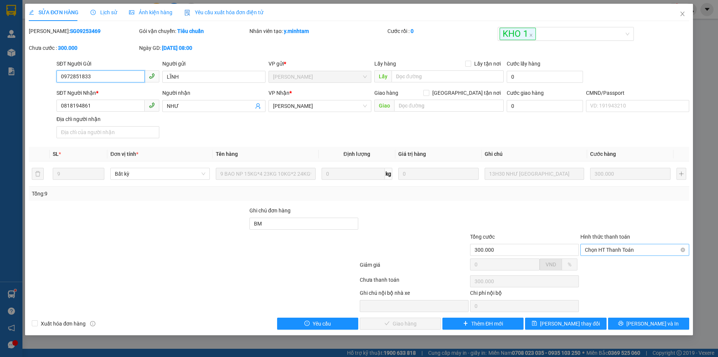
click at [602, 247] on span "Chọn HT Thanh Toán" at bounding box center [635, 249] width 100 height 11
click at [595, 263] on div "Tại văn phòng" at bounding box center [635, 264] width 100 height 8
type input "0"
click at [401, 320] on span "[PERSON_NAME] và Giao hàng" at bounding box center [410, 323] width 72 height 8
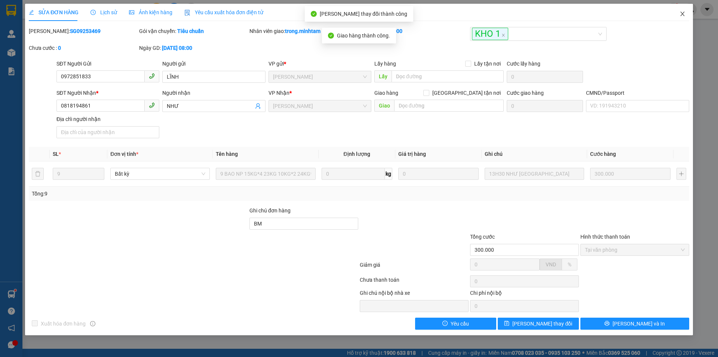
click at [685, 16] on icon "close" at bounding box center [683, 14] width 6 height 6
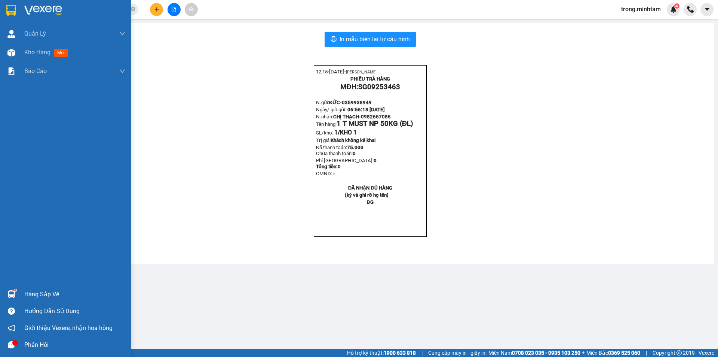
click at [40, 292] on div "Hàng sắp về" at bounding box center [74, 294] width 101 height 11
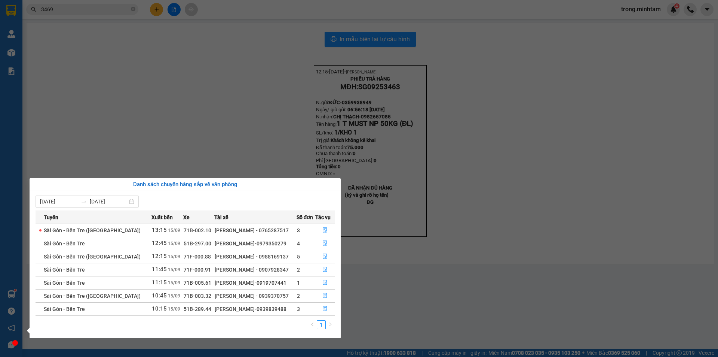
drag, startPoint x: 140, startPoint y: 60, endPoint x: 143, endPoint y: 49, distance: 11.5
click at [140, 60] on section "Kết quả tìm kiếm ( 30 ) Bộ lọc Mã ĐH Trạng thái Món hàng Tổng cước Chưa cước Nh…" at bounding box center [359, 178] width 718 height 357
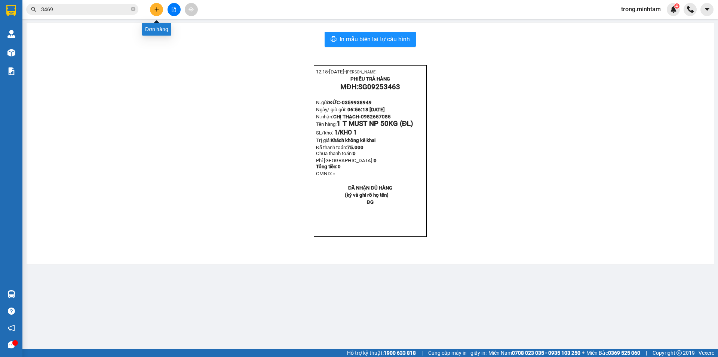
click at [156, 10] on icon "plus" at bounding box center [156, 9] width 5 height 5
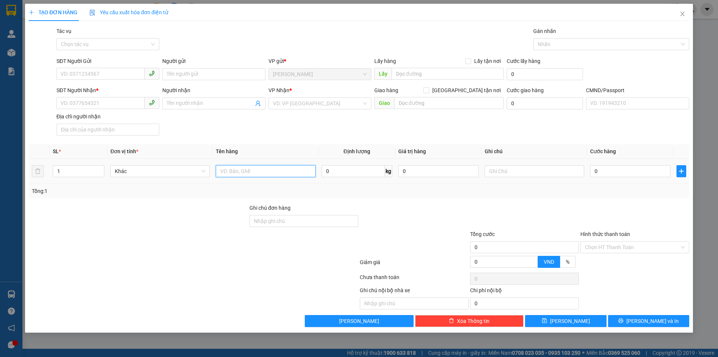
click at [273, 169] on input "text" at bounding box center [266, 171] width 100 height 12
type input "1 X TRẮNG 4KG_ ĐA"
click at [137, 75] on input "SĐT Người Gửi" at bounding box center [101, 74] width 88 height 12
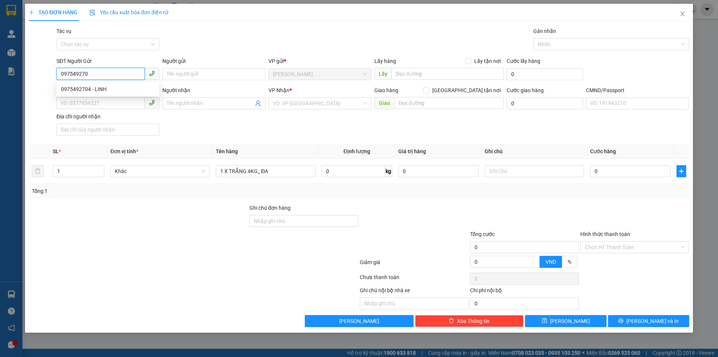
type input "0975492704"
click at [123, 94] on div "0975492704 - LINH" at bounding box center [108, 89] width 103 height 12
type input "LINH"
type input "0918891589"
type input "TIÊN"
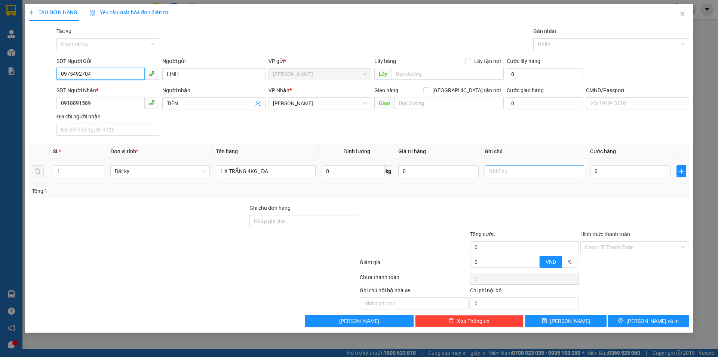
type input "0975492704"
click at [527, 170] on input "text" at bounding box center [535, 171] width 100 height 12
type input "1"
click at [521, 174] on input "text" at bounding box center [535, 171] width 100 height 12
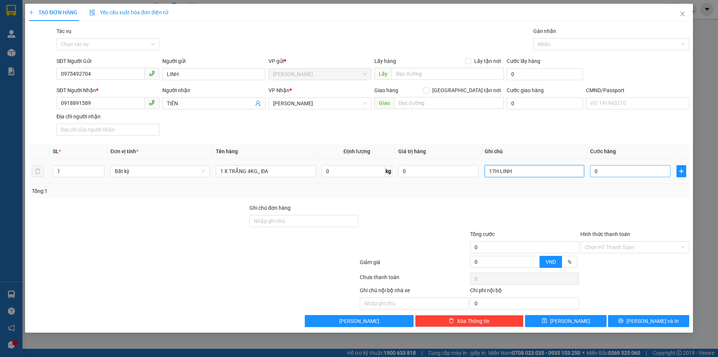
type input "17H LINH"
click at [609, 171] on input "0" at bounding box center [631, 171] width 80 height 12
type input "2"
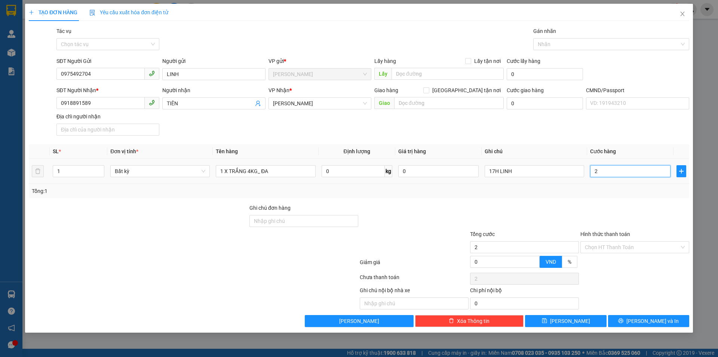
type input "20"
type input "20.000"
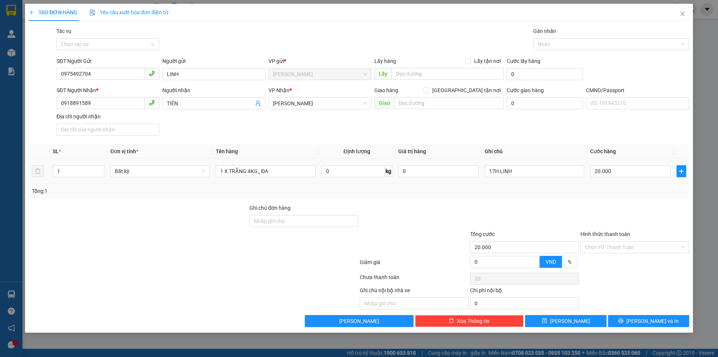
type input "20.000"
click at [581, 184] on div "Tổng: 1" at bounding box center [359, 191] width 661 height 14
drag, startPoint x: 649, startPoint y: 321, endPoint x: 646, endPoint y: 317, distance: 4.8
click at [649, 321] on span "[PERSON_NAME] và In" at bounding box center [653, 321] width 52 height 8
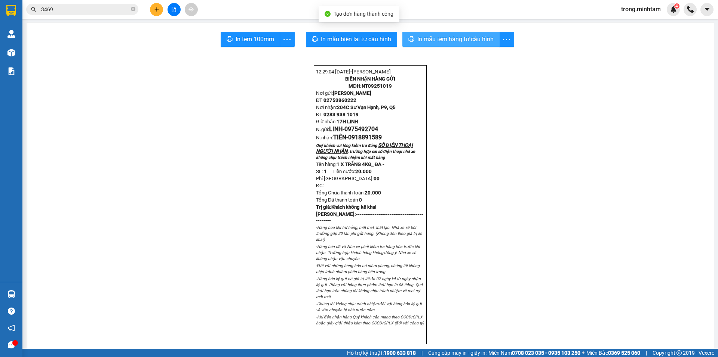
click at [430, 36] on span "In mẫu tem hàng tự cấu hình" at bounding box center [456, 38] width 76 height 9
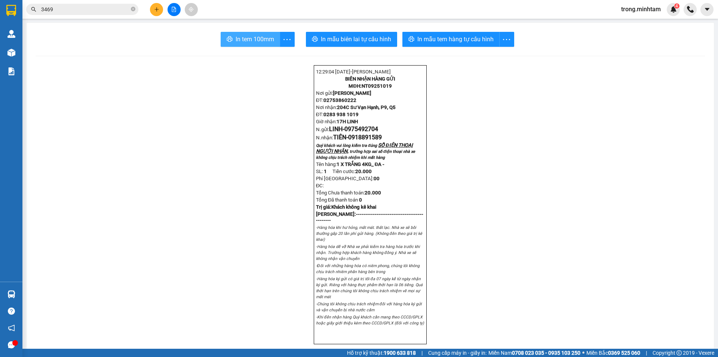
drag, startPoint x: 242, startPoint y: 42, endPoint x: 239, endPoint y: 38, distance: 4.8
click at [241, 40] on span "In tem 100mm" at bounding box center [255, 38] width 39 height 9
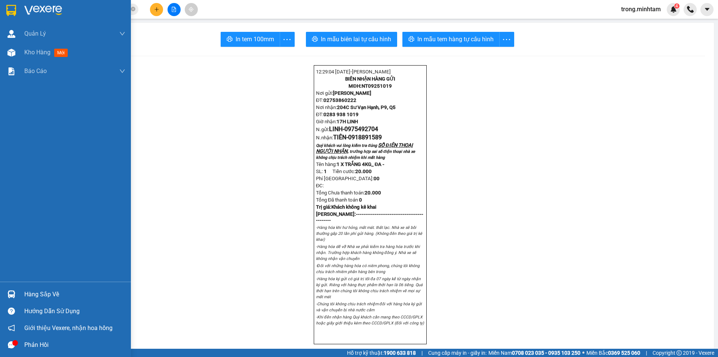
click at [46, 295] on div "Hàng sắp về" at bounding box center [74, 294] width 101 height 11
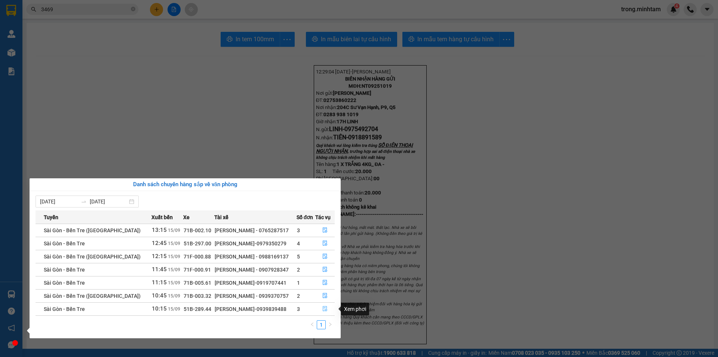
click at [324, 308] on icon "file-done" at bounding box center [325, 308] width 5 height 5
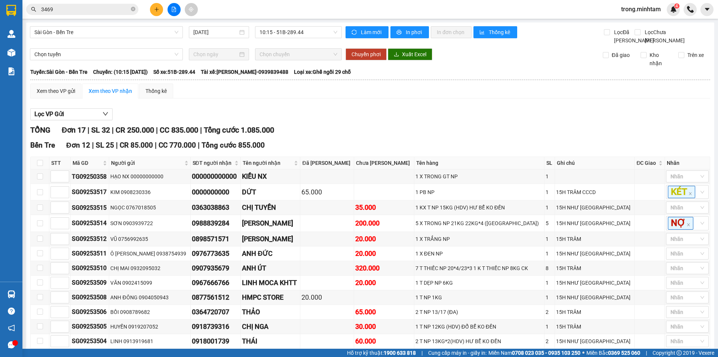
checkbox input "true"
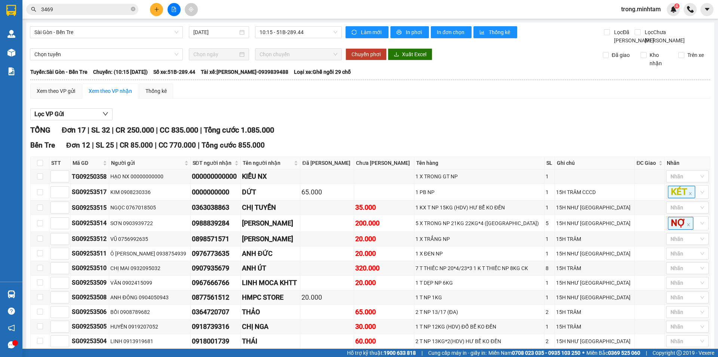
checkbox input "true"
click at [673, 204] on div "KHO 1" at bounding box center [682, 202] width 34 height 8
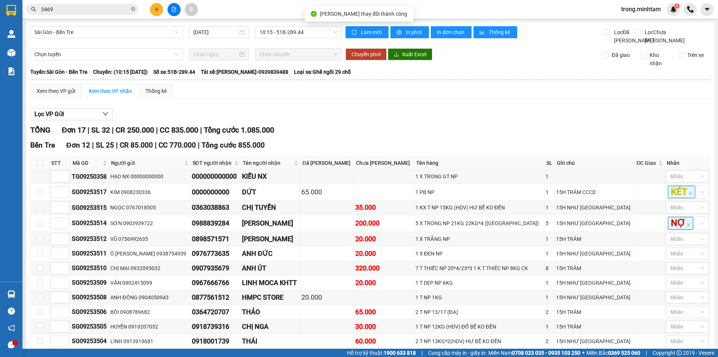
drag, startPoint x: 671, startPoint y: 240, endPoint x: 657, endPoint y: 234, distance: 14.9
click at [671, 239] on div "KHO 1" at bounding box center [682, 240] width 34 height 8
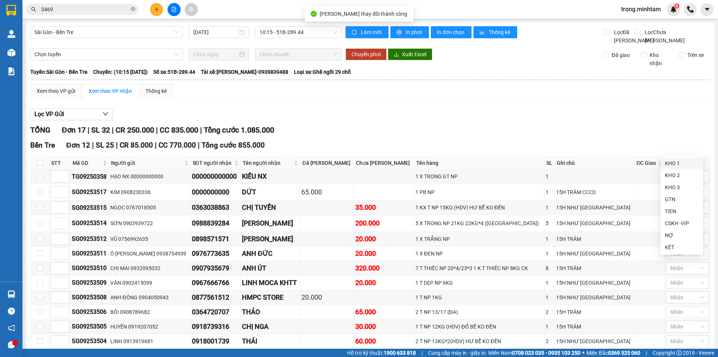
click at [671, 162] on div "KHO 1" at bounding box center [682, 163] width 34 height 8
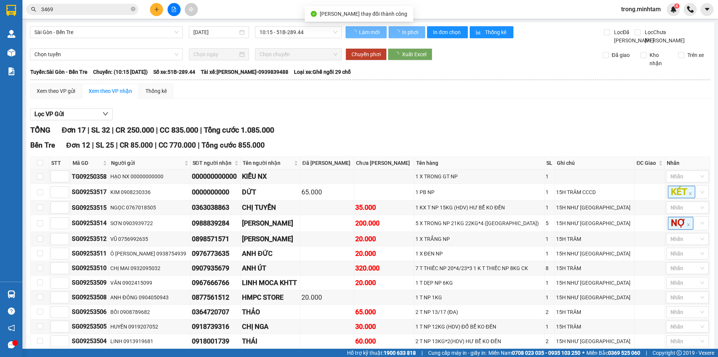
click at [641, 147] on div "Bến Tre Đơn 12 | SL 25 | CR 85.000 | CC 770.000 | Tổng cước 855.000 STT Mã GD …" at bounding box center [370, 256] width 680 height 232
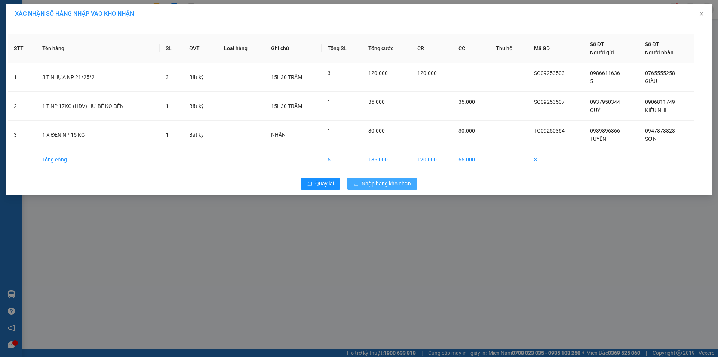
click at [389, 182] on span "Nhập hàng kho nhận" at bounding box center [386, 183] width 49 height 8
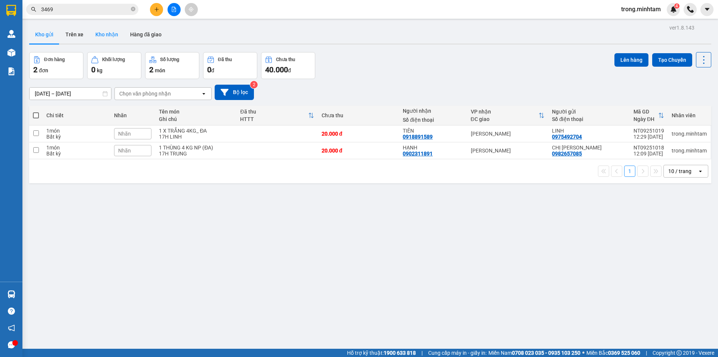
click at [110, 35] on button "Kho nhận" at bounding box center [106, 34] width 35 height 18
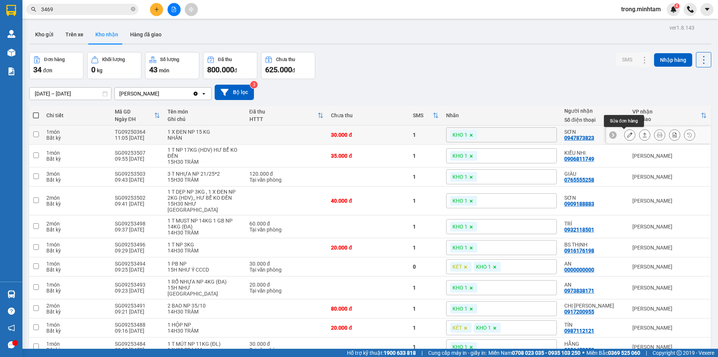
click at [628, 135] on icon at bounding box center [630, 134] width 5 height 5
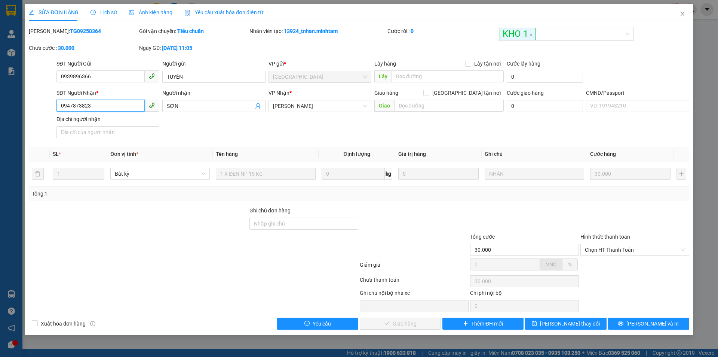
drag, startPoint x: 92, startPoint y: 104, endPoint x: 35, endPoint y: 104, distance: 57.3
click at [37, 104] on div "SĐT Người Nhận * 0947873823 0947873823 Người nhận SƠN VP Nhận * Ngã Tư Huyện …" at bounding box center [359, 115] width 662 height 52
click at [287, 219] on input "Ghi chú đơn hàng" at bounding box center [304, 223] width 109 height 12
click at [251, 224] on input "BM" at bounding box center [304, 223] width 109 height 12
type input "KBM"
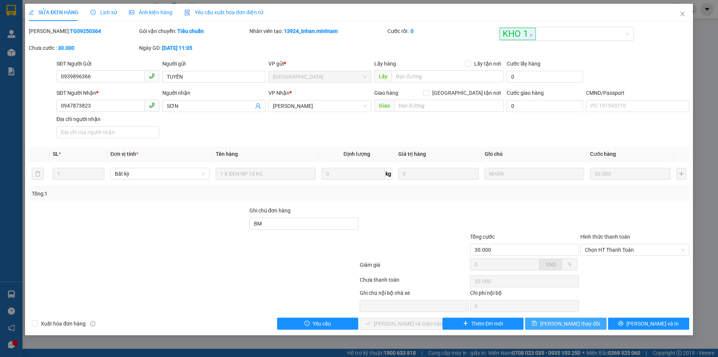
click at [571, 324] on span "Lưu thay đổi" at bounding box center [570, 323] width 60 height 8
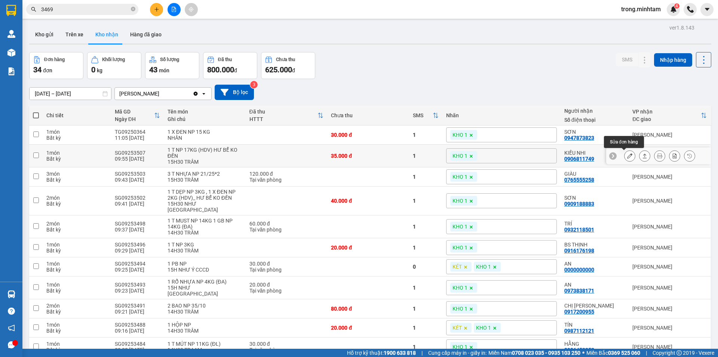
click at [627, 154] on button at bounding box center [630, 155] width 10 height 13
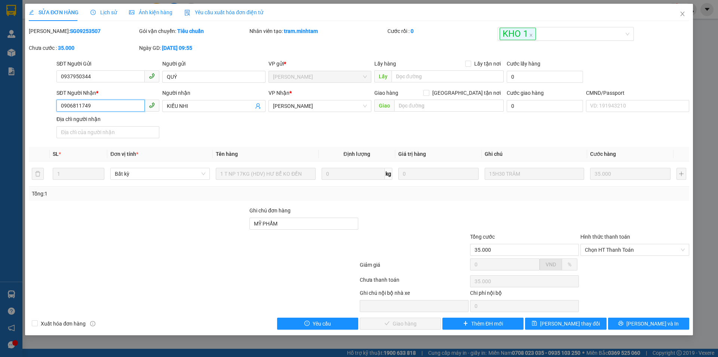
drag, startPoint x: 90, startPoint y: 106, endPoint x: 51, endPoint y: 110, distance: 39.5
click at [51, 110] on div "SĐT Người Nhận * 0906811749 0906811749 Người nhận KIỀU NHI VP Nhận * Ngã Tư Hu…" at bounding box center [359, 115] width 662 height 52
drag, startPoint x: 326, startPoint y: 219, endPoint x: 323, endPoint y: 214, distance: 5.5
click at [326, 219] on input "MỸ PHẨM" at bounding box center [304, 223] width 109 height 12
type input "MỸ PHẨM BM"
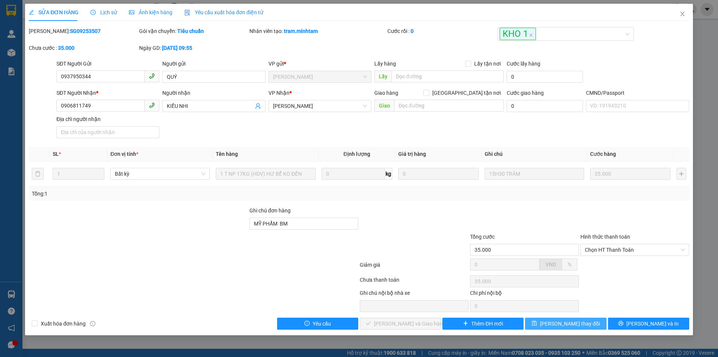
click at [546, 327] on button "Lưu thay đổi" at bounding box center [565, 323] width 81 height 12
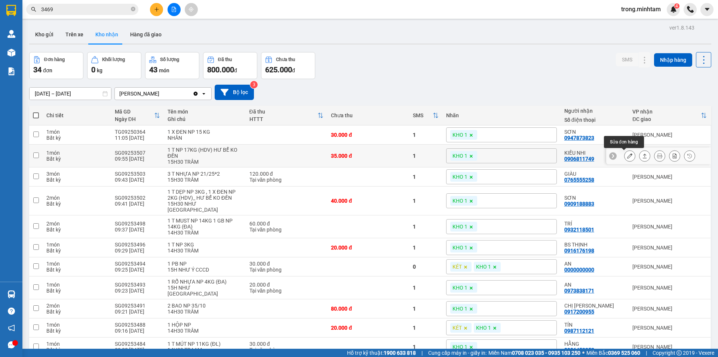
click at [628, 157] on icon at bounding box center [630, 155] width 5 height 5
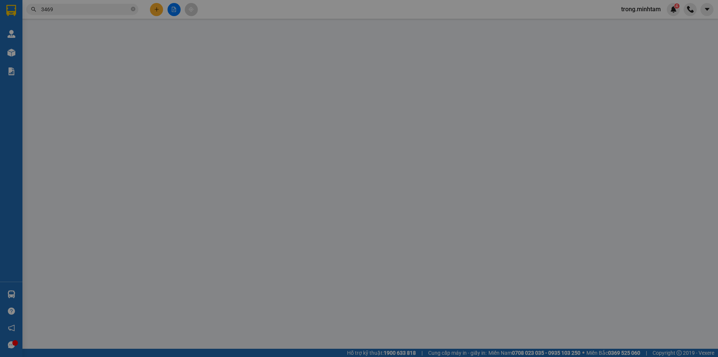
type input "0937950344"
type input "QUÝ"
type input "0906811749"
type input "KIỀU NHI"
type input "MỸ PHẨM BM"
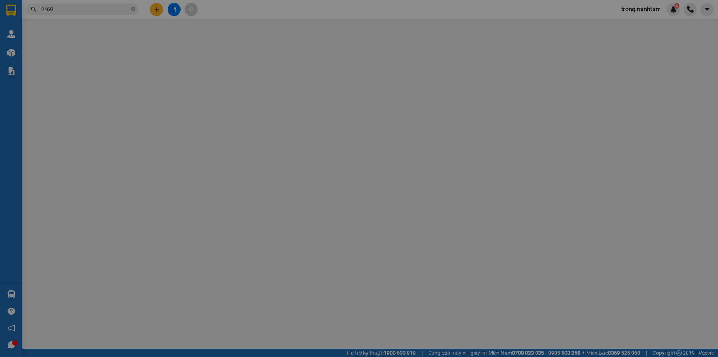
type input "35.000"
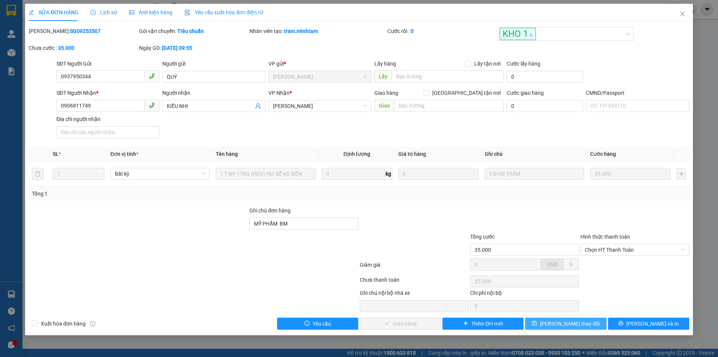
click at [584, 327] on span "Lưu thay đổi" at bounding box center [570, 323] width 60 height 8
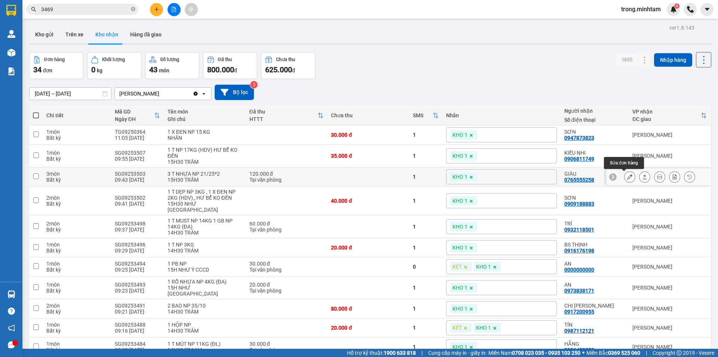
click at [628, 177] on icon at bounding box center [630, 176] width 5 height 5
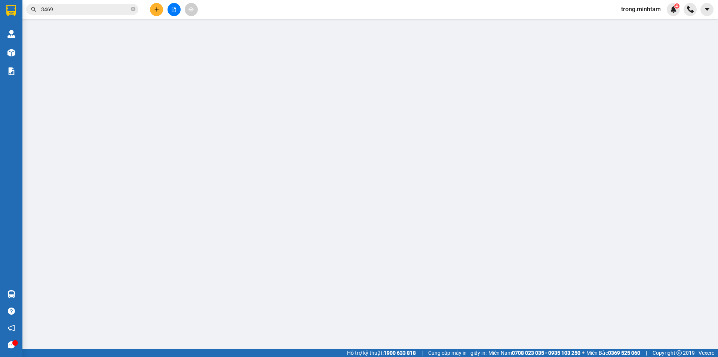
type input "0986611636"
type input "5"
type input "0765555258"
type input "GIÀU"
type input "120.000"
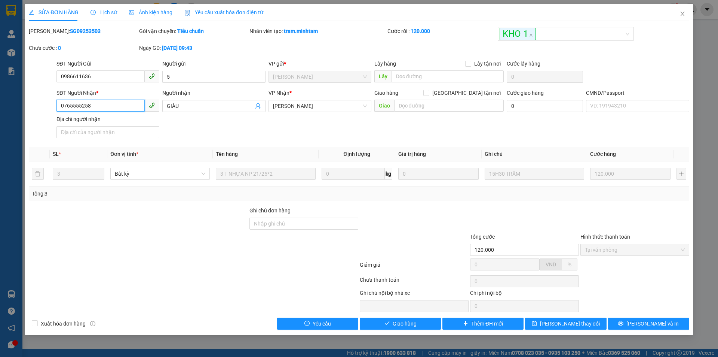
drag, startPoint x: 91, startPoint y: 104, endPoint x: 31, endPoint y: 110, distance: 59.8
click at [31, 110] on div "SĐT Người Nhận * 0765555258 0765555258 Người nhận GIÀU VP Nhận * Ngã Tư Huyện…" at bounding box center [359, 115] width 662 height 52
click at [294, 221] on input "Ghi chú đơn hàng" at bounding box center [304, 223] width 109 height 12
type input "BM"
click at [568, 324] on span "Lưu thay đổi" at bounding box center [570, 323] width 60 height 8
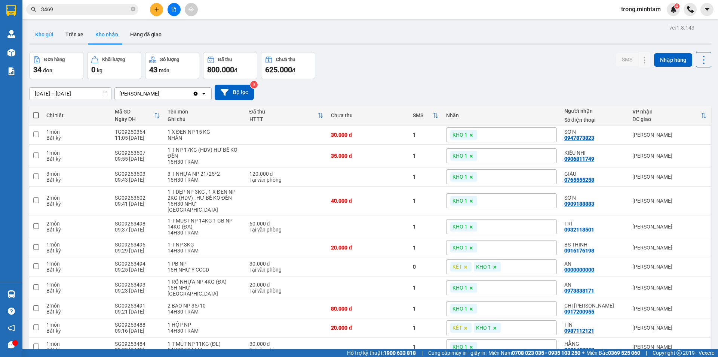
click at [48, 33] on button "Kho gửi" at bounding box center [44, 34] width 30 height 18
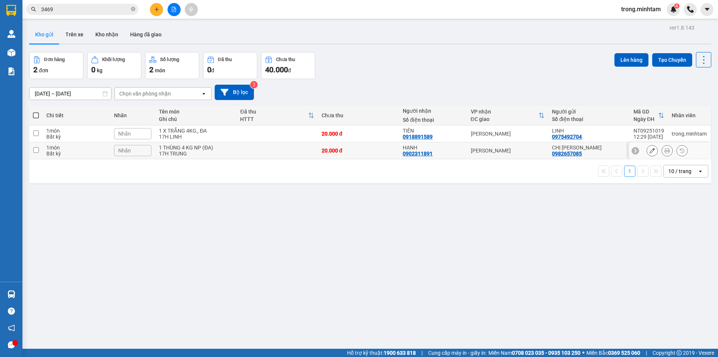
drag, startPoint x: 271, startPoint y: 150, endPoint x: 273, endPoint y: 129, distance: 20.7
click at [271, 149] on td at bounding box center [277, 150] width 81 height 17
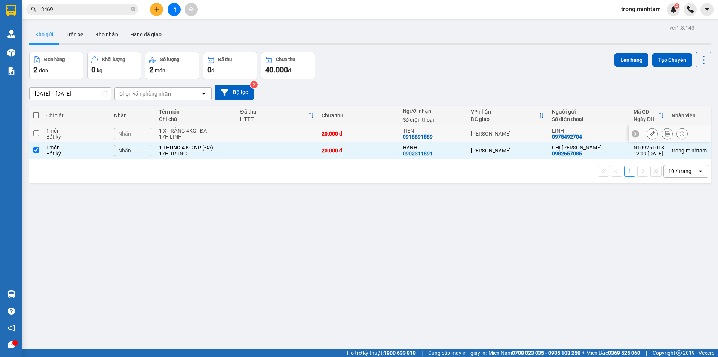
click at [273, 129] on td at bounding box center [277, 133] width 81 height 17
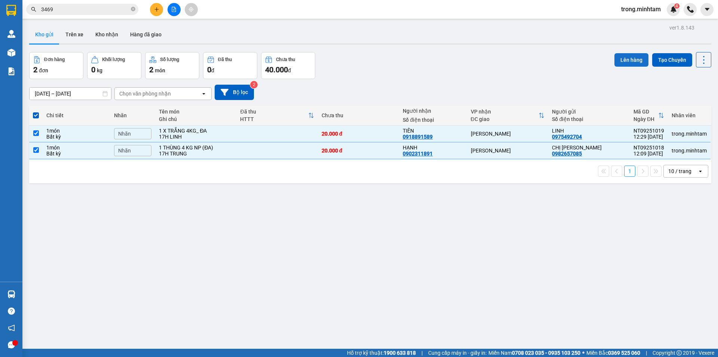
click at [630, 60] on button "Lên hàng" at bounding box center [632, 59] width 34 height 13
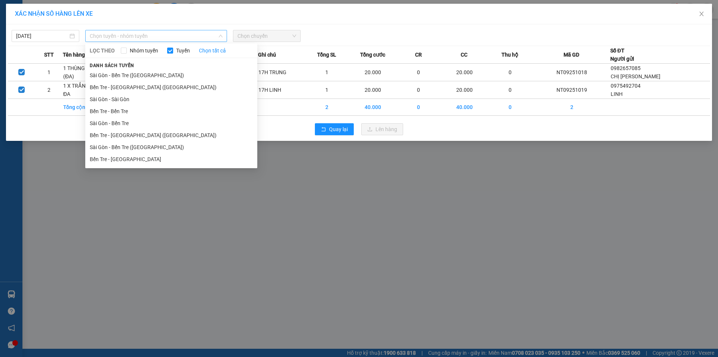
click at [138, 37] on span "Chọn tuyến - nhóm tuyến" at bounding box center [156, 35] width 133 height 11
click at [123, 135] on li "Bến Tre - Sài Gòn (CT)" at bounding box center [171, 135] width 172 height 12
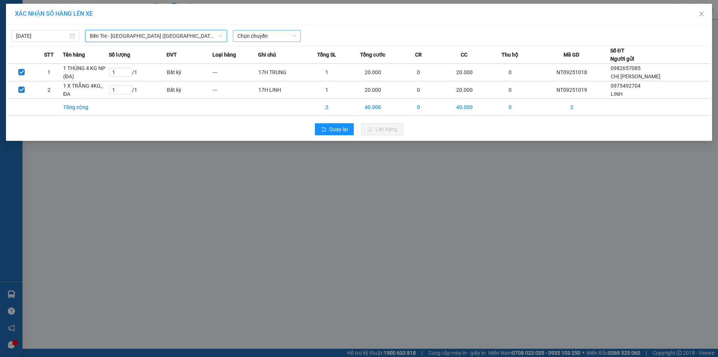
click at [279, 37] on span "Chọn chuyến" at bounding box center [267, 35] width 59 height 11
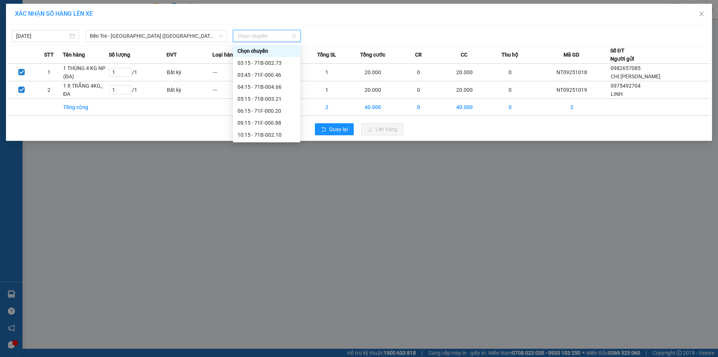
click at [271, 155] on div "12:15 - 71F-000.46" at bounding box center [267, 159] width 58 height 8
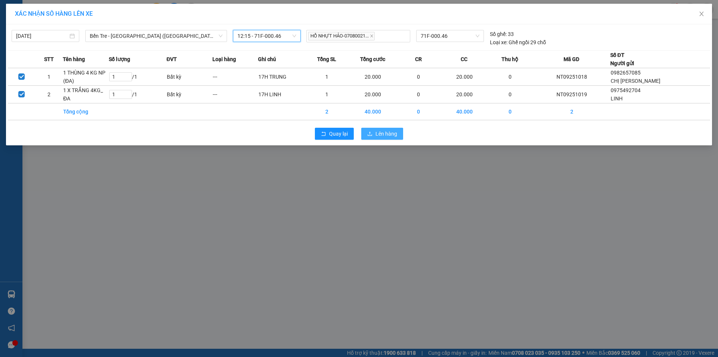
click at [379, 131] on span "Lên hàng" at bounding box center [387, 133] width 22 height 8
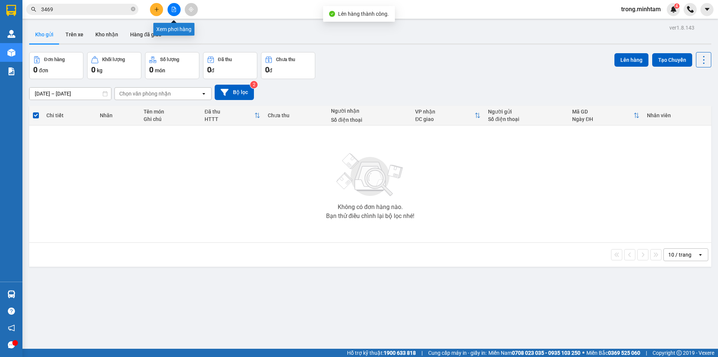
click at [178, 11] on button at bounding box center [174, 9] width 13 height 13
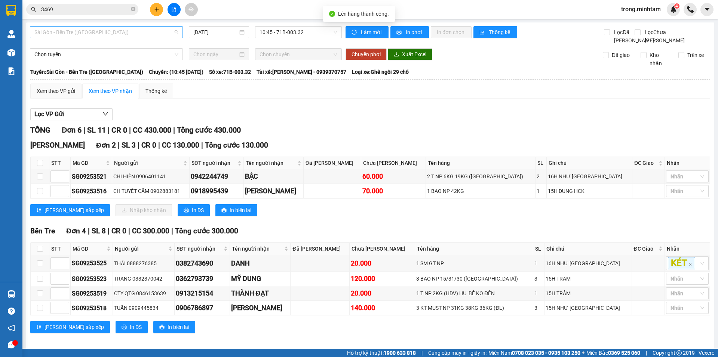
click at [101, 34] on span "Sài Gòn - Bến Tre (CN)" at bounding box center [106, 32] width 144 height 11
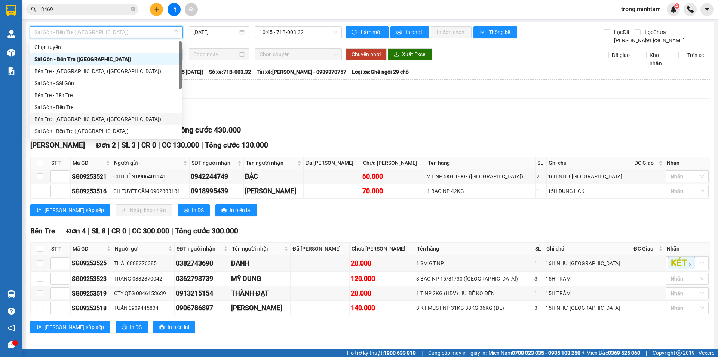
click at [74, 119] on div "Bến Tre - Sài Gòn (CT)" at bounding box center [105, 119] width 143 height 8
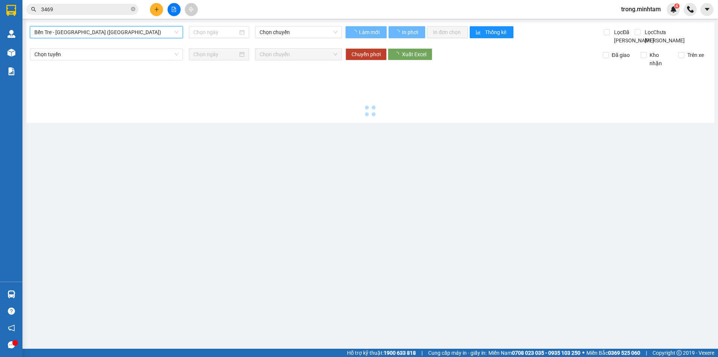
type input "15/09/2025"
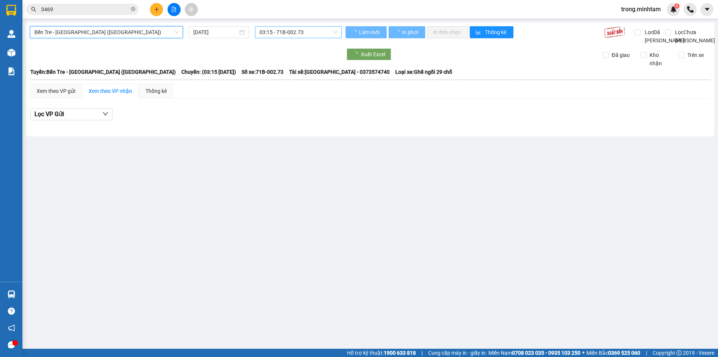
click at [284, 34] on span "03:15 - 71B-002.73" at bounding box center [299, 32] width 78 height 11
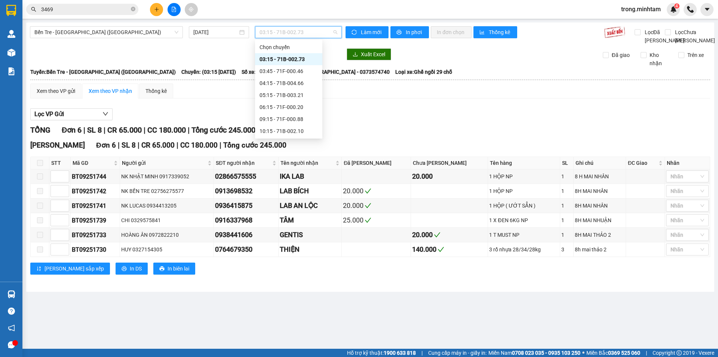
click at [295, 151] on div "12:15 - 71F-000.46" at bounding box center [289, 155] width 58 height 8
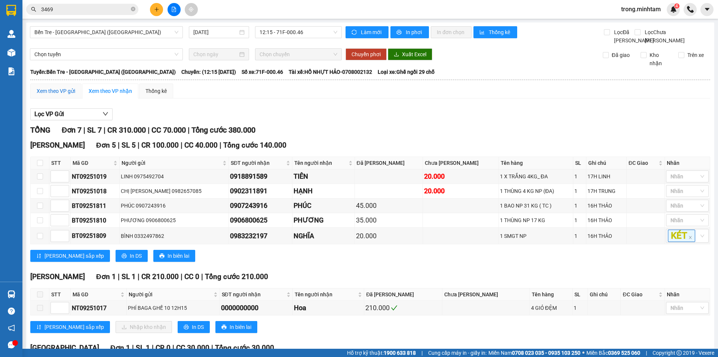
click at [66, 95] on div "Xem theo VP gửi" at bounding box center [56, 91] width 39 height 8
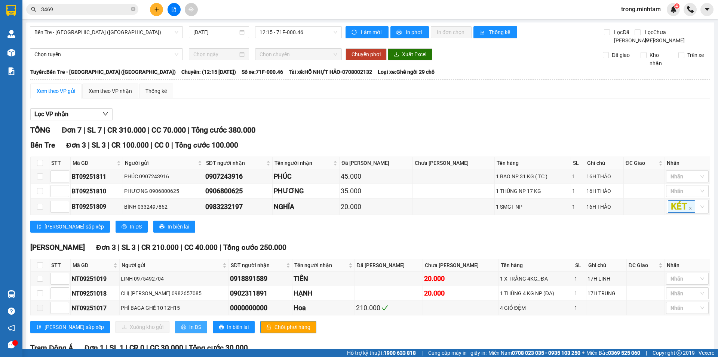
click at [189, 331] on span "In DS" at bounding box center [195, 327] width 12 height 8
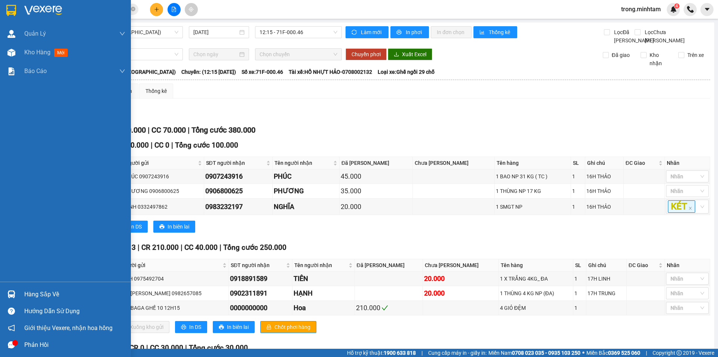
click at [39, 295] on div "Hàng sắp về" at bounding box center [74, 294] width 101 height 11
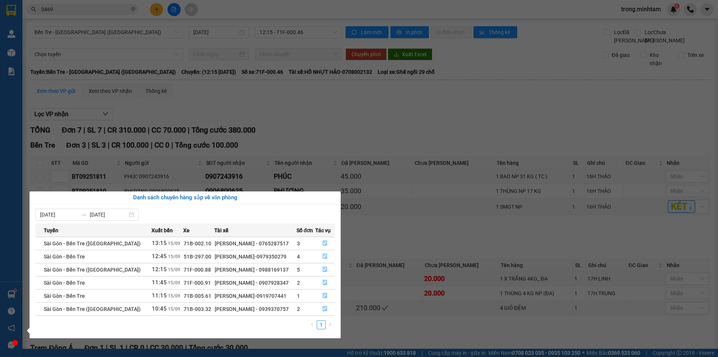
drag, startPoint x: 229, startPoint y: 309, endPoint x: 265, endPoint y: 309, distance: 35.9
click at [265, 309] on div "NGUYỄN VĂN HIẾU - 0939370757" at bounding box center [255, 309] width 81 height 8
click at [323, 308] on icon "file-done" at bounding box center [325, 308] width 4 height 5
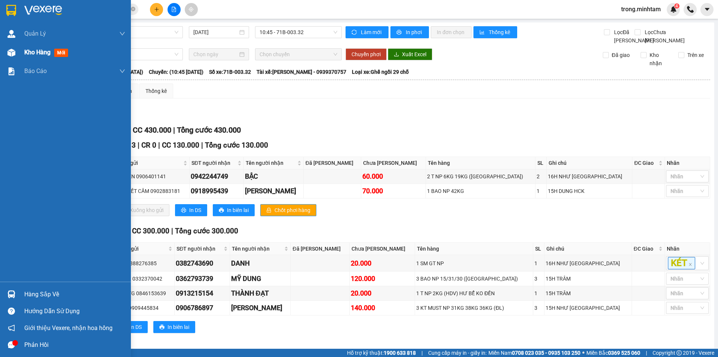
click at [27, 53] on span "Kho hàng" at bounding box center [37, 52] width 26 height 7
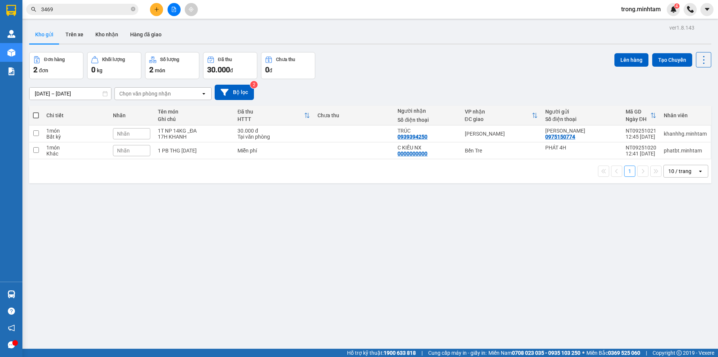
click at [132, 152] on div "Nhãn" at bounding box center [131, 150] width 37 height 11
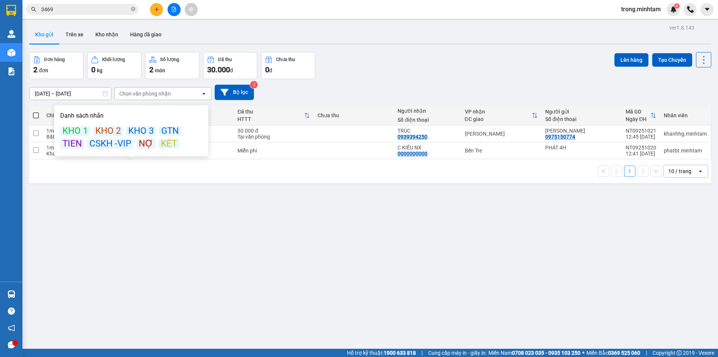
click at [168, 145] on div "KÉT" at bounding box center [169, 144] width 21 height 10
click at [419, 68] on div "Đơn hàng 2 đơn Khối lượng 0 kg Số lượng 2 món Đã thu 30.000 đ Chưa thu 0 đ Lên …" at bounding box center [370, 65] width 683 height 27
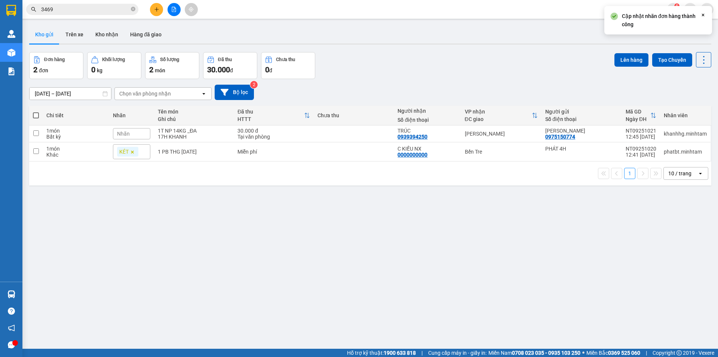
click at [680, 174] on div "10 / trang" at bounding box center [680, 173] width 23 height 7
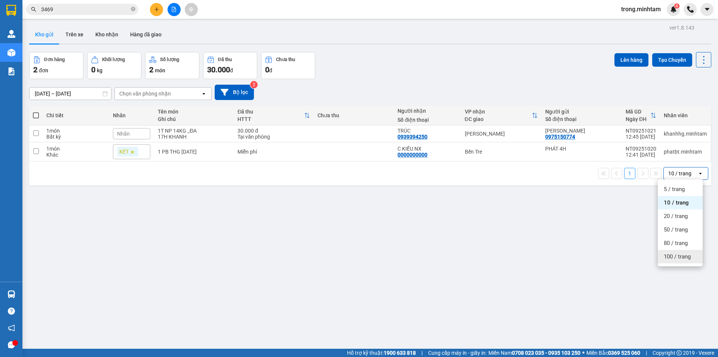
click at [682, 255] on span "100 / trang" at bounding box center [677, 256] width 27 height 7
click at [111, 36] on button "Kho nhận" at bounding box center [106, 34] width 35 height 18
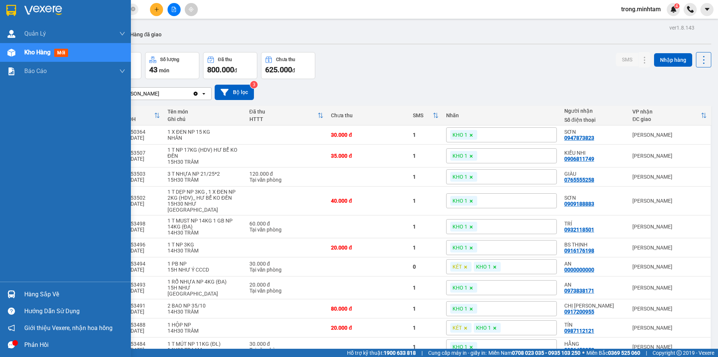
click at [37, 296] on div "Hàng sắp về" at bounding box center [74, 294] width 101 height 11
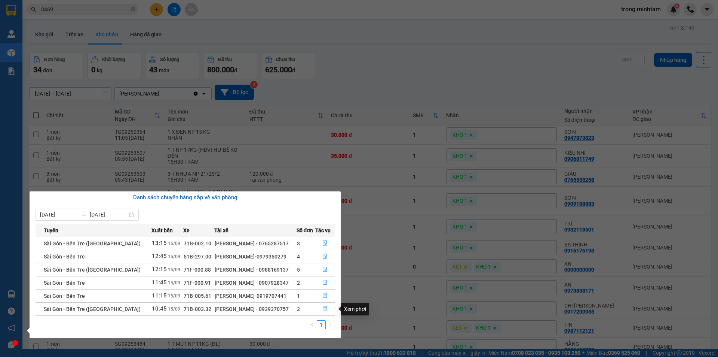
click at [324, 309] on icon "file-done" at bounding box center [325, 308] width 5 height 5
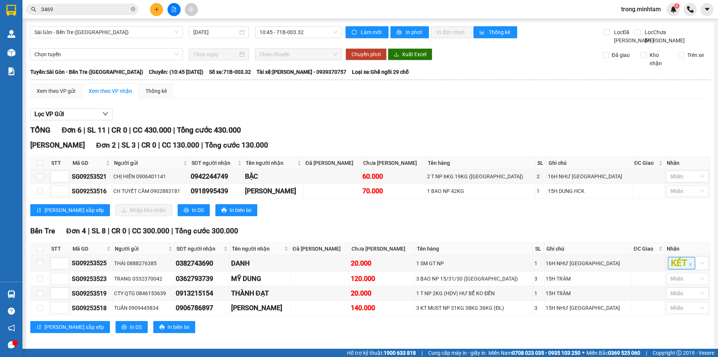
drag, startPoint x: 309, startPoint y: 80, endPoint x: 344, endPoint y: 81, distance: 34.8
click at [344, 76] on div "Tuyến: Sài Gòn - Bến Tre (CN) Chuyến: (10:45 - 15/09/2025) Số xe: 71B-003.32 Tà…" at bounding box center [370, 72] width 680 height 8
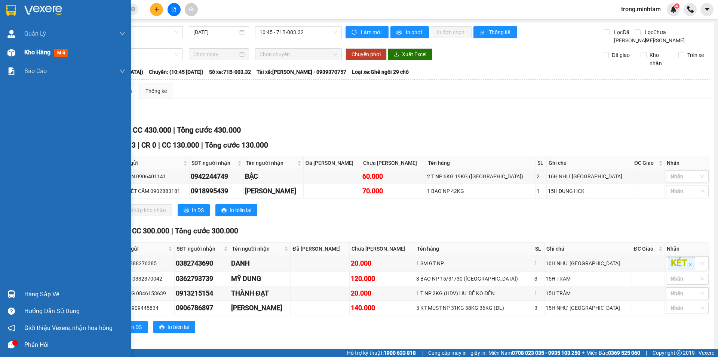
click at [38, 54] on span "Kho hàng" at bounding box center [37, 52] width 26 height 7
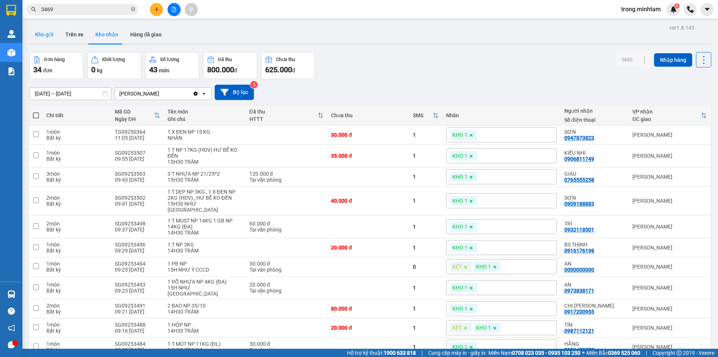
click at [47, 39] on button "Kho gửi" at bounding box center [44, 34] width 30 height 18
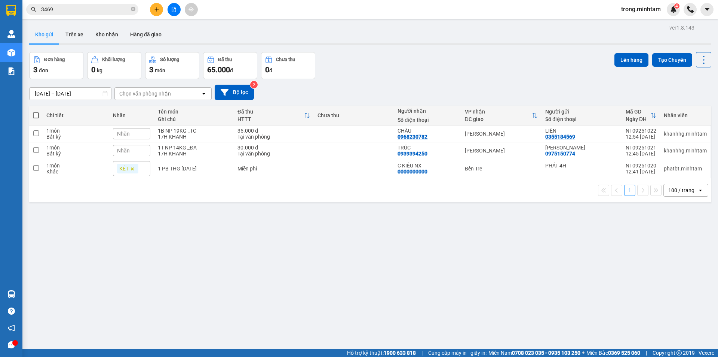
drag, startPoint x: 33, startPoint y: 114, endPoint x: 59, endPoint y: 127, distance: 29.6
click at [33, 114] on th at bounding box center [35, 116] width 13 height 20
click at [38, 115] on span at bounding box center [36, 115] width 6 height 6
click at [36, 112] on input "checkbox" at bounding box center [36, 112] width 0 height 0
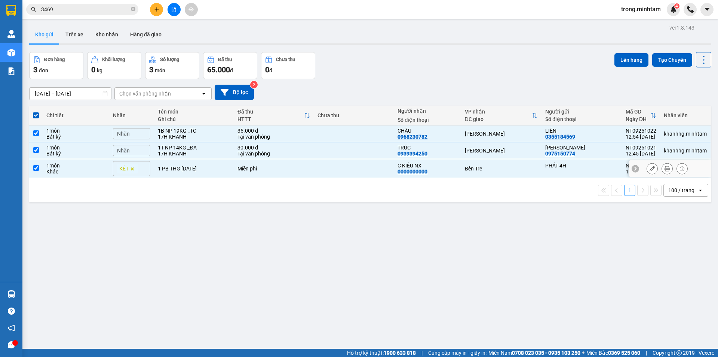
click at [182, 173] on td "1 PB THG 15/9/25" at bounding box center [194, 168] width 80 height 19
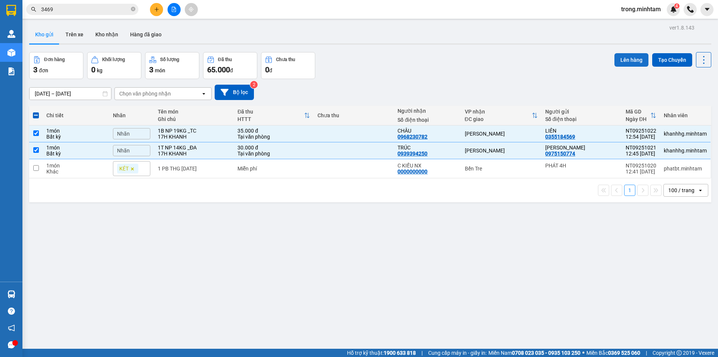
click at [626, 62] on button "Lên hàng" at bounding box center [632, 59] width 34 height 13
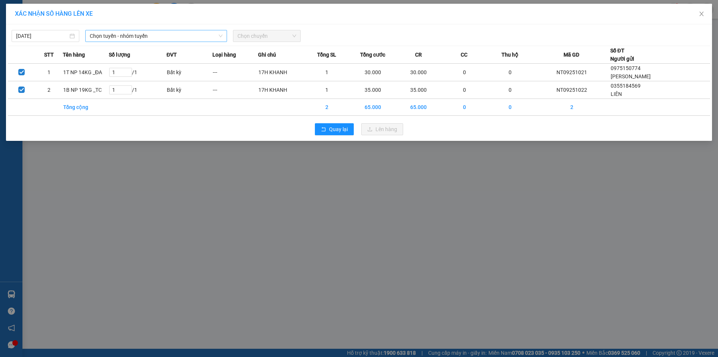
click at [195, 39] on span "Chọn tuyến - nhóm tuyến" at bounding box center [156, 35] width 133 height 11
click at [204, 35] on span "Chọn tuyến - nhóm tuyến" at bounding box center [156, 35] width 133 height 11
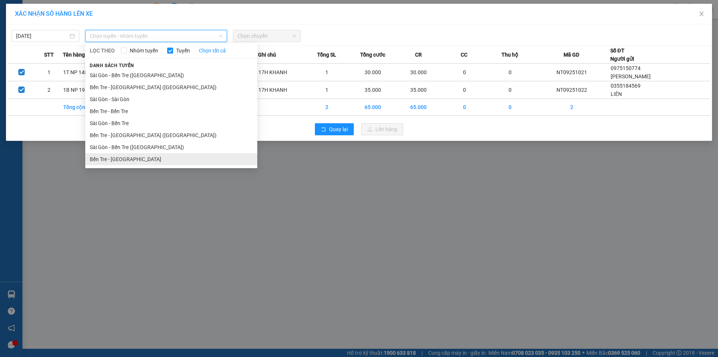
click at [126, 155] on li "Bến Tre - Sài Gòn" at bounding box center [171, 159] width 172 height 12
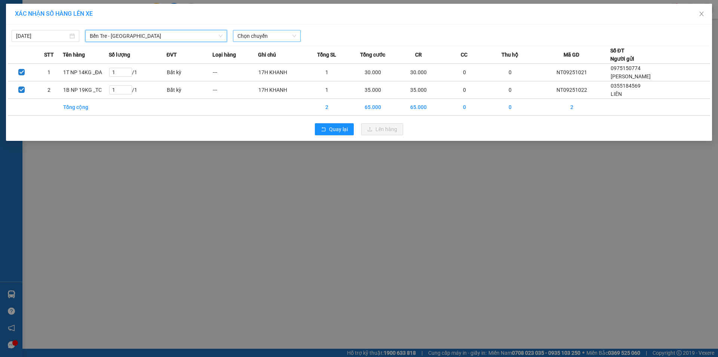
click at [263, 39] on span "Chọn chuyến" at bounding box center [267, 35] width 59 height 11
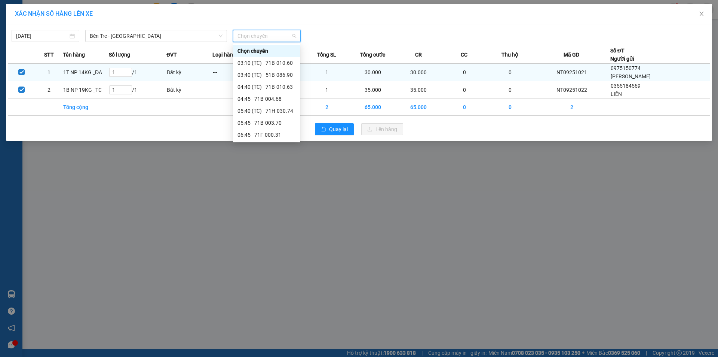
click at [279, 214] on div "12:45 - 71B-1027" at bounding box center [267, 218] width 58 height 8
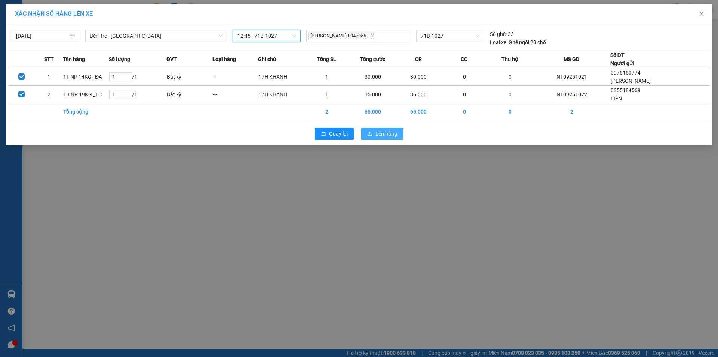
click at [381, 133] on span "Lên hàng" at bounding box center [387, 133] width 22 height 8
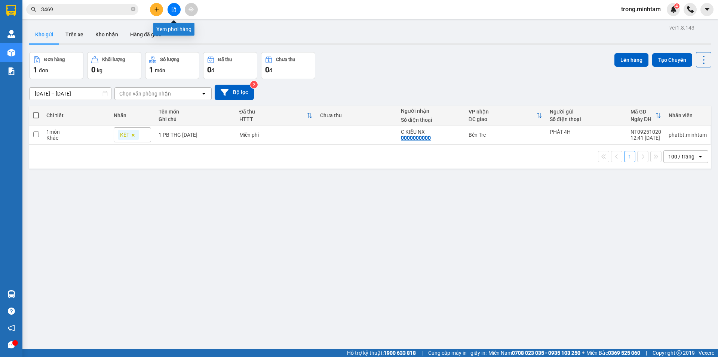
click at [174, 10] on icon "file-add" at bounding box center [173, 9] width 5 height 5
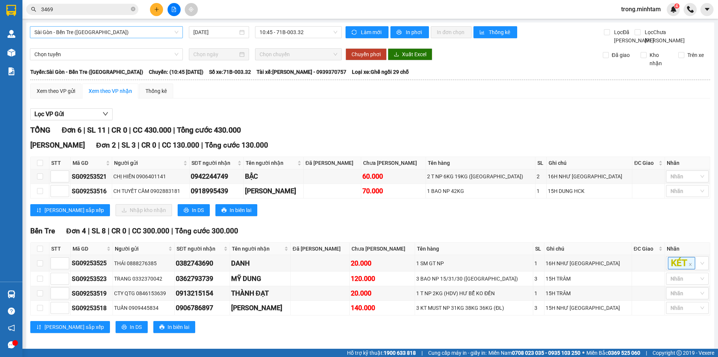
click at [146, 37] on span "Sài Gòn - Bến Tre (CN)" at bounding box center [106, 32] width 144 height 11
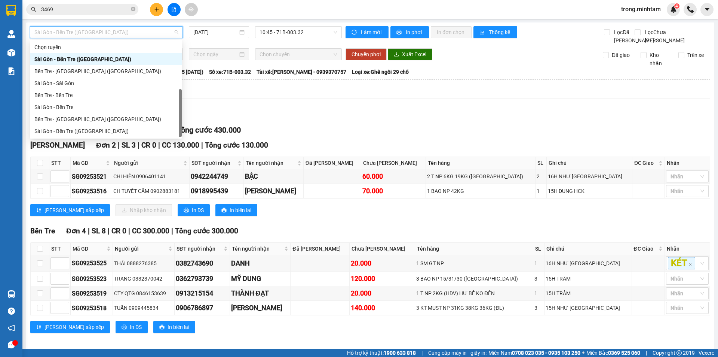
click at [113, 139] on div "Bến Tre - Sài Gòn" at bounding box center [105, 143] width 143 height 8
type input "15/09/2025"
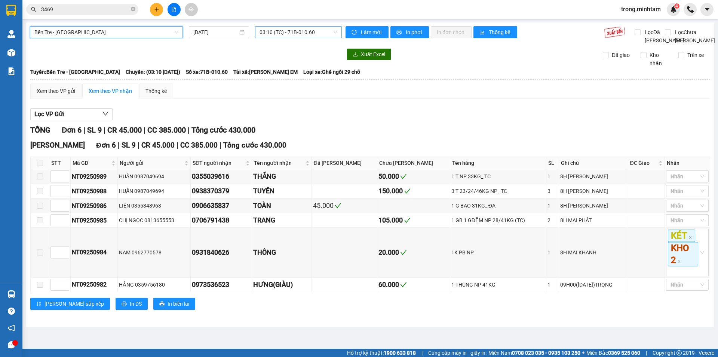
click at [286, 32] on span "03:10 (TC) - 71B-010.60" at bounding box center [299, 32] width 78 height 11
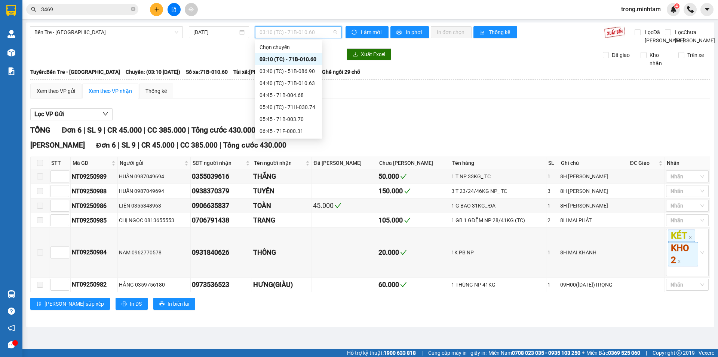
click at [301, 211] on div "12:45 - 71B-1027" at bounding box center [289, 215] width 58 height 8
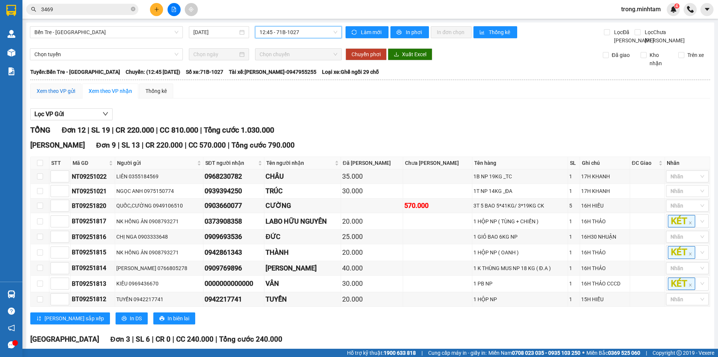
click at [58, 95] on div "Xem theo VP gửi" at bounding box center [56, 91] width 39 height 8
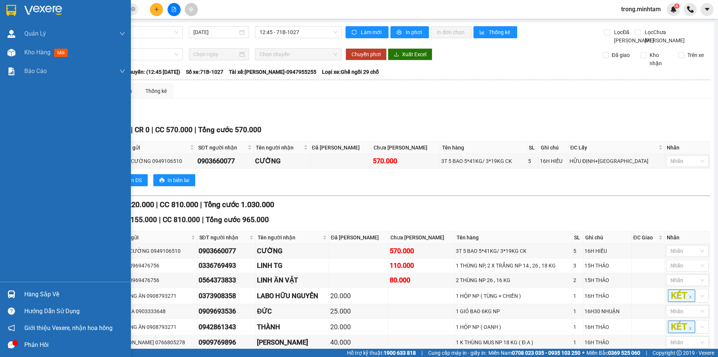
click at [43, 291] on div "Hàng sắp về" at bounding box center [74, 294] width 101 height 11
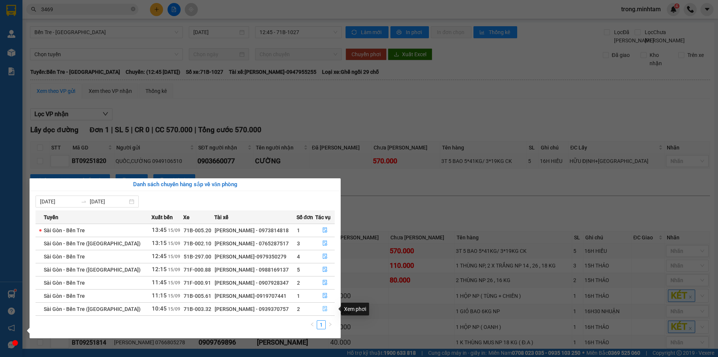
click at [326, 307] on icon "file-done" at bounding box center [325, 308] width 4 height 5
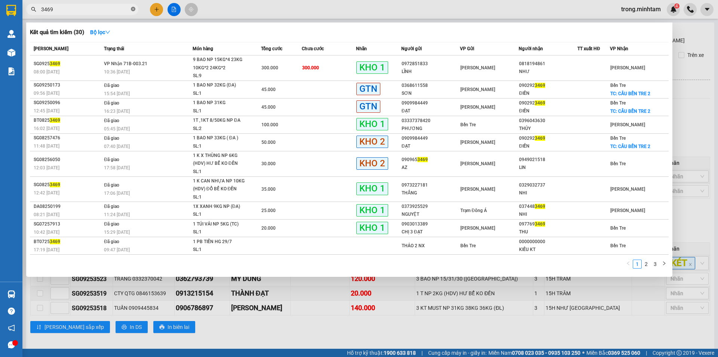
click at [135, 10] on icon "close-circle" at bounding box center [133, 9] width 4 height 4
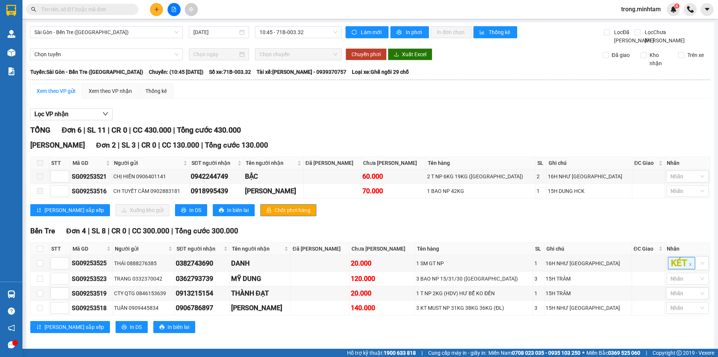
click at [155, 8] on icon "plus" at bounding box center [156, 9] width 5 height 5
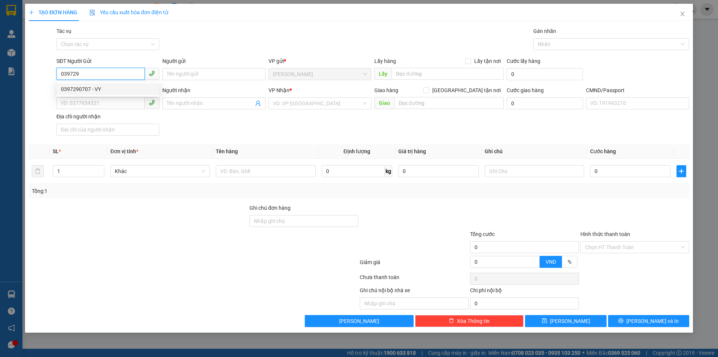
click at [89, 86] on div "0397290707 - VY" at bounding box center [108, 89] width 94 height 8
type input "0397290707"
type input "VY"
type input "0903120283"
type input "ANH THÁI"
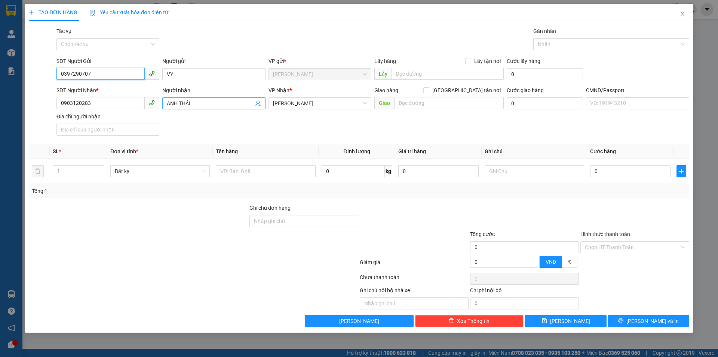
type input "0397290707"
click at [262, 105] on span "ANH THÁI" at bounding box center [213, 103] width 103 height 12
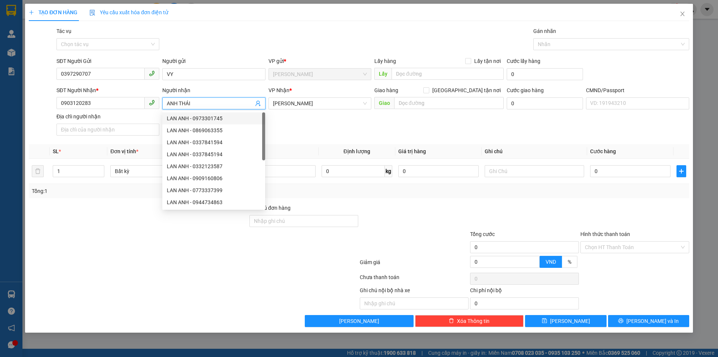
click at [259, 101] on icon "user-add" at bounding box center [258, 104] width 5 height 6
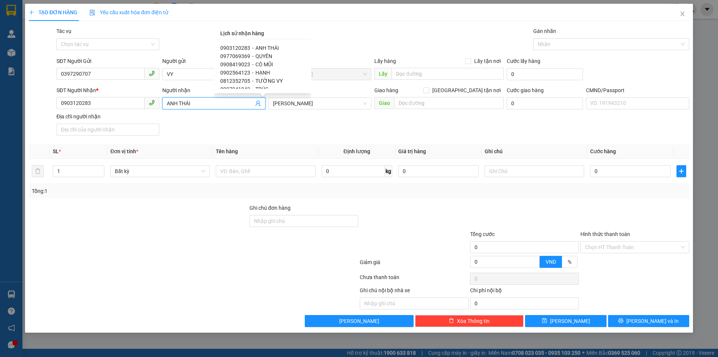
click at [248, 103] on span "0913607776" at bounding box center [235, 106] width 30 height 6
type input "0913607776"
type input "NHUNG"
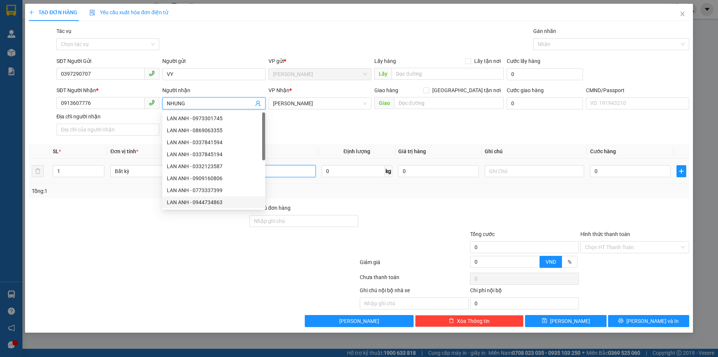
click at [298, 174] on input "text" at bounding box center [266, 171] width 100 height 12
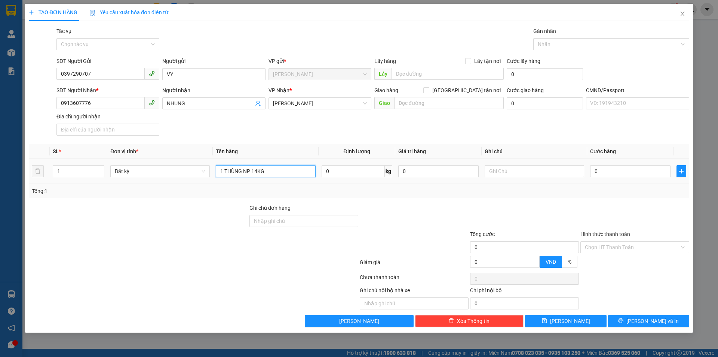
type input "1 THÙNG NP 14KG"
type input "18H00 TRỌNG"
click at [666, 322] on button "Lưu và In" at bounding box center [648, 321] width 81 height 12
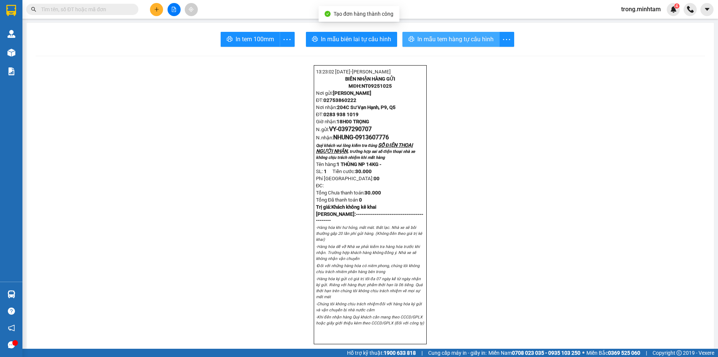
click at [458, 37] on span "In mẫu tem hàng tự cấu hình" at bounding box center [456, 38] width 76 height 9
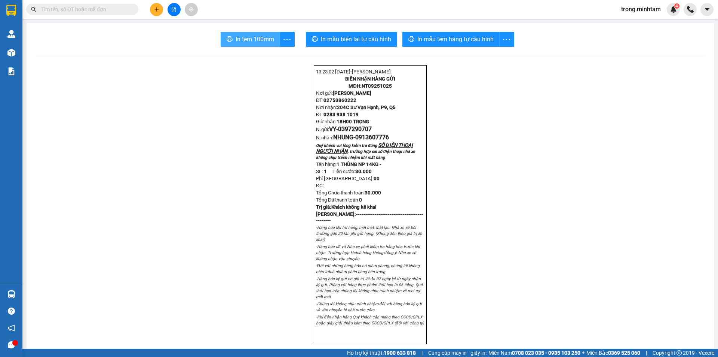
click at [265, 37] on span "In tem 100mm" at bounding box center [255, 38] width 39 height 9
click at [422, 34] on button "In mẫu tem hàng tự cấu hình" at bounding box center [451, 39] width 97 height 15
click at [366, 132] on span "0397290707" at bounding box center [355, 128] width 34 height 7
click at [155, 8] on icon "plus" at bounding box center [156, 9] width 5 height 5
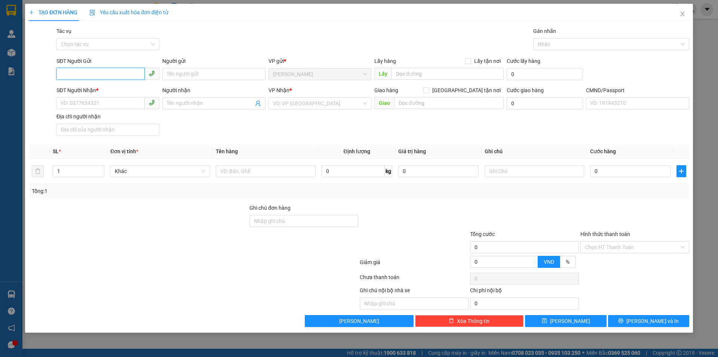
paste input "0397290707"
type input "0397290707"
click at [133, 93] on div "0397290707 - VY" at bounding box center [108, 89] width 103 height 12
type input "VY"
type input "0913607776"
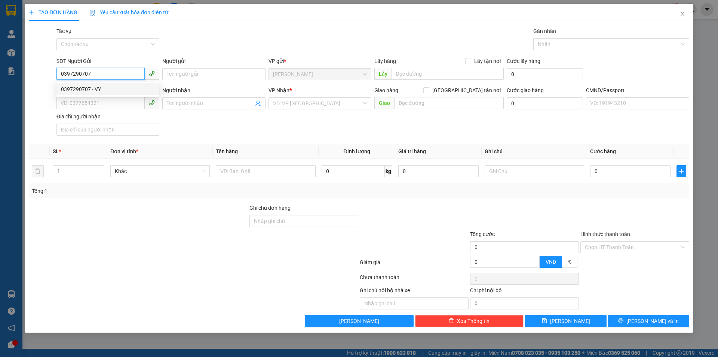
type input "NHUNG"
type input "0397290707"
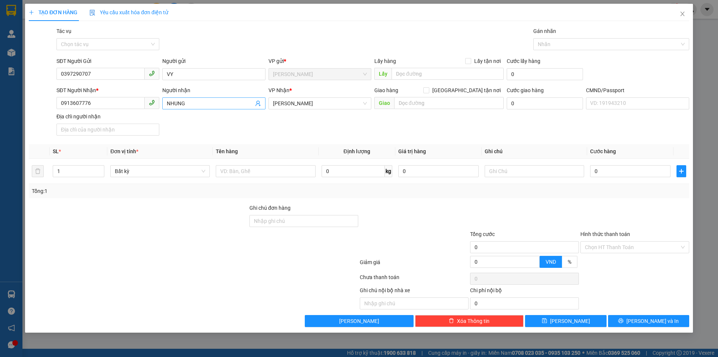
click at [261, 102] on span "NHUNG" at bounding box center [213, 103] width 103 height 12
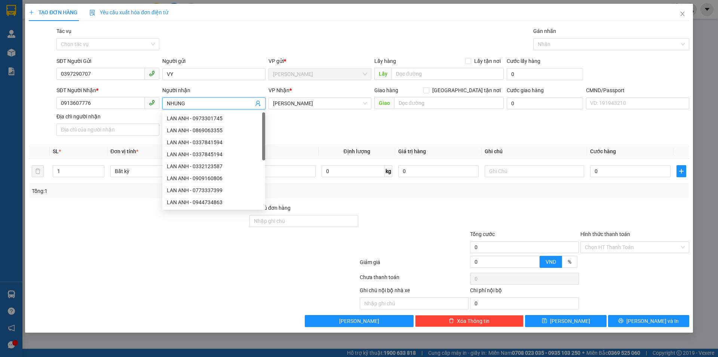
click at [251, 102] on input "NHUNG" at bounding box center [210, 103] width 86 height 8
click at [257, 102] on icon "user-add" at bounding box center [258, 104] width 5 height 6
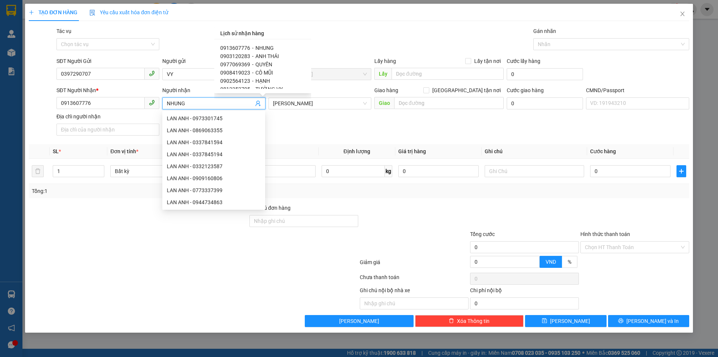
click at [248, 73] on span "0908419023" at bounding box center [235, 73] width 30 height 6
type input "0908419023"
type input "CÔ MŨI"
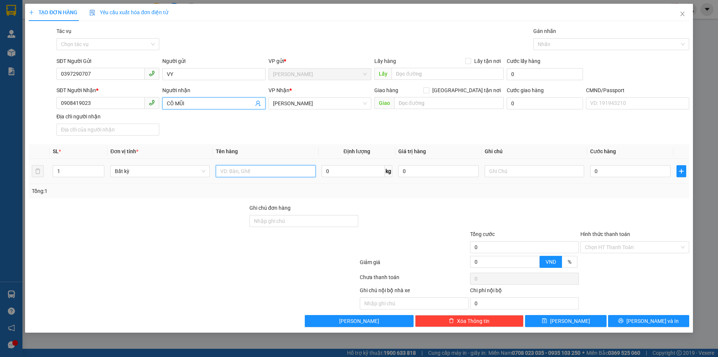
click at [298, 174] on input "text" at bounding box center [266, 171] width 100 height 12
type input "1 THÙNG NP 23KG"
type input "18H00 TRỌNG"
type input "4"
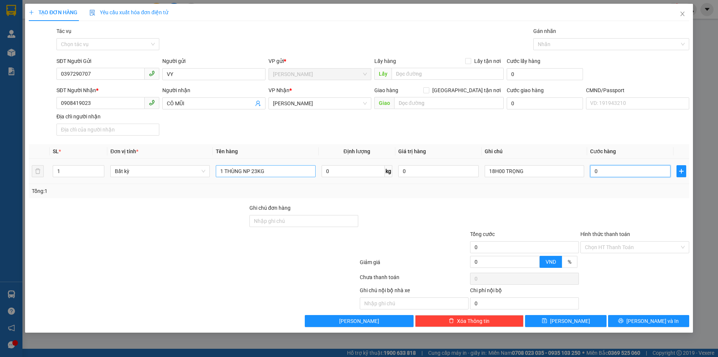
type input "4"
type input "40"
type input "40.000"
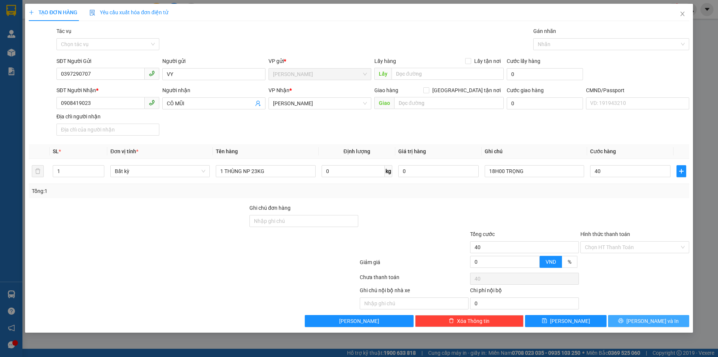
type input "40.000"
drag, startPoint x: 628, startPoint y: 317, endPoint x: 583, endPoint y: 166, distance: 156.9
click at [653, 184] on div "Transit Pickup Surcharge Ids Transit Deliver Surcharge Ids Transit Deliver Surc…" at bounding box center [359, 177] width 661 height 300
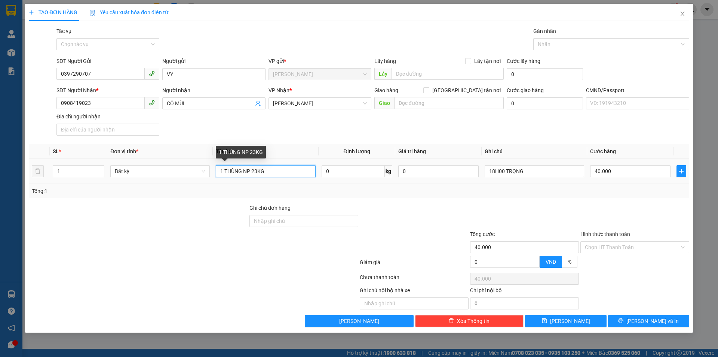
click at [257, 171] on input "1 THÙNG NP 23KG" at bounding box center [266, 171] width 100 height 12
type input "1 THÙNG NP 22KG"
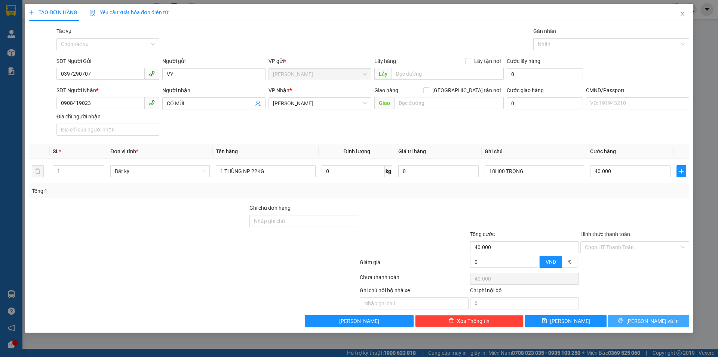
click at [629, 318] on button "Lưu và In" at bounding box center [648, 321] width 81 height 12
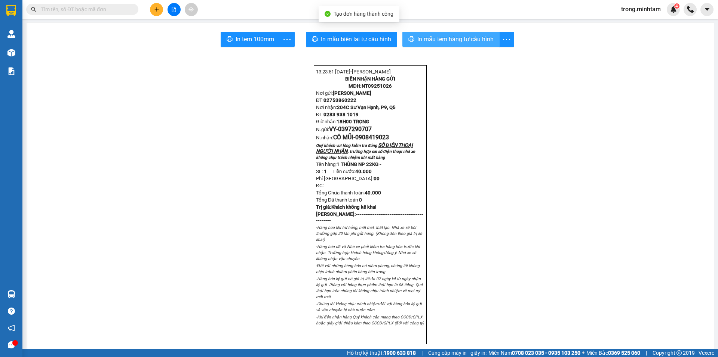
click at [428, 37] on span "In mẫu tem hàng tự cấu hình" at bounding box center [456, 38] width 76 height 9
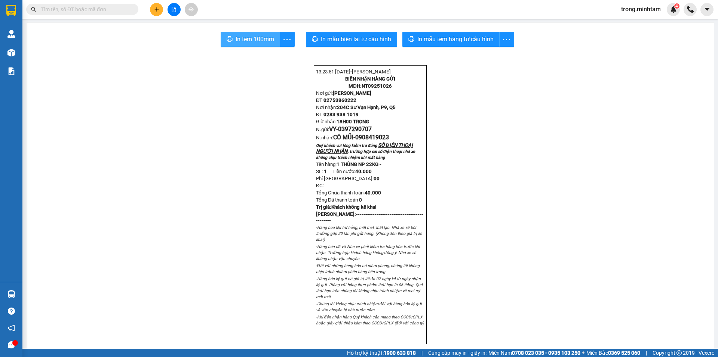
click at [245, 42] on span "In tem 100mm" at bounding box center [255, 38] width 39 height 9
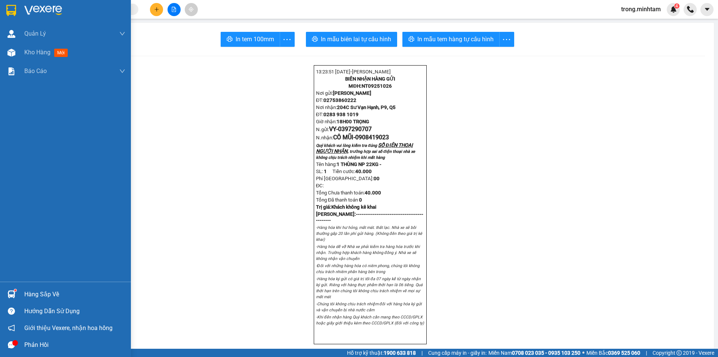
click at [30, 294] on div "Hàng sắp về" at bounding box center [74, 294] width 101 height 11
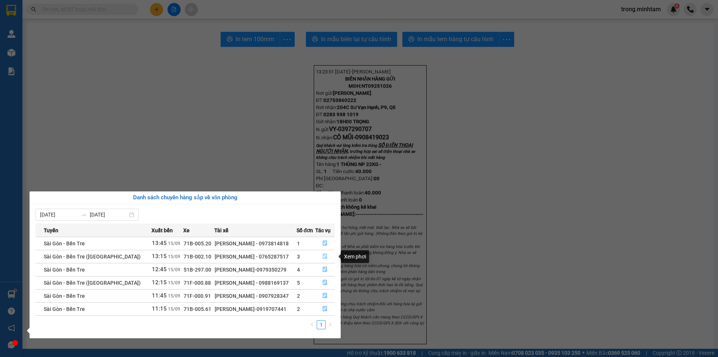
click at [323, 255] on icon "file-done" at bounding box center [325, 255] width 5 height 5
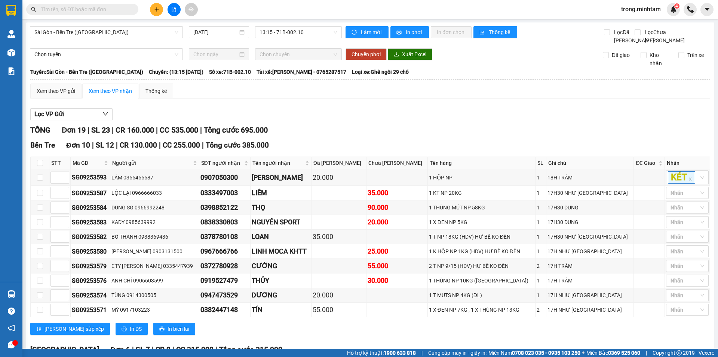
click at [99, 13] on span at bounding box center [82, 9] width 112 height 11
click at [101, 8] on input "text" at bounding box center [85, 9] width 88 height 8
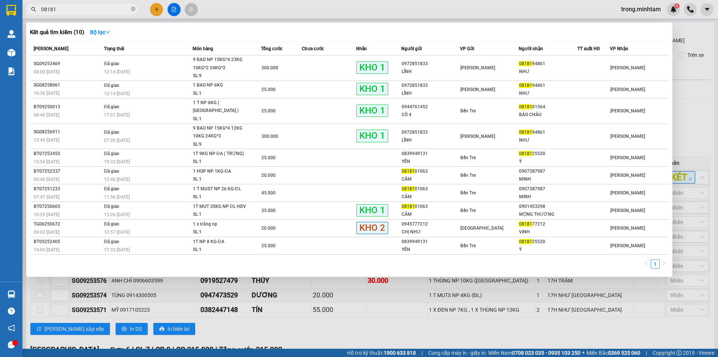
type input "081819"
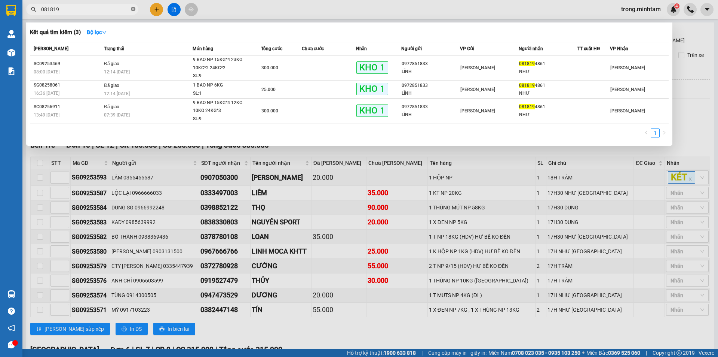
click at [134, 9] on icon "close-circle" at bounding box center [133, 9] width 4 height 4
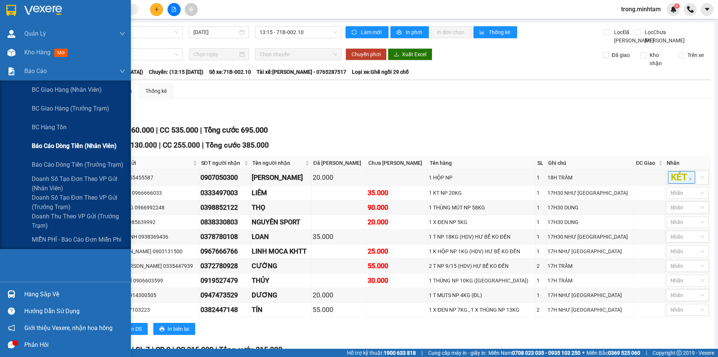
click at [79, 143] on span "Báo cáo dòng tiền (nhân viên)" at bounding box center [74, 145] width 85 height 9
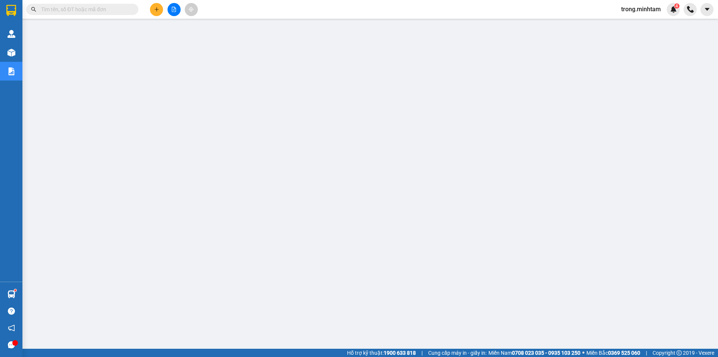
click at [65, 10] on input "text" at bounding box center [85, 9] width 88 height 8
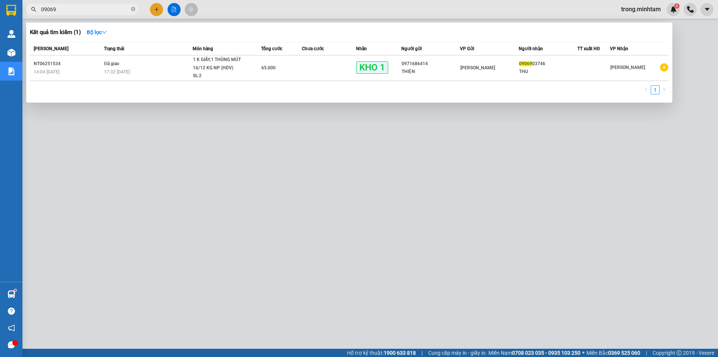
type input "0906"
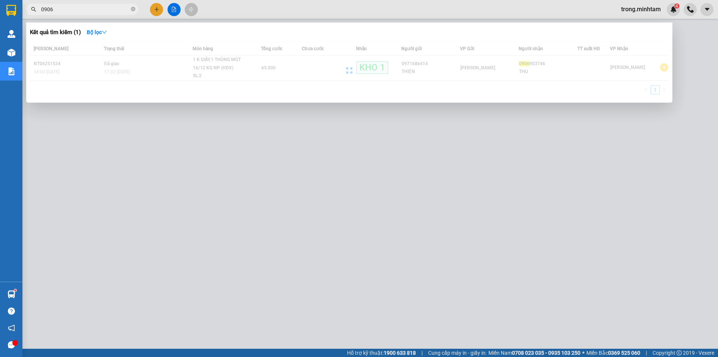
scroll to position [15, 0]
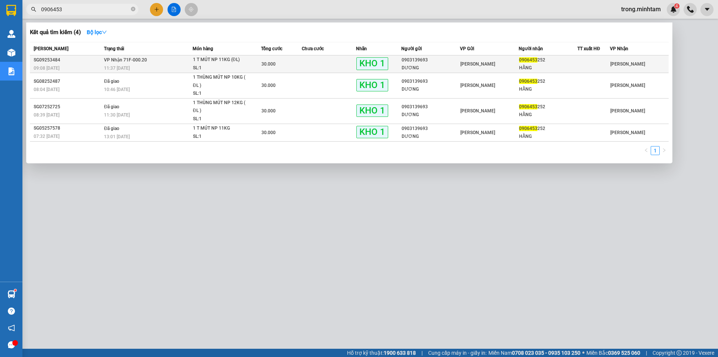
type input "0906453"
click at [311, 61] on td at bounding box center [329, 64] width 54 height 18
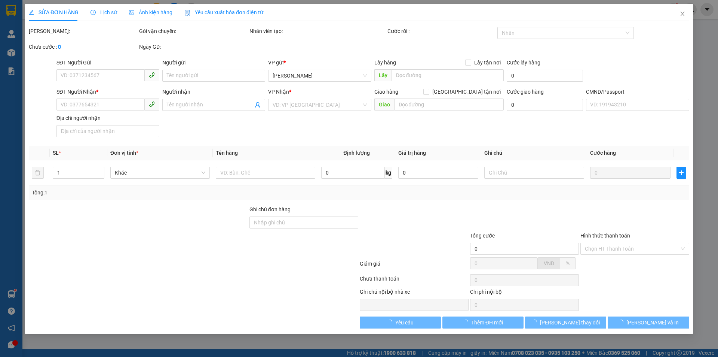
type input "0903139693"
type input "DƯƠNG"
type input "0906453252"
type input "HẰNG"
type input "ĐG"
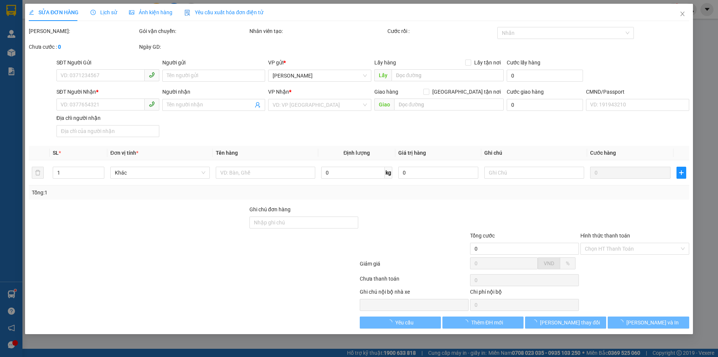
type input "30.000"
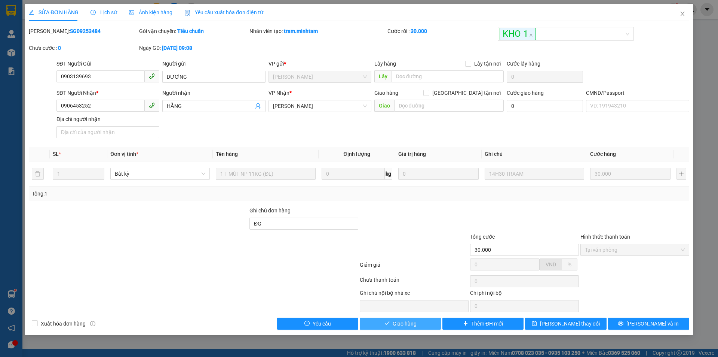
click at [400, 322] on span "Giao hàng" at bounding box center [405, 323] width 24 height 8
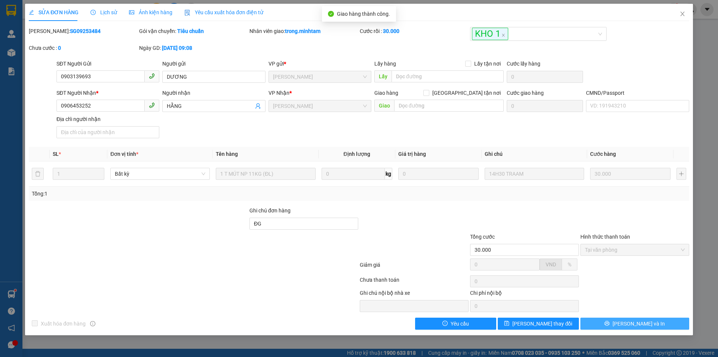
click at [644, 324] on span "[PERSON_NAME] và In" at bounding box center [639, 323] width 52 height 8
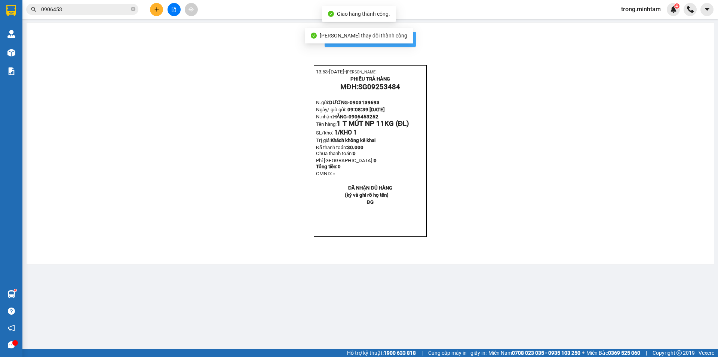
click at [411, 42] on button "In mẫu biên lai tự cấu hình" at bounding box center [370, 39] width 91 height 15
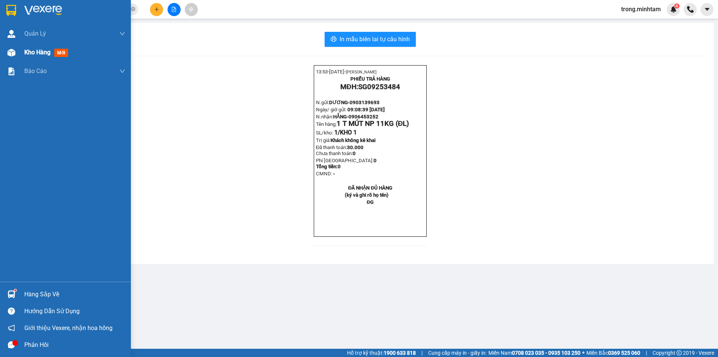
click at [46, 57] on div "Kho hàng mới" at bounding box center [74, 52] width 101 height 19
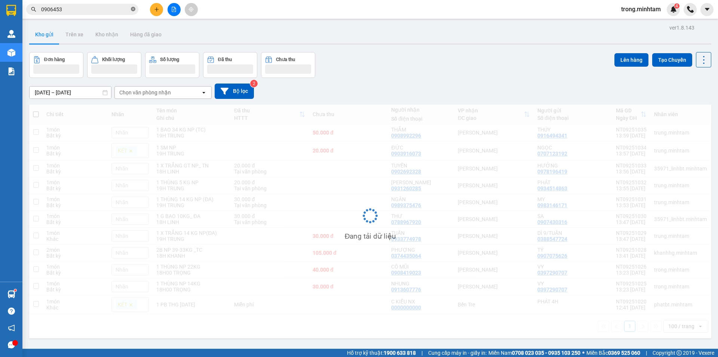
click at [134, 11] on icon "close-circle" at bounding box center [133, 9] width 4 height 4
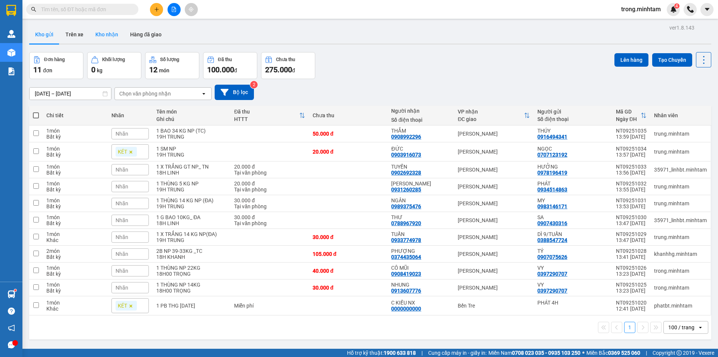
click at [100, 33] on button "Kho nhận" at bounding box center [106, 34] width 35 height 18
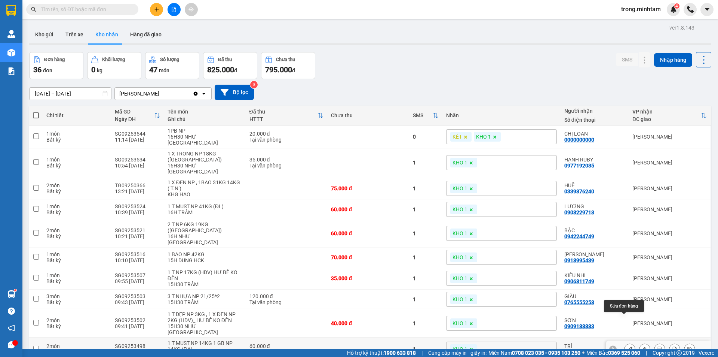
click at [627, 342] on button at bounding box center [630, 348] width 10 height 13
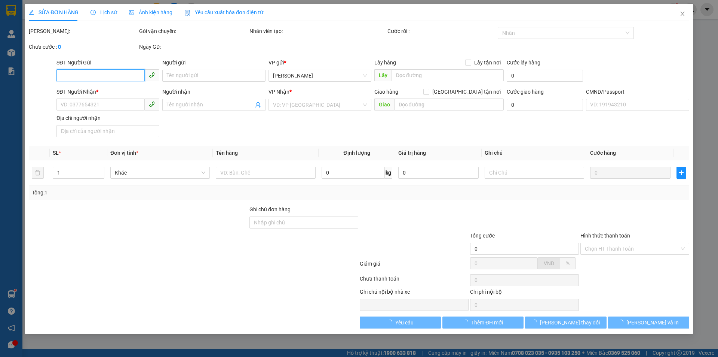
type input "0825965488"
type input "DÌ 5"
type input "0932118501"
type input "TRÍ"
type input "KBM"
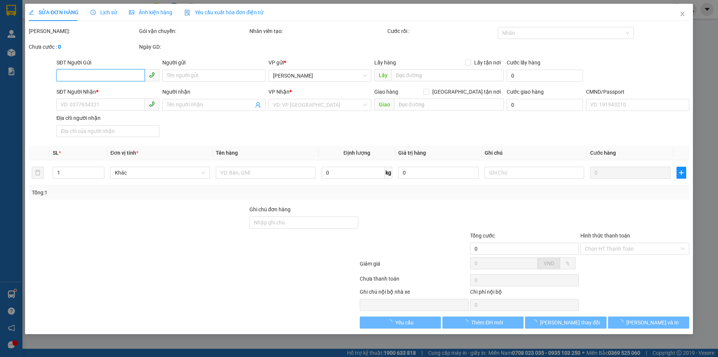
type input "60.000"
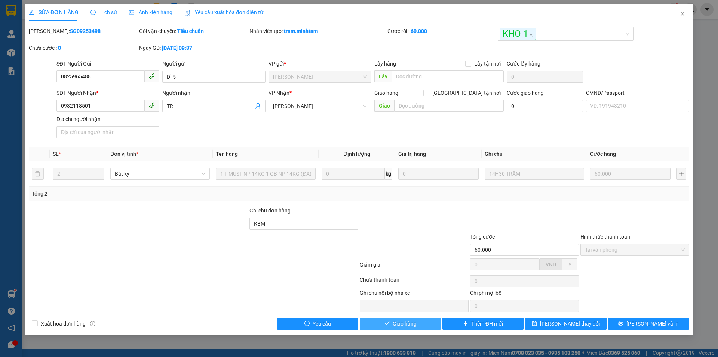
click at [411, 328] on button "Giao hàng" at bounding box center [400, 323] width 81 height 12
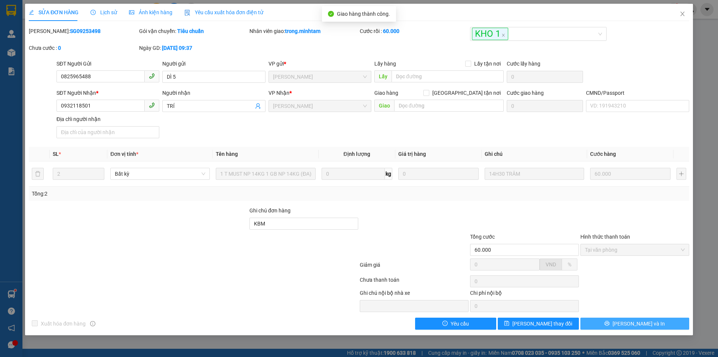
click at [638, 324] on span "Lưu và In" at bounding box center [639, 323] width 52 height 8
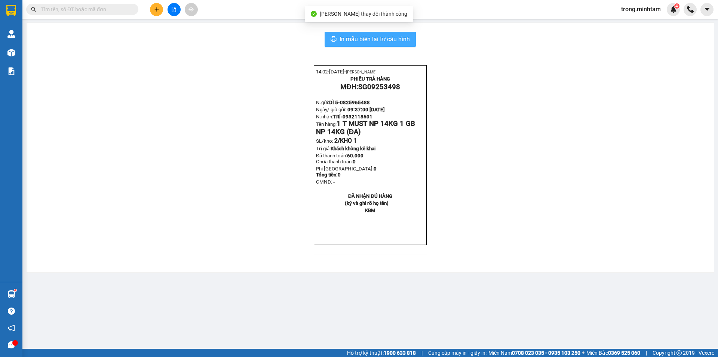
click at [373, 34] on button "In mẫu biên lai tự cấu hình" at bounding box center [370, 39] width 91 height 15
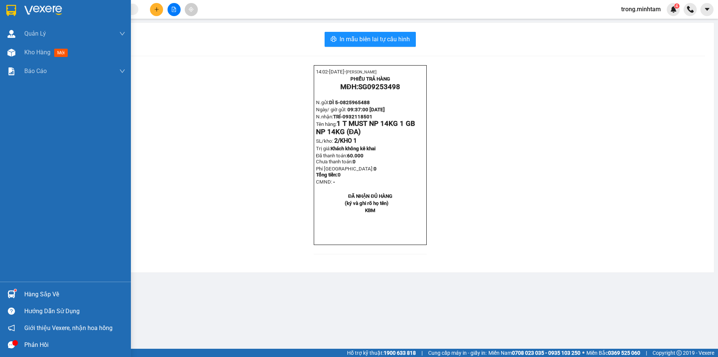
click at [39, 291] on div "Hàng sắp về" at bounding box center [74, 294] width 101 height 11
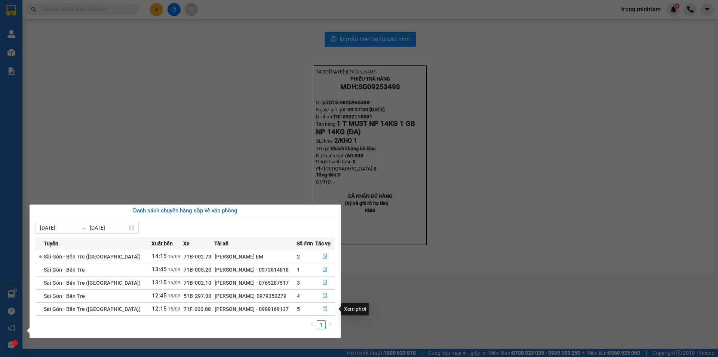
click at [325, 311] on icon "file-done" at bounding box center [325, 308] width 5 height 5
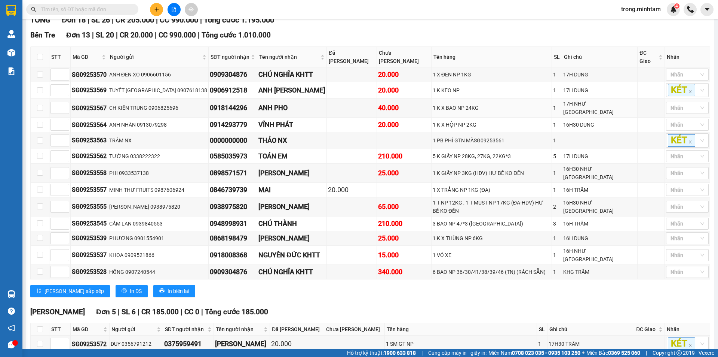
scroll to position [193, 0]
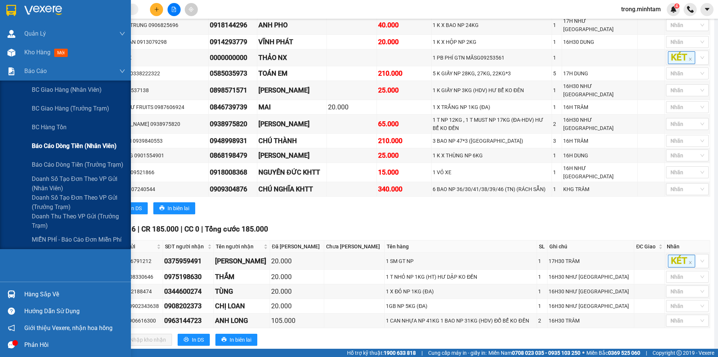
click at [63, 146] on span "Báo cáo dòng tiền (nhân viên)" at bounding box center [74, 145] width 85 height 9
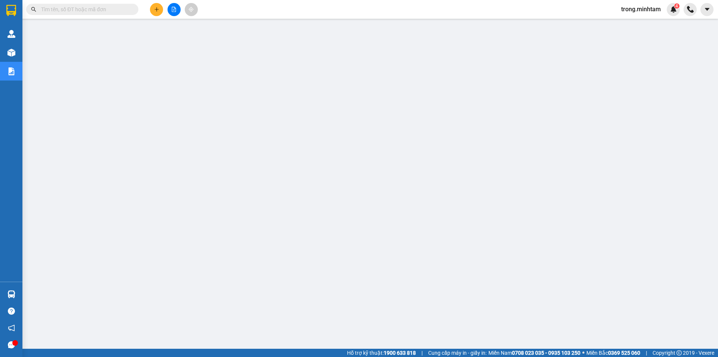
scroll to position [15, 0]
click at [155, 6] on button at bounding box center [156, 9] width 13 height 13
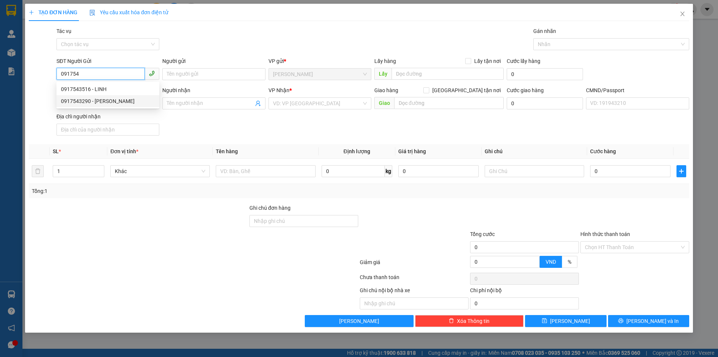
click at [97, 99] on div "0917543290 - HOANG ANH" at bounding box center [108, 101] width 94 height 8
type input "0917543290"
type input "HOANG ANH"
type input "0977747378"
type input "HOÀNG"
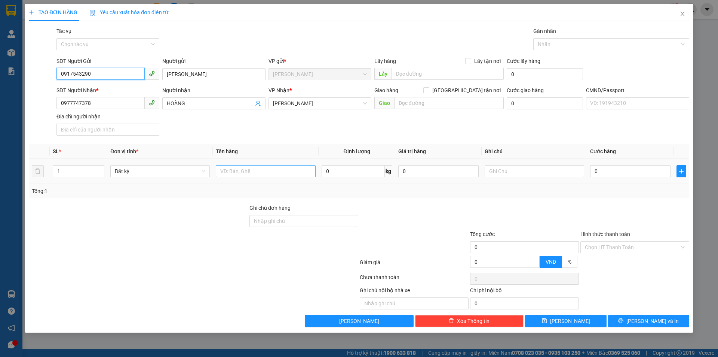
type input "0917543290"
click at [239, 169] on input "text" at bounding box center [266, 171] width 100 height 12
type input "1 PB GT NP"
type input "18H00 TRỌNG"
type input "2"
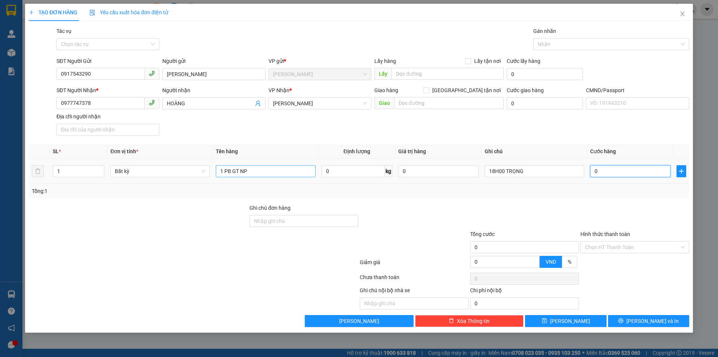
type input "2"
type input "20"
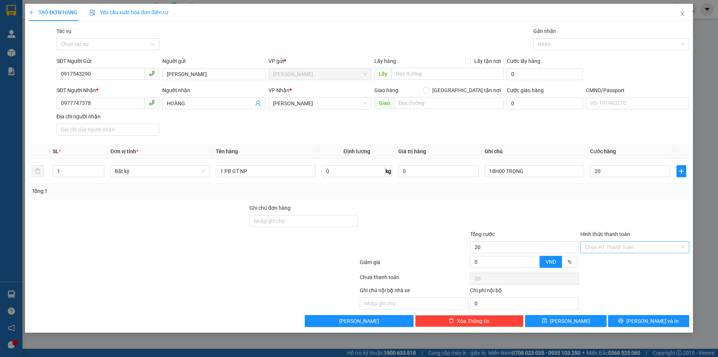
type input "20.000"
click at [600, 243] on input "Hình thức thanh toán" at bounding box center [632, 246] width 95 height 11
click at [603, 261] on div "Tại văn phòng" at bounding box center [635, 262] width 100 height 8
type input "0"
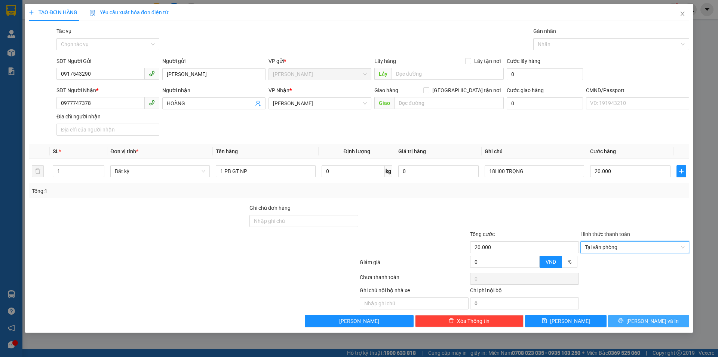
click at [647, 321] on span "Lưu và In" at bounding box center [653, 321] width 52 height 8
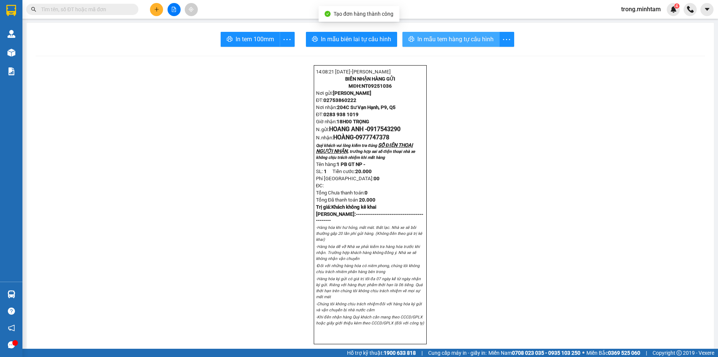
click at [449, 38] on span "In mẫu tem hàng tự cấu hình" at bounding box center [456, 38] width 76 height 9
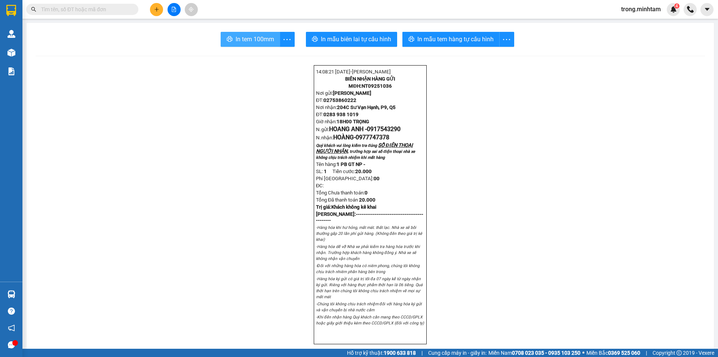
click at [265, 36] on span "In tem 100mm" at bounding box center [255, 38] width 39 height 9
click at [122, 13] on input "text" at bounding box center [85, 9] width 88 height 8
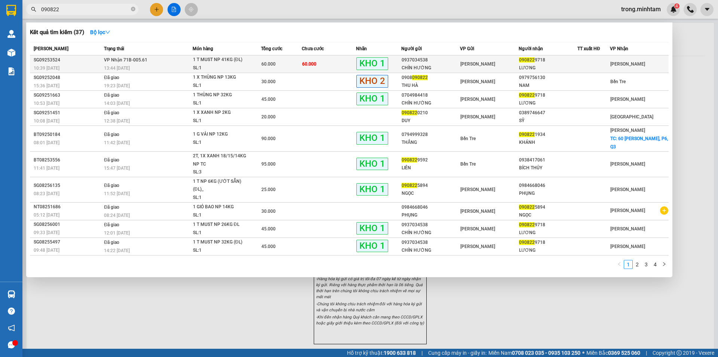
type input "090822"
click at [317, 65] on td "60.000" at bounding box center [329, 64] width 54 height 18
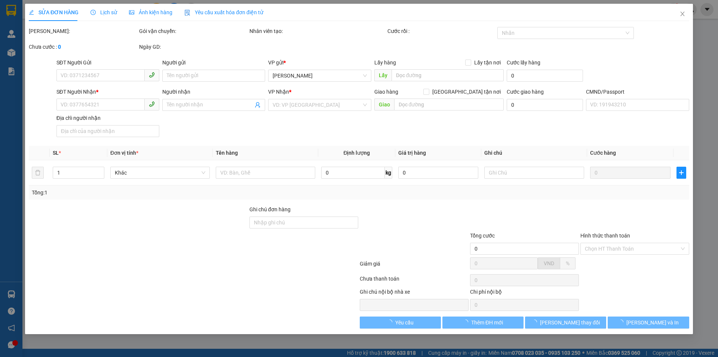
type input "0937034538"
type input "CHÍN HƯỜNG"
type input "0908229718"
type input "LƯƠNG"
type input "BM"
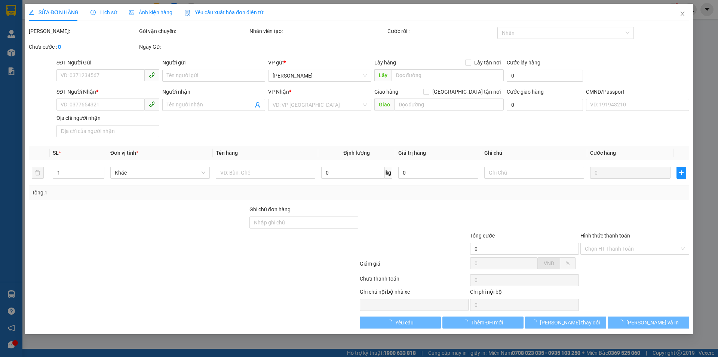
type input "60.000"
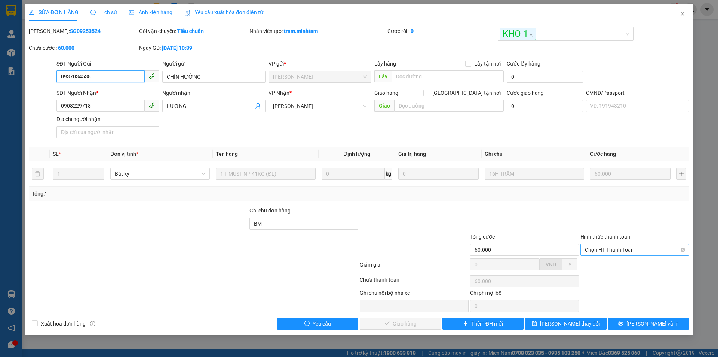
click at [619, 252] on span "Chọn HT Thanh Toán" at bounding box center [635, 249] width 100 height 11
click at [608, 266] on div "Tại văn phòng" at bounding box center [635, 264] width 100 height 8
type input "0"
drag, startPoint x: 399, startPoint y: 327, endPoint x: 399, endPoint y: 332, distance: 4.5
click at [399, 332] on div "SỬA ĐƠN HÀNG Lịch sử Ảnh kiện hàng Yêu cầu xuất hóa đơn điện tử Total Paid Fee …" at bounding box center [359, 169] width 668 height 331
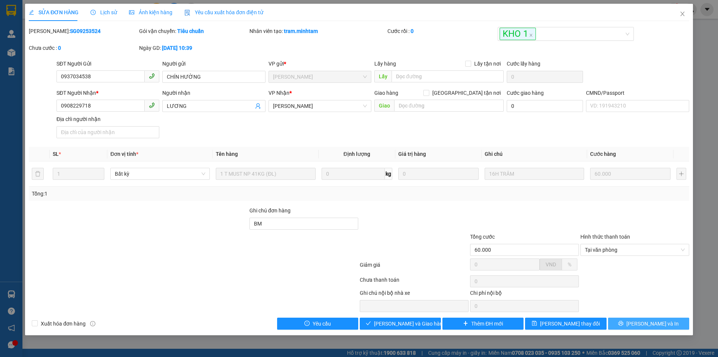
click at [626, 321] on button "Lưu và In" at bounding box center [648, 323] width 81 height 12
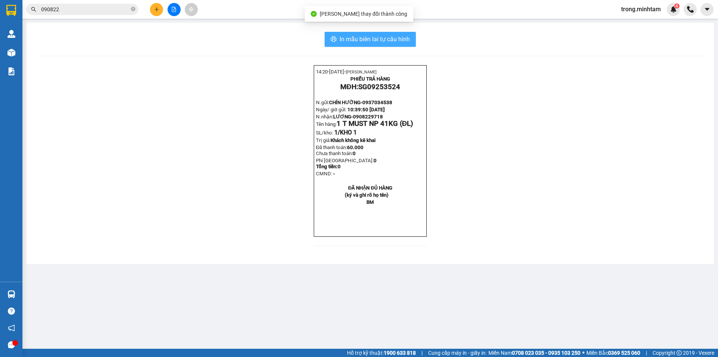
click at [395, 39] on span "In mẫu biên lai tự cấu hình" at bounding box center [375, 38] width 70 height 9
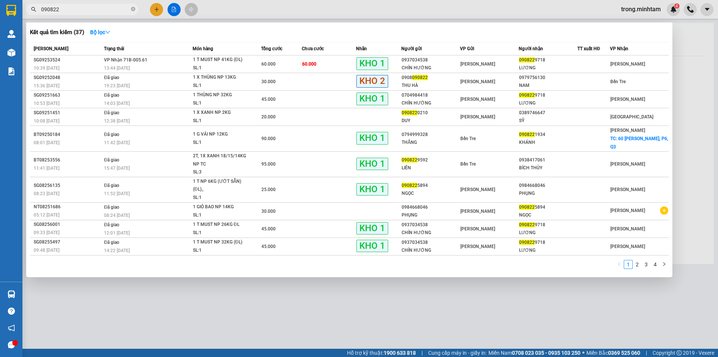
click at [100, 6] on input "090822" at bounding box center [85, 9] width 88 height 8
click at [100, 7] on input "090822" at bounding box center [85, 9] width 88 height 8
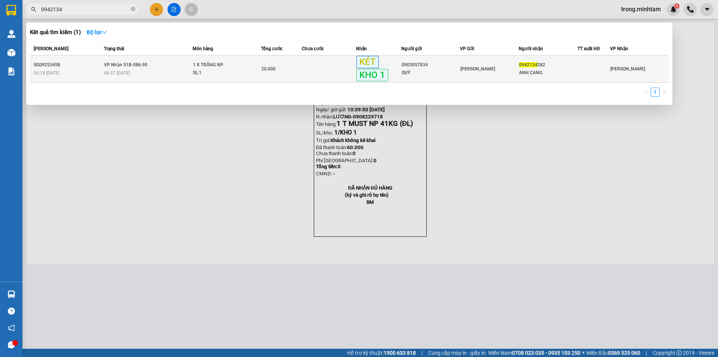
type input "0942134"
click at [239, 65] on div "1 X TRẮNG NP" at bounding box center [221, 65] width 56 height 8
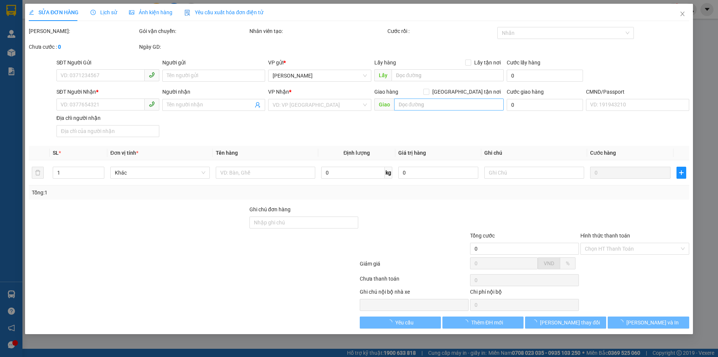
type input "0903057034"
type input "QUÝ"
type input "0942134282"
type input "ANH CANG"
type input "KNM"
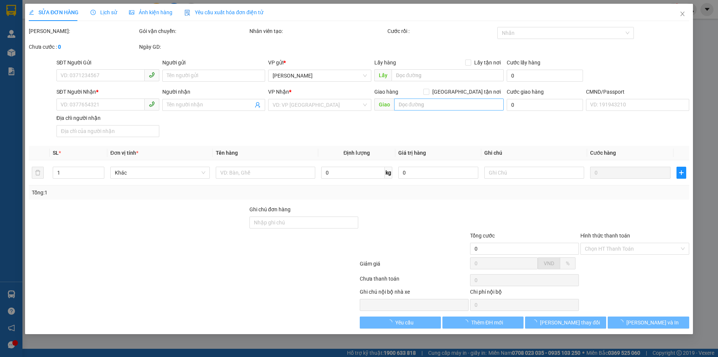
type input "20.000"
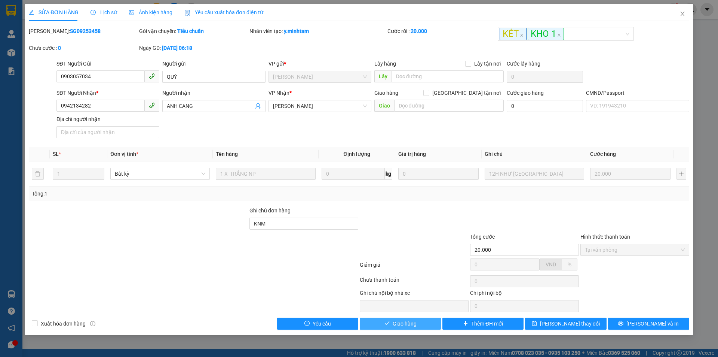
click at [414, 323] on span "Giao hàng" at bounding box center [405, 323] width 24 height 8
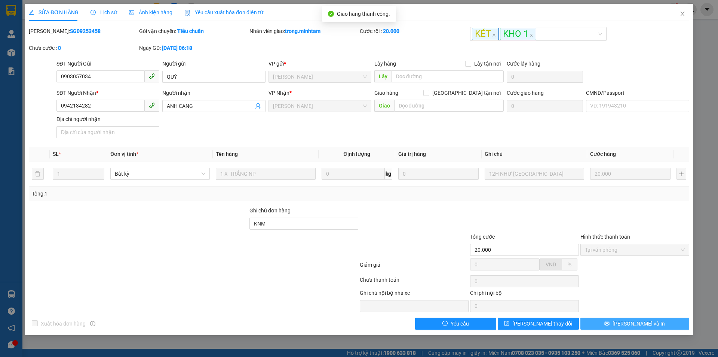
click at [650, 323] on span "Lưu và In" at bounding box center [639, 323] width 52 height 8
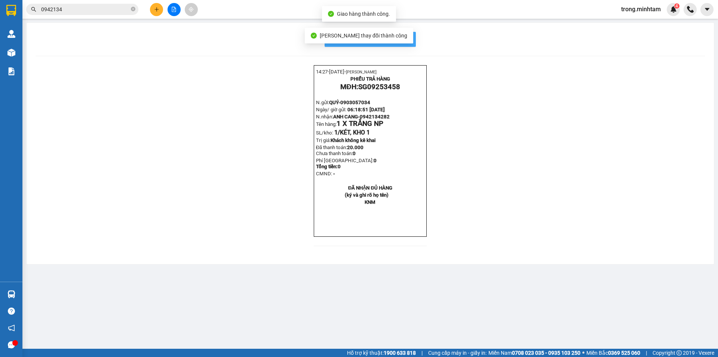
click at [404, 39] on span "In mẫu biên lai tự cấu hình" at bounding box center [375, 38] width 70 height 9
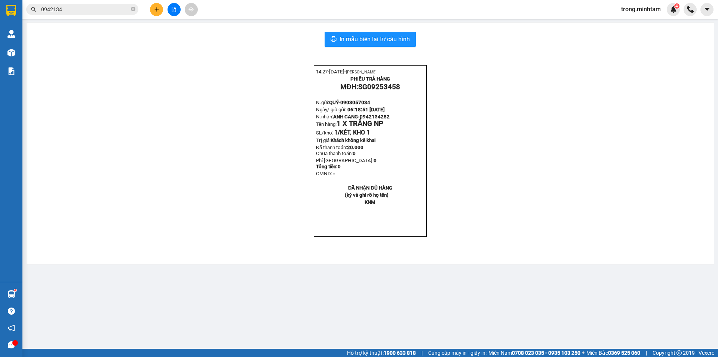
click at [136, 9] on span "0942134" at bounding box center [82, 9] width 112 height 11
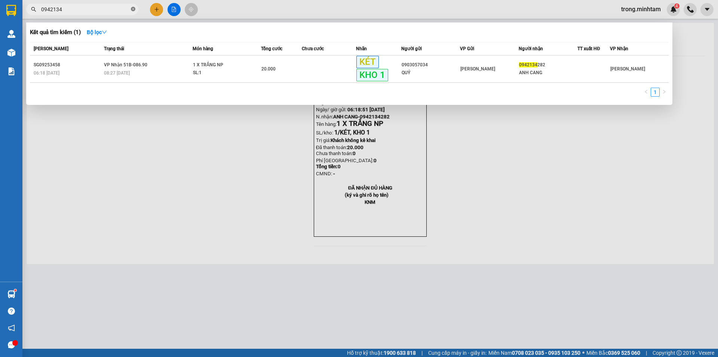
click at [132, 9] on icon "close-circle" at bounding box center [133, 9] width 4 height 4
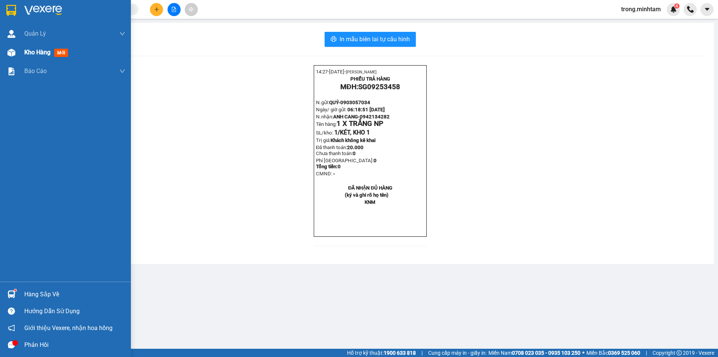
click at [34, 52] on span "Kho hàng" at bounding box center [37, 52] width 26 height 7
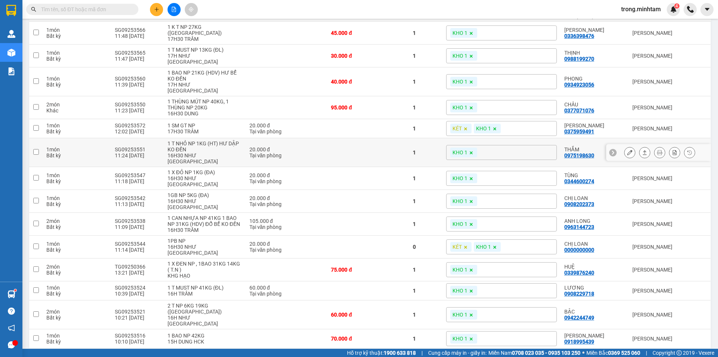
scroll to position [125, 0]
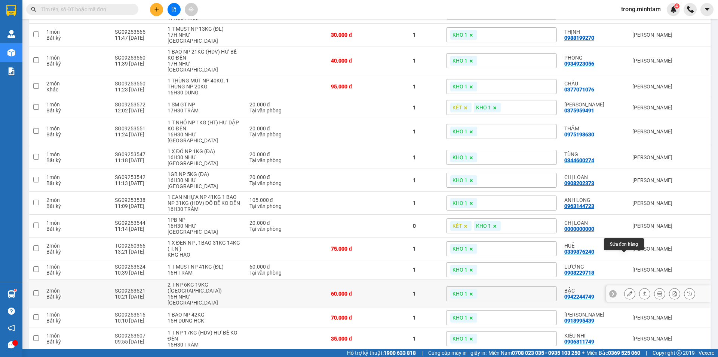
click at [628, 291] on icon at bounding box center [630, 293] width 5 height 5
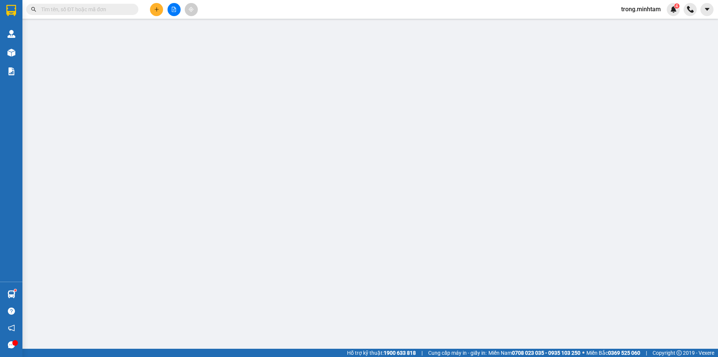
type input "0906401141"
type input "CHỊ HIỀN"
type input "0942244749"
type input "BẬC"
type input "BM"
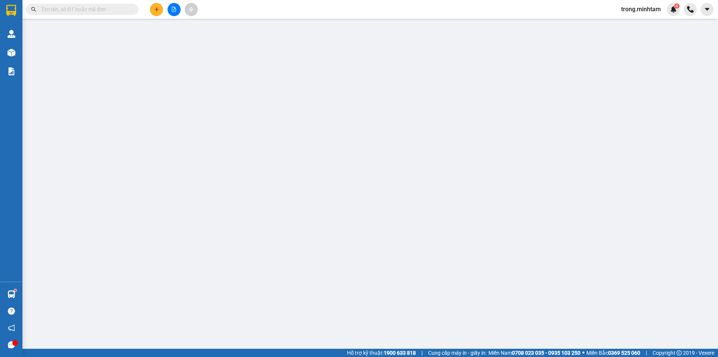
type input "60.000"
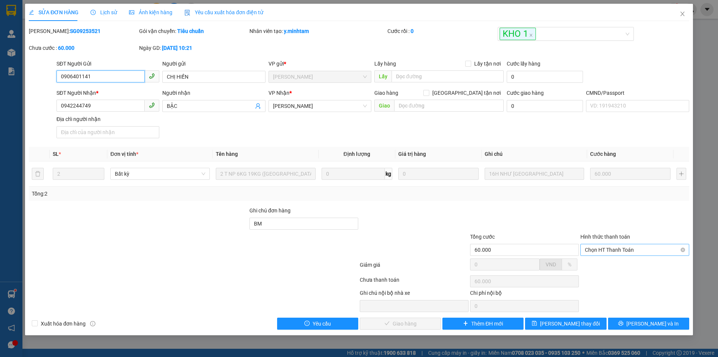
click at [591, 247] on span "Chọn HT Thanh Toán" at bounding box center [635, 249] width 100 height 11
click at [591, 259] on div "Tại văn phòng" at bounding box center [635, 265] width 109 height 12
type input "0"
click at [422, 321] on span "Lưu và Giao hàng" at bounding box center [410, 323] width 72 height 8
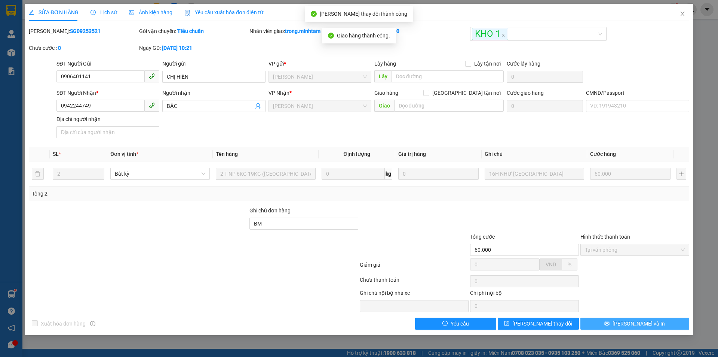
click at [655, 327] on button "Lưu và In" at bounding box center [635, 323] width 109 height 12
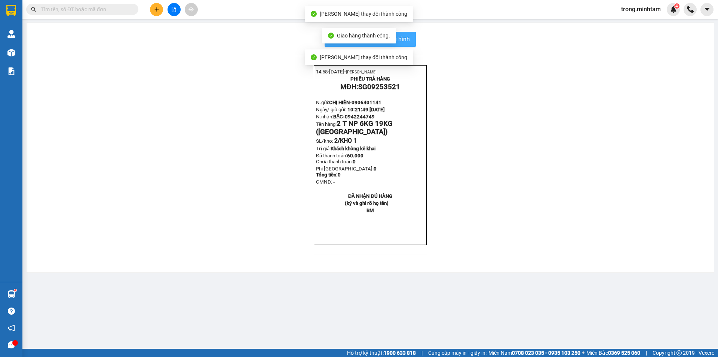
click at [406, 44] on span "In mẫu biên lai tự cấu hình" at bounding box center [375, 38] width 70 height 9
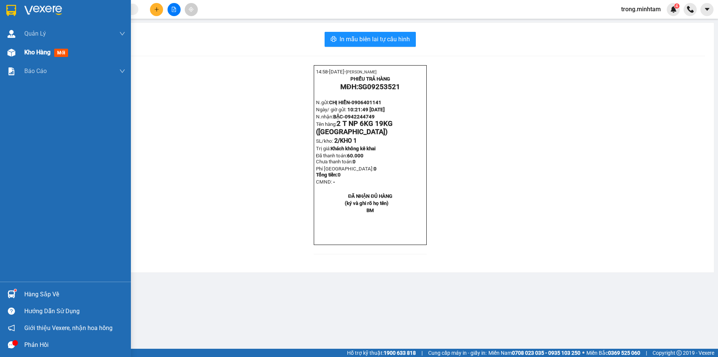
click at [38, 52] on span "Kho hàng" at bounding box center [37, 52] width 26 height 7
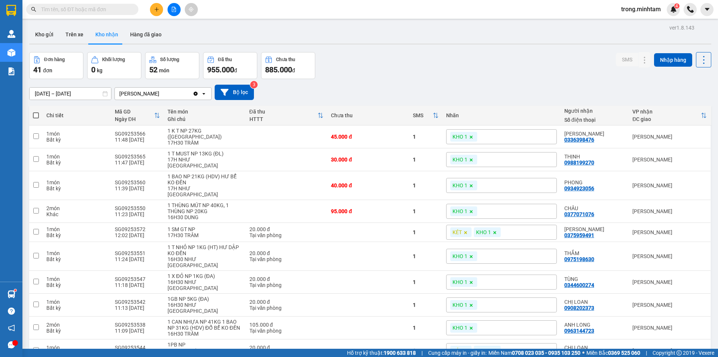
click at [79, 10] on input "text" at bounding box center [85, 9] width 88 height 8
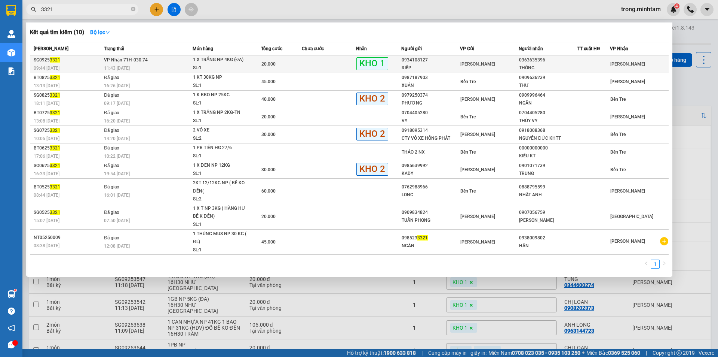
type input "3321"
click at [205, 62] on div "1 X TRẮNG NP 4KG (ĐA)" at bounding box center [221, 60] width 56 height 8
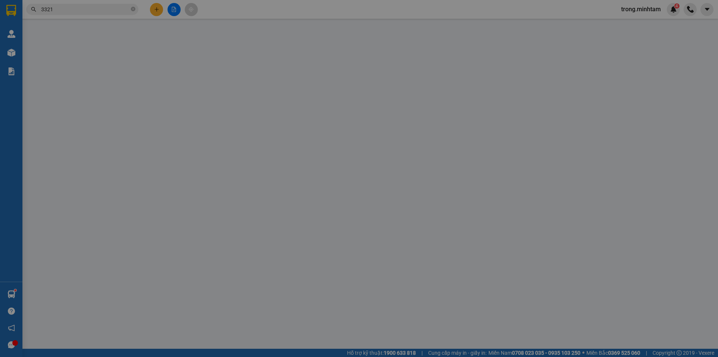
type input "0934108127"
type input "RIẾP"
type input "0363635396"
type input "THÔNG"
type input "knm/ ĐG"
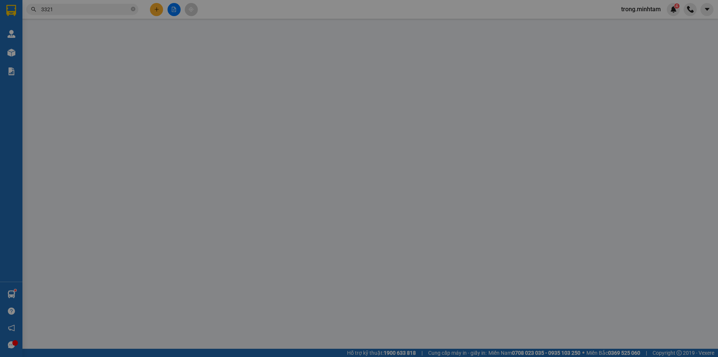
type input "20.000"
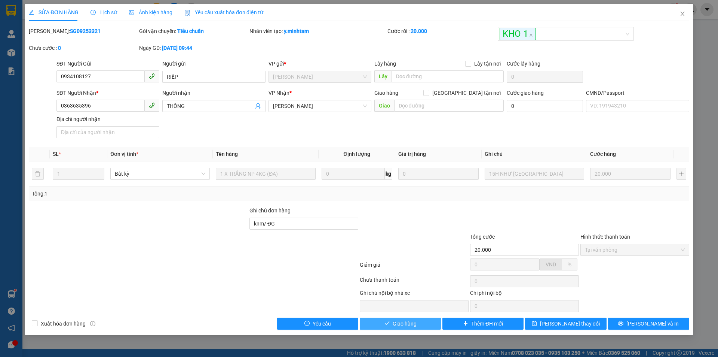
drag, startPoint x: 418, startPoint y: 326, endPoint x: 693, endPoint y: 83, distance: 367.2
click at [418, 326] on button "Giao hàng" at bounding box center [400, 323] width 81 height 12
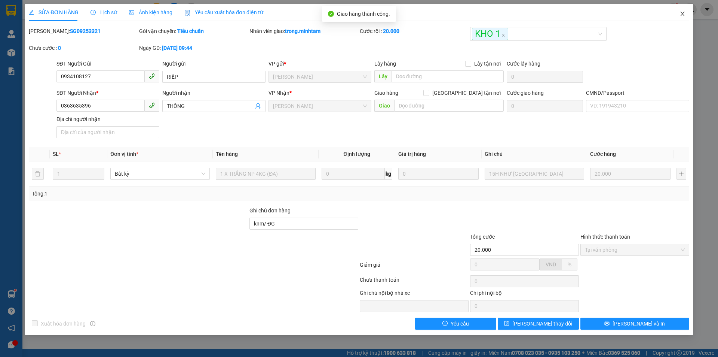
click at [679, 18] on span "Close" at bounding box center [682, 14] width 21 height 21
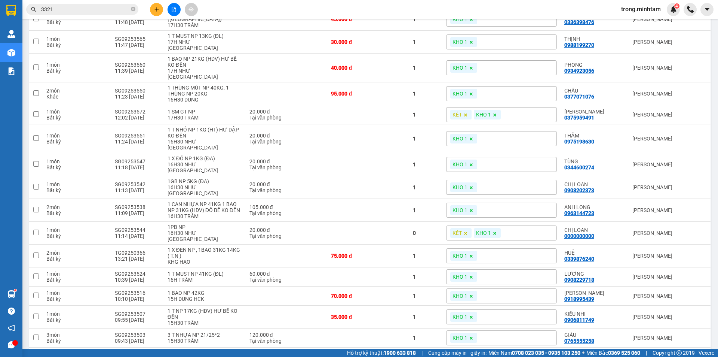
scroll to position [125, 0]
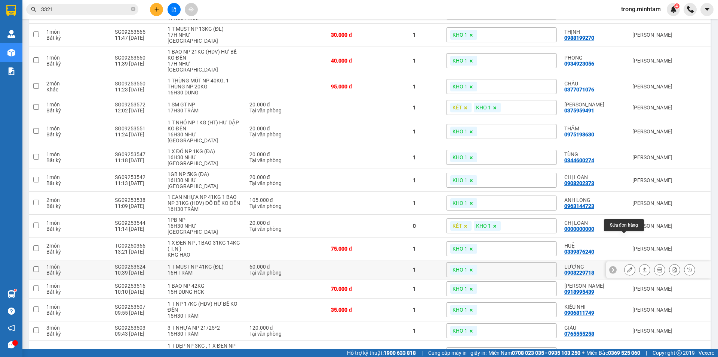
click at [628, 267] on icon at bounding box center [630, 269] width 5 height 5
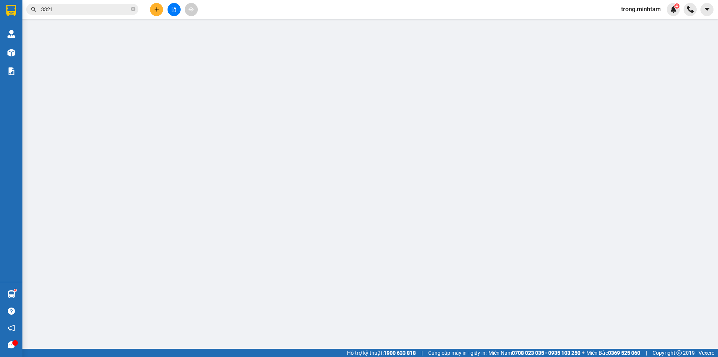
type input "0937034538"
type input "CHÍN HƯỜNG"
type input "0908229718"
type input "LƯƠNG"
type input "BM"
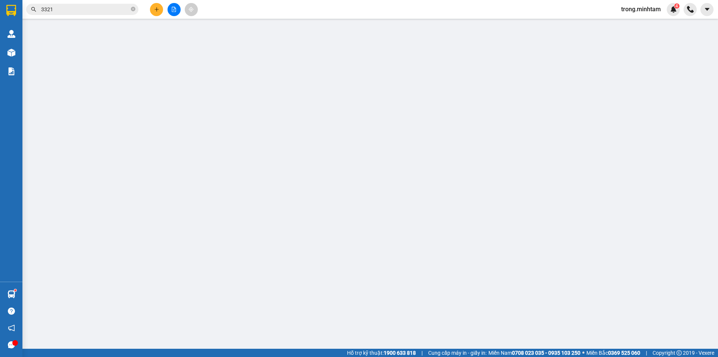
type input "60.000"
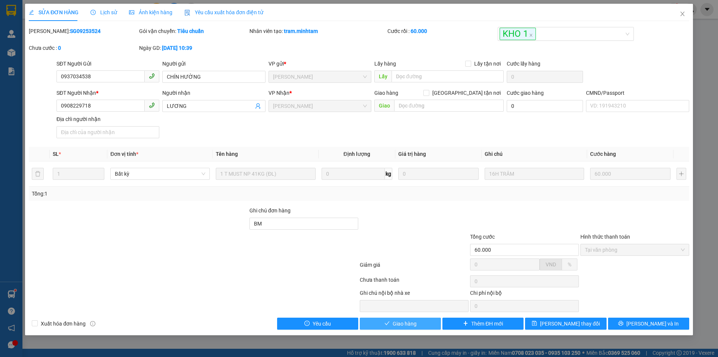
click at [402, 320] on span "Giao hàng" at bounding box center [405, 323] width 24 height 8
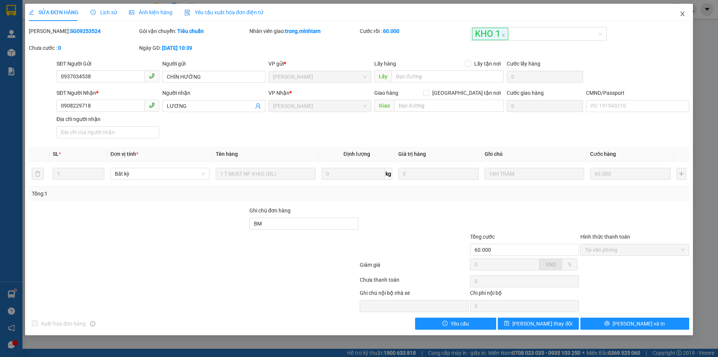
click at [681, 12] on icon "close" at bounding box center [683, 14] width 4 height 4
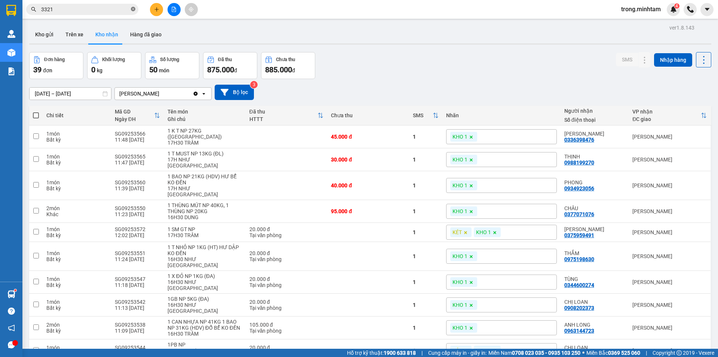
drag, startPoint x: 134, startPoint y: 9, endPoint x: 90, endPoint y: 16, distance: 44.7
click at [134, 10] on icon "close-circle" at bounding box center [133, 9] width 4 height 4
click at [40, 35] on button "Kho gửi" at bounding box center [44, 34] width 30 height 18
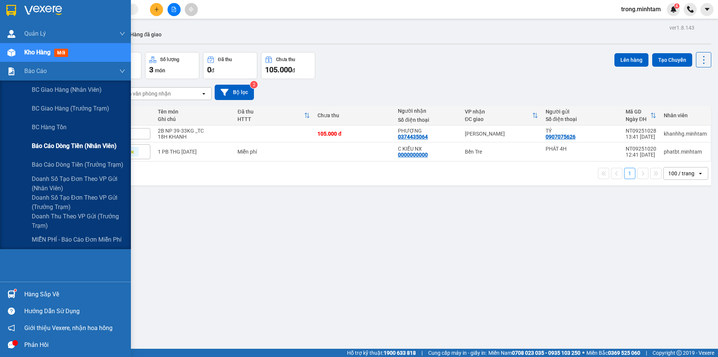
click at [78, 147] on span "Báo cáo dòng tiền (nhân viên)" at bounding box center [74, 145] width 85 height 9
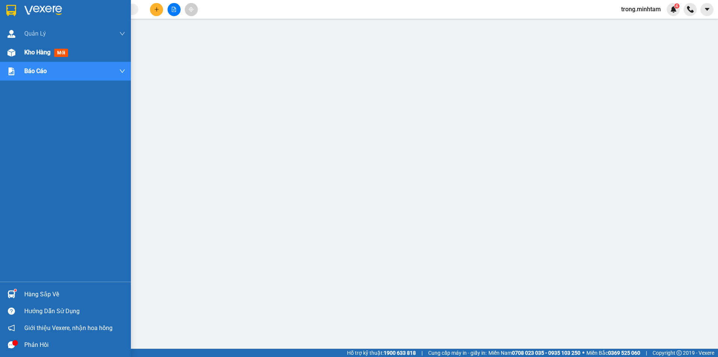
click at [37, 56] on span "Kho hàng" at bounding box center [37, 52] width 26 height 7
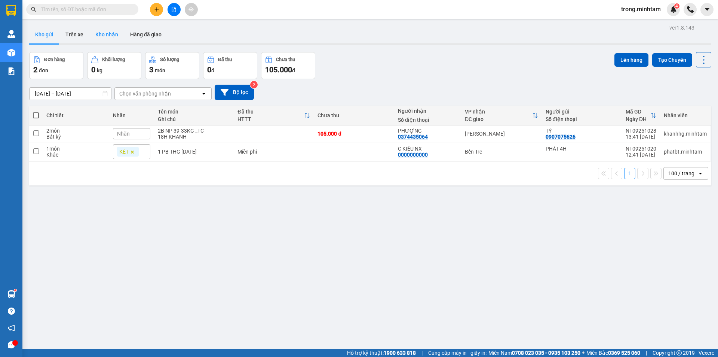
click at [108, 33] on button "Kho nhận" at bounding box center [106, 34] width 35 height 18
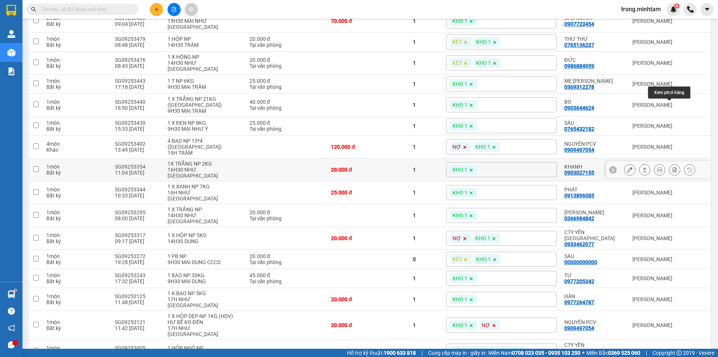
scroll to position [589, 0]
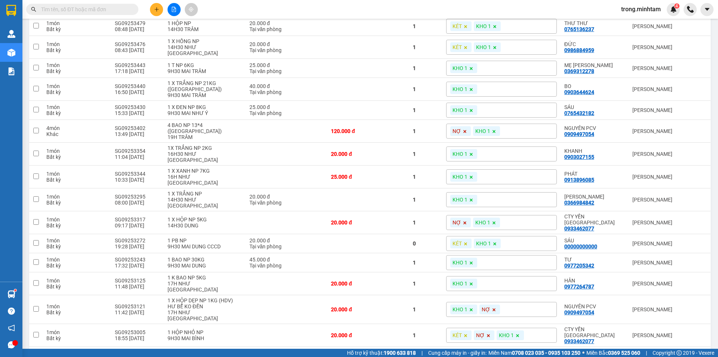
click at [622, 7] on span "trong.minhtam" at bounding box center [642, 8] width 52 height 9
click at [639, 22] on span "Đăng xuất" at bounding box center [644, 23] width 36 height 8
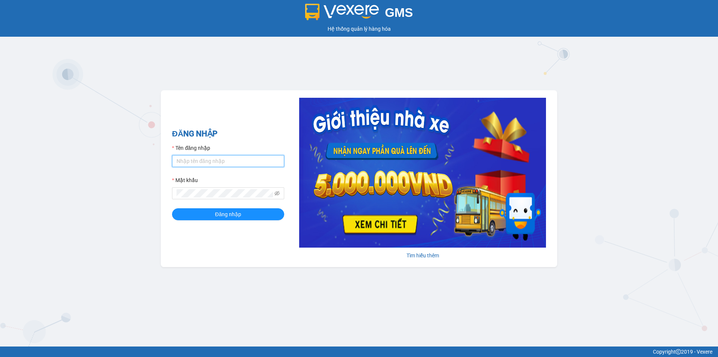
click at [207, 165] on input "Tên đăng nhập" at bounding box center [228, 161] width 112 height 12
type input "cnn4h.minhtam"
click at [172, 208] on button "Đăng nhập" at bounding box center [228, 214] width 112 height 12
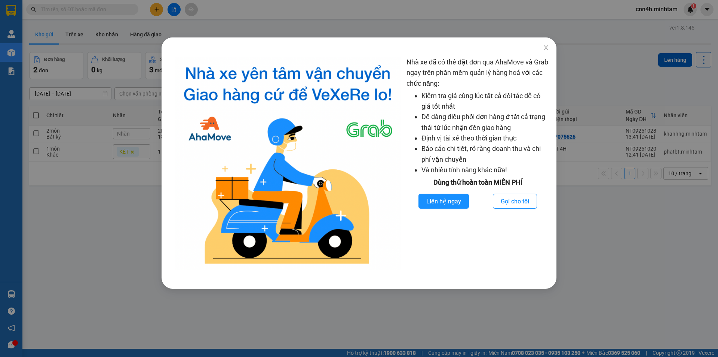
click at [137, 11] on div "Nhà xe đã có thể đặt đơn qua AhaMove và Grab ngay trên phần mềm quản lý hàng ho…" at bounding box center [359, 178] width 718 height 357
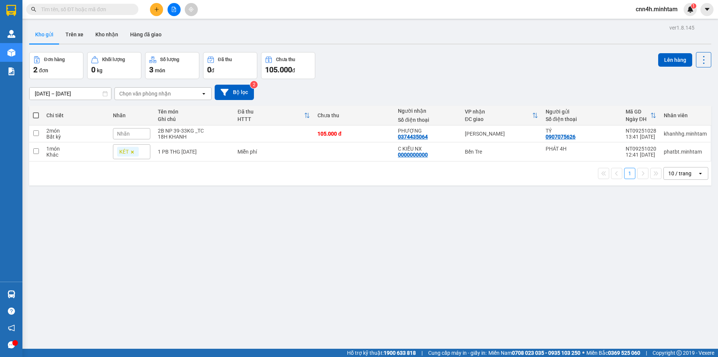
click at [116, 10] on body "Kết quả [PERSON_NAME] ( 0 ) Bộ lọc No Data cnn4h.[PERSON_NAME] 1 [PERSON_NAME] …" at bounding box center [359, 178] width 718 height 357
click at [116, 10] on input "text" at bounding box center [85, 9] width 88 height 8
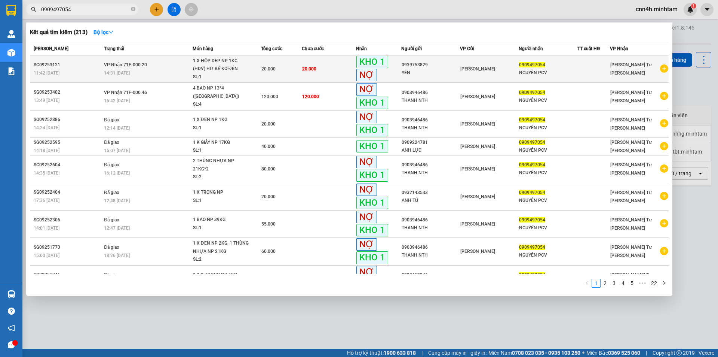
type input "0909497054"
click at [162, 70] on div "14:31 [DATE]" at bounding box center [148, 73] width 88 height 8
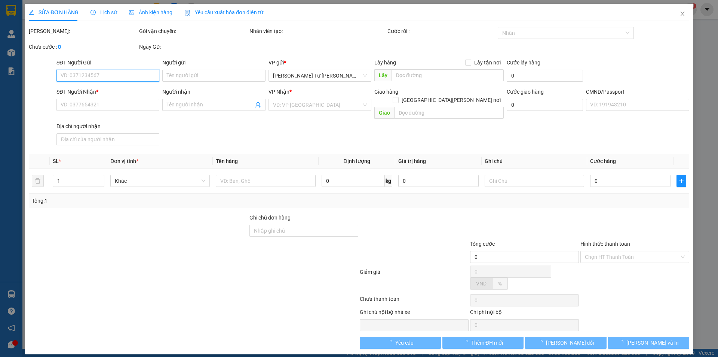
type input "0939753829"
type input "YÊN"
type input "0909497054"
type input "NGUYÊN PCV"
type input "đã xuất hd [PERSON_NAME]"
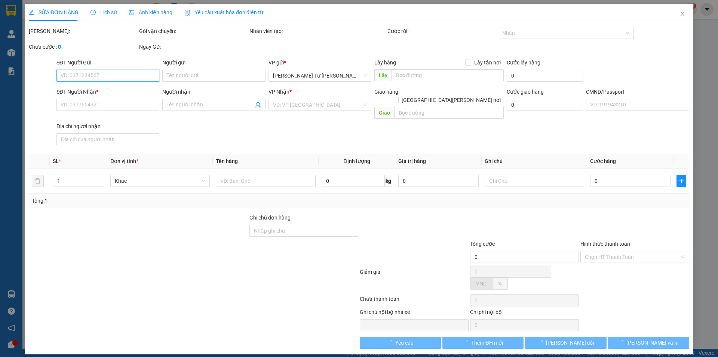
type input "20.000"
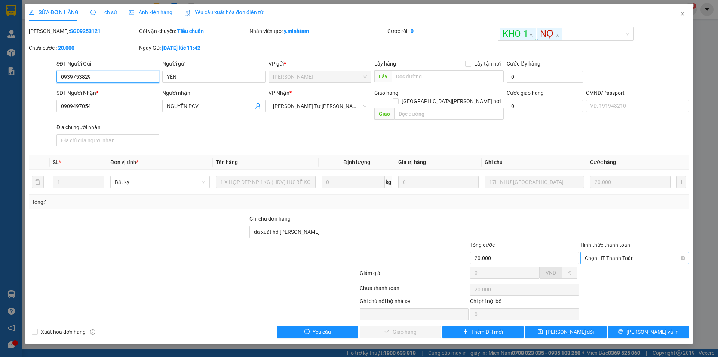
click at [628, 252] on span "Chọn HT Thanh Toán" at bounding box center [635, 257] width 100 height 11
click at [605, 259] on div "Tại văn phòng" at bounding box center [635, 265] width 109 height 12
type input "0"
click at [401, 327] on span "[PERSON_NAME] và [PERSON_NAME] hàng" at bounding box center [424, 331] width 101 height 8
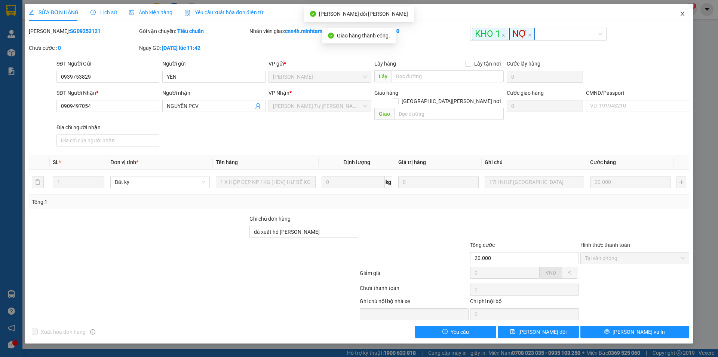
click at [679, 18] on span "Close" at bounding box center [682, 14] width 21 height 21
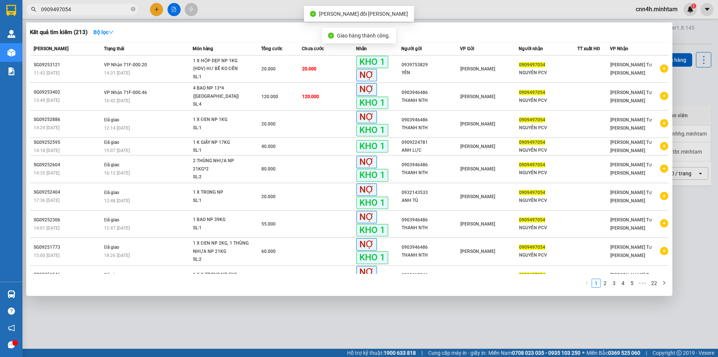
click at [89, 10] on input "0909497054" at bounding box center [85, 9] width 88 height 8
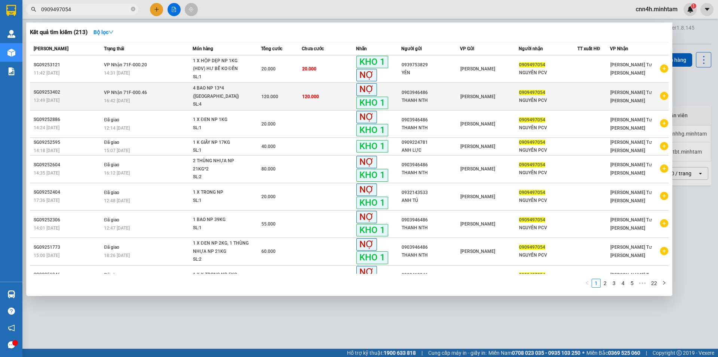
click at [292, 101] on td "120.000" at bounding box center [281, 96] width 41 height 27
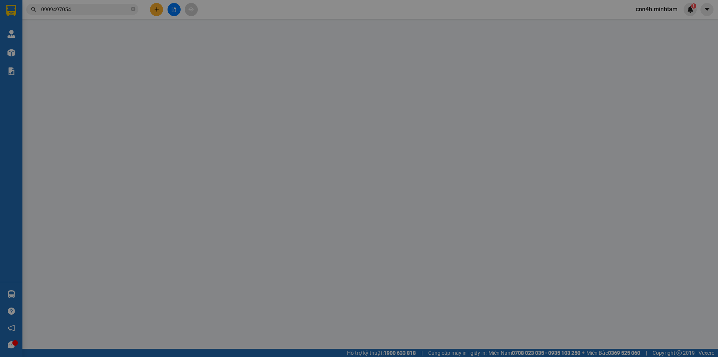
type input "0903946486"
type input "THANH NTH"
type input "0909497054"
type input "NGUYÊN PCV"
type input "đã xuất hđ [PERSON_NAME]"
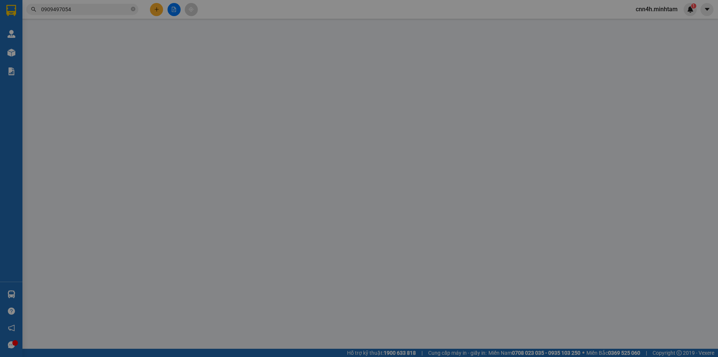
type input "120.000"
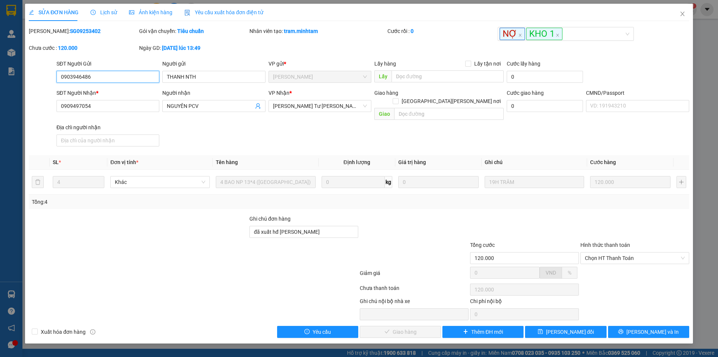
drag, startPoint x: 598, startPoint y: 253, endPoint x: 599, endPoint y: 256, distance: 3.8
click at [598, 253] on span "Chọn HT Thanh Toán" at bounding box center [635, 257] width 100 height 11
click at [598, 263] on div "Tại văn phòng" at bounding box center [635, 264] width 100 height 8
type input "0"
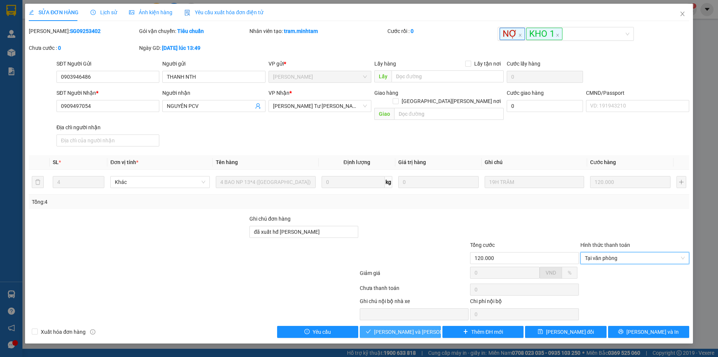
click at [418, 327] on span "[PERSON_NAME] và [PERSON_NAME] hàng" at bounding box center [424, 331] width 101 height 8
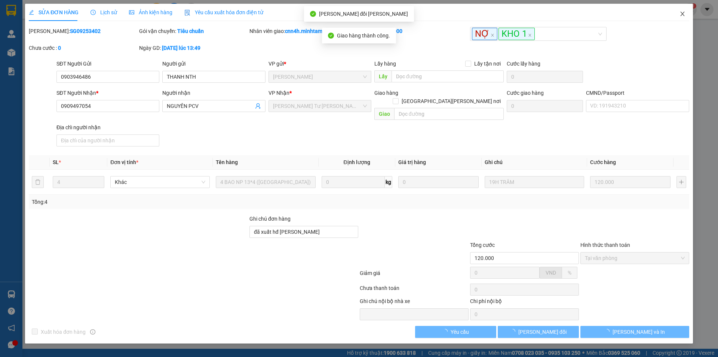
click at [685, 14] on icon "close" at bounding box center [683, 14] width 6 height 6
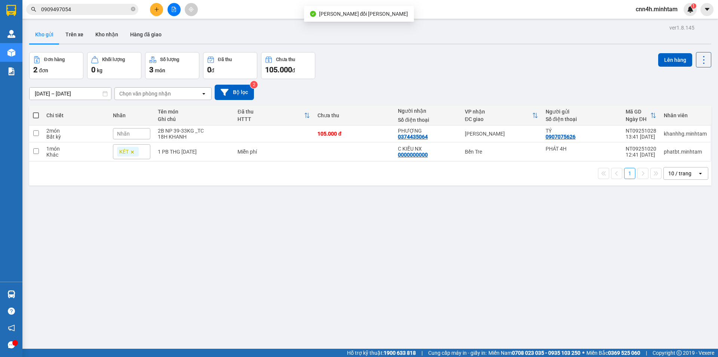
click at [662, 10] on span "cnn4h.minhtam" at bounding box center [657, 8] width 54 height 9
click at [657, 20] on span "Đăng xuất" at bounding box center [660, 23] width 38 height 8
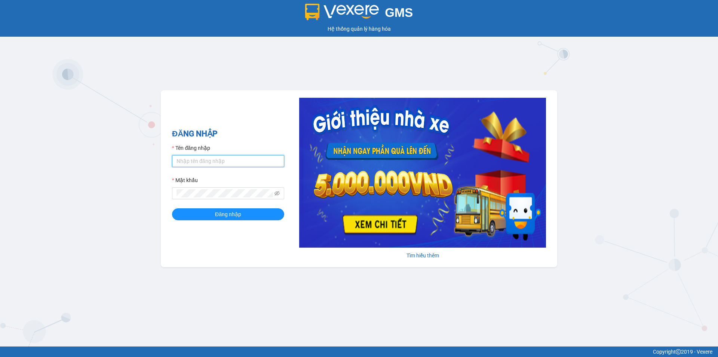
drag, startPoint x: 198, startPoint y: 163, endPoint x: 199, endPoint y: 167, distance: 4.7
click at [198, 163] on input "Tên đăng nhập" at bounding box center [228, 161] width 112 height 12
type input "trong.minhtam"
click at [172, 208] on button "Đăng nhập" at bounding box center [228, 214] width 112 height 12
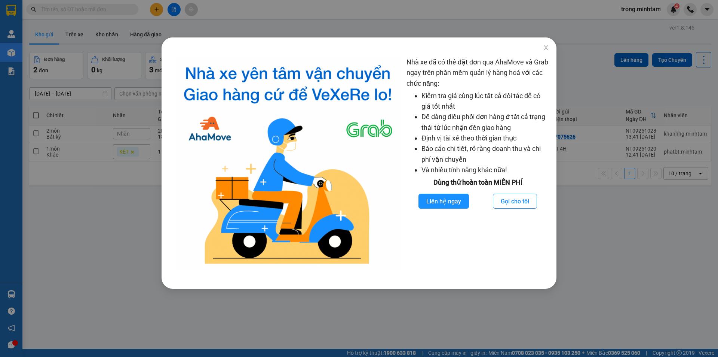
click at [73, 58] on div "Nhà xe đã có thể đặt đơn qua AhaMove và Grab ngay trên phần mềm quản lý hàng ho…" at bounding box center [359, 178] width 718 height 357
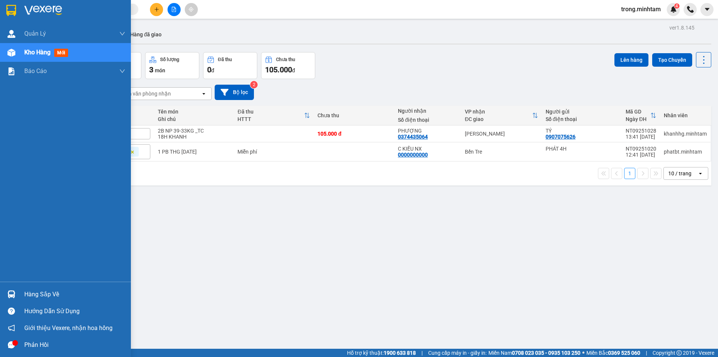
click at [42, 289] on div "Hàng sắp về" at bounding box center [74, 294] width 101 height 11
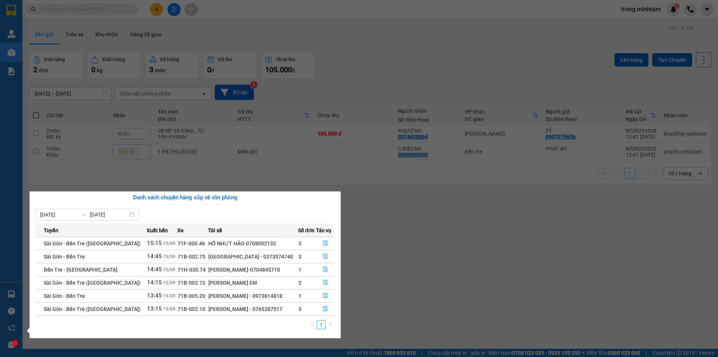
click at [93, 65] on section "Kết quả tìm kiếm ( 0 ) Bộ lọc No Data trong.minhtam 4 Quản [PERSON_NAME] lý khá…" at bounding box center [359, 178] width 718 height 357
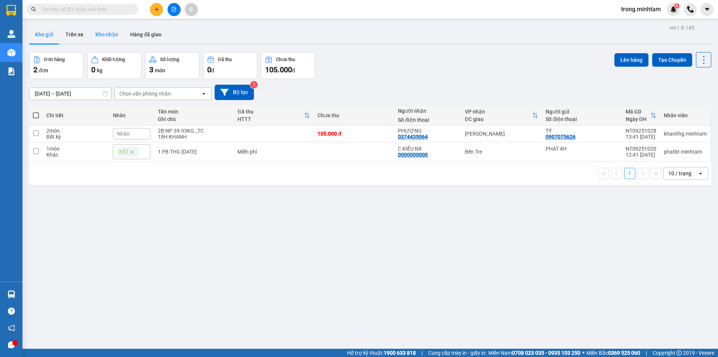
click at [109, 37] on button "Kho nhận" at bounding box center [106, 34] width 35 height 18
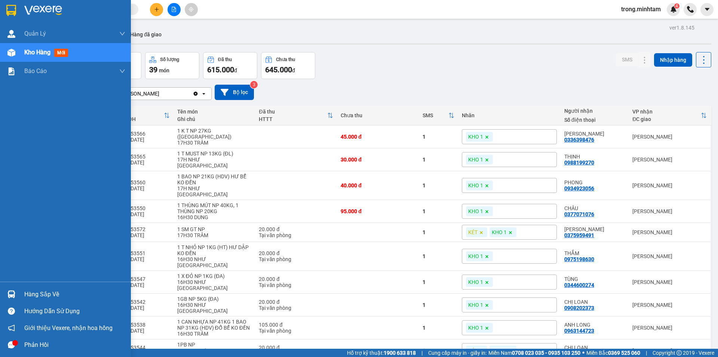
click at [27, 292] on div "Hàng sắp về" at bounding box center [74, 294] width 101 height 11
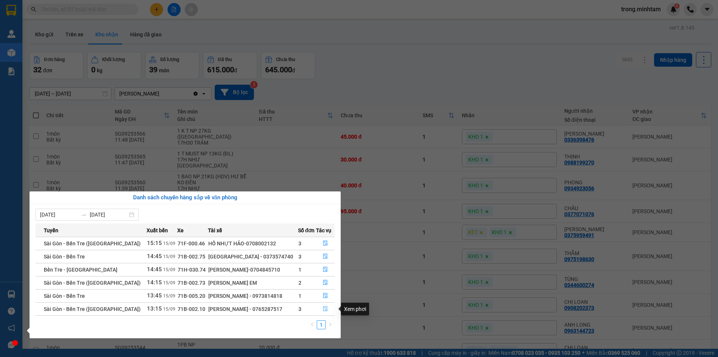
click at [324, 308] on icon "file-done" at bounding box center [325, 308] width 5 height 5
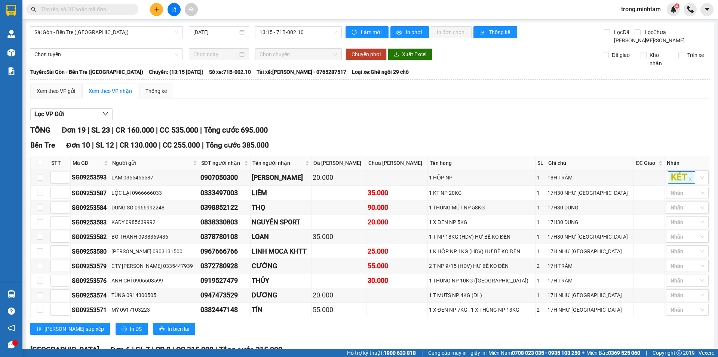
click at [120, 13] on input "text" at bounding box center [85, 9] width 88 height 8
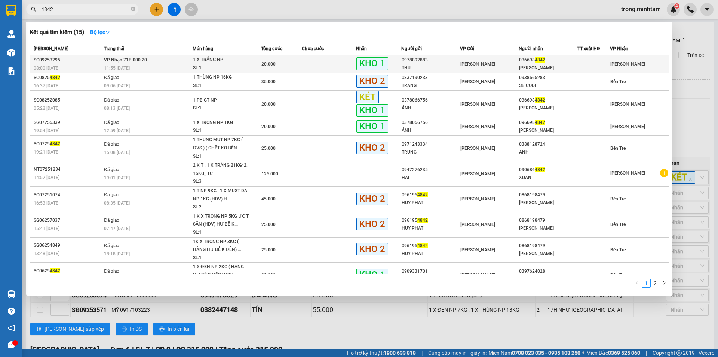
type input "4842"
click at [236, 63] on div "1 X TRẮNG NP" at bounding box center [221, 60] width 56 height 8
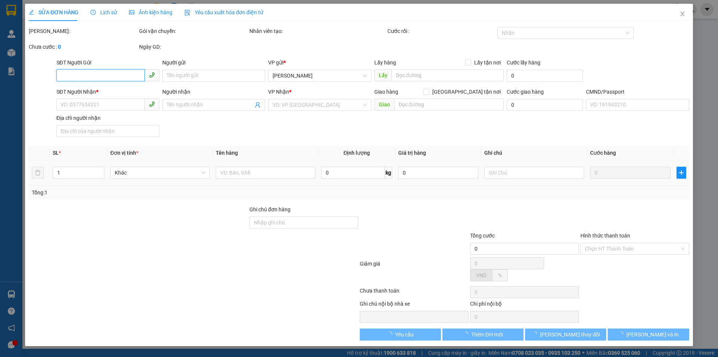
type input "0978892883"
type input "THU"
type input "0366984842"
type input "[PERSON_NAME]"
type input "BM"
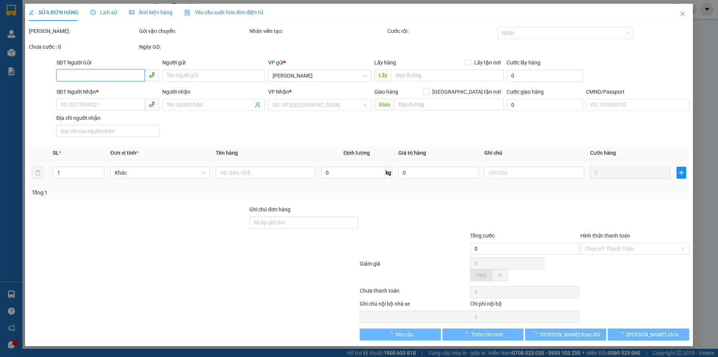
type input "20.000"
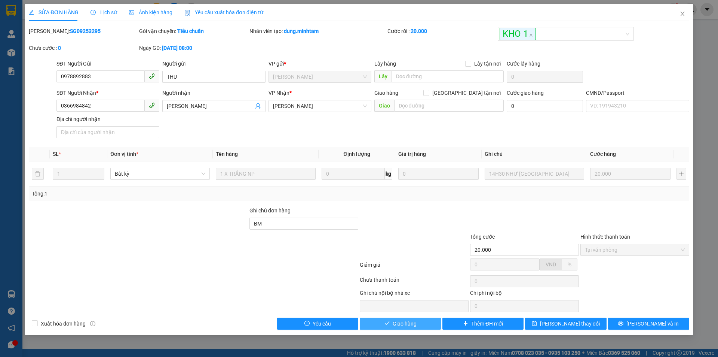
click at [401, 326] on span "Giao hàng" at bounding box center [405, 323] width 24 height 8
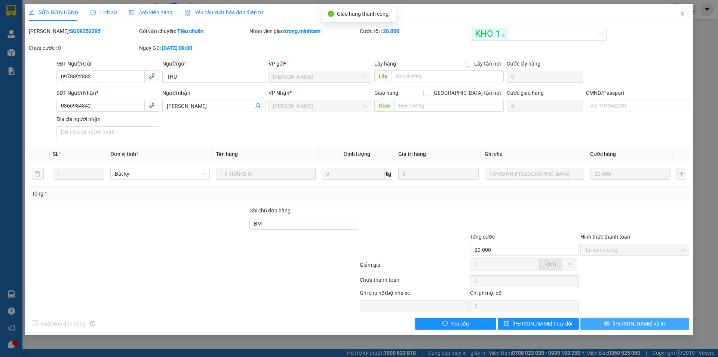
click at [660, 326] on button "[PERSON_NAME] và In" at bounding box center [635, 323] width 109 height 12
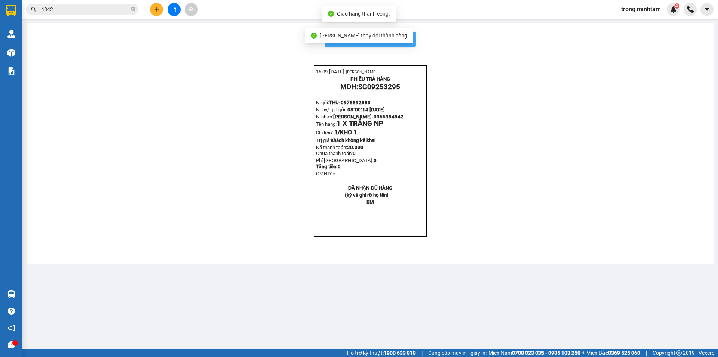
click at [407, 40] on span "In mẫu biên lai tự cấu hình" at bounding box center [375, 38] width 70 height 9
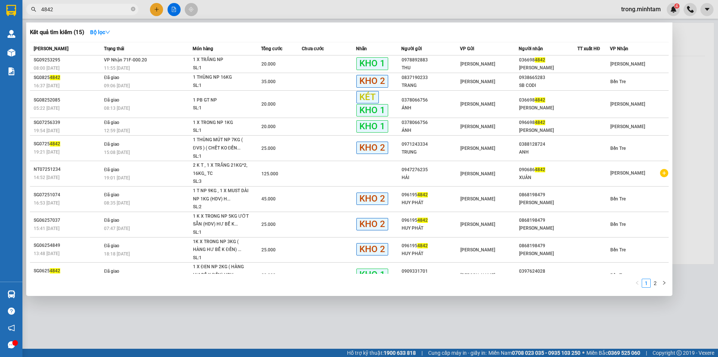
click at [75, 8] on input "4842" at bounding box center [85, 9] width 88 height 8
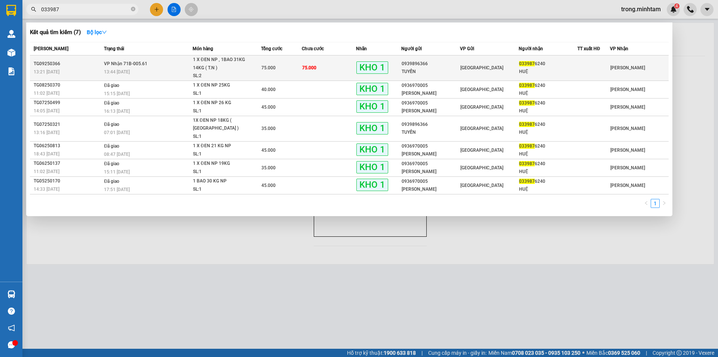
type input "033987"
click at [308, 68] on span "75.000" at bounding box center [309, 67] width 14 height 5
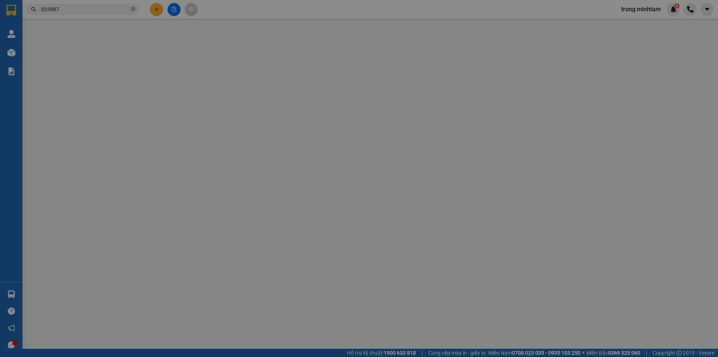
type input "0939896366"
type input "TUYẾN"
type input "0339876240"
type input "HUỆ"
type input "KBM"
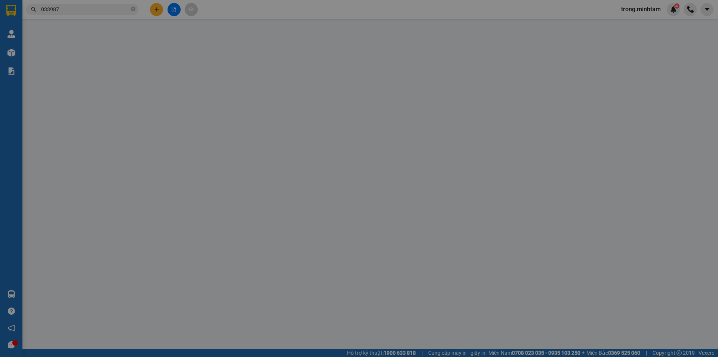
type input "75.000"
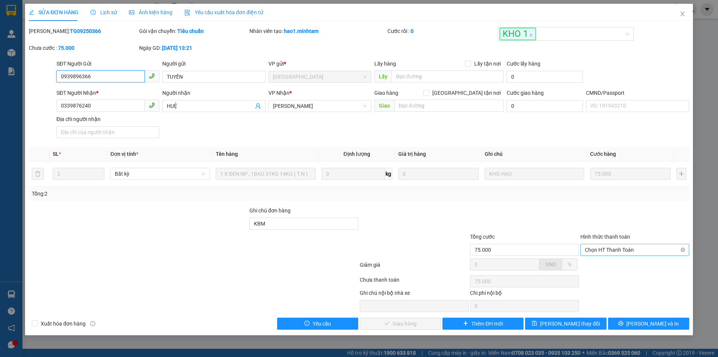
click at [615, 255] on span "Chọn HT Thanh Toán" at bounding box center [635, 249] width 100 height 11
click at [607, 262] on div "Tại văn phòng" at bounding box center [635, 264] width 100 height 8
type input "0"
click at [421, 321] on span "[PERSON_NAME] và Giao hàng" at bounding box center [410, 323] width 72 height 8
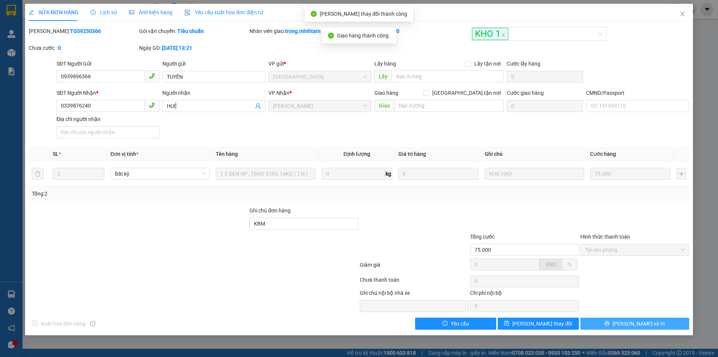
click at [610, 323] on icon "printer" at bounding box center [607, 323] width 5 height 5
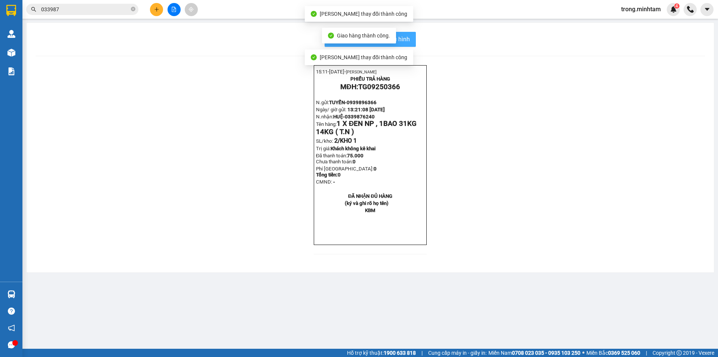
click at [408, 40] on span "In mẫu biên lai tự cấu hình" at bounding box center [375, 38] width 70 height 9
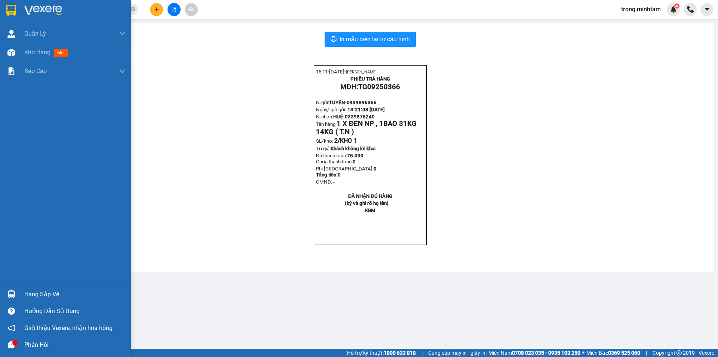
click at [33, 289] on div "Hàng sắp về" at bounding box center [74, 294] width 101 height 11
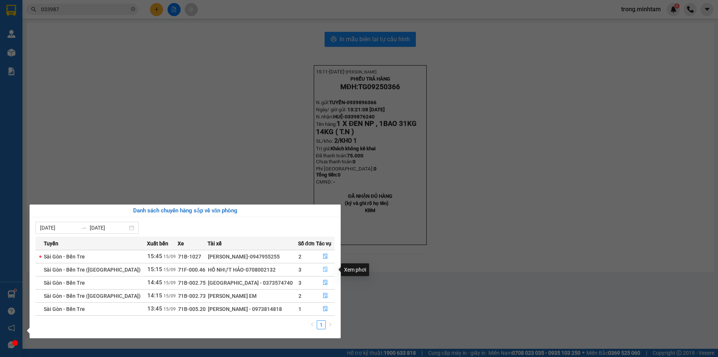
click at [323, 270] on icon "file-done" at bounding box center [325, 268] width 5 height 5
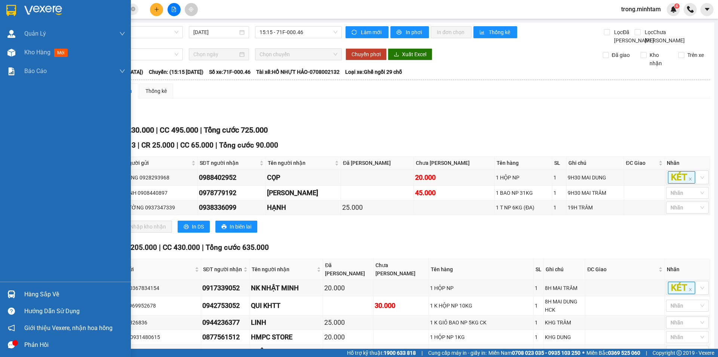
click at [39, 291] on div "Hàng sắp về" at bounding box center [74, 294] width 101 height 11
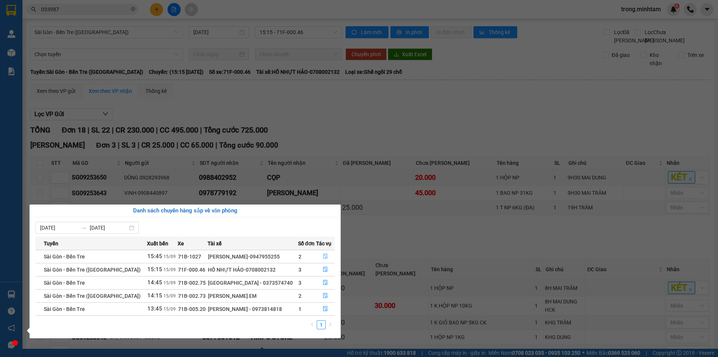
click at [323, 255] on icon "file-done" at bounding box center [325, 256] width 4 height 5
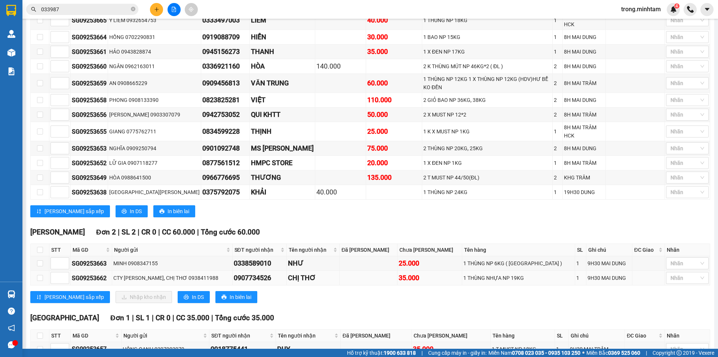
scroll to position [258, 0]
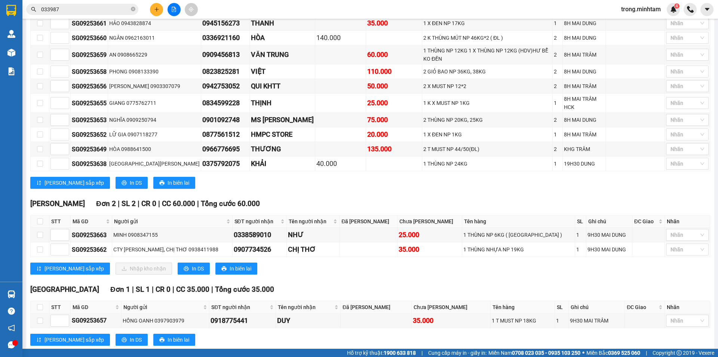
click at [74, 10] on input "033987" at bounding box center [85, 9] width 88 height 8
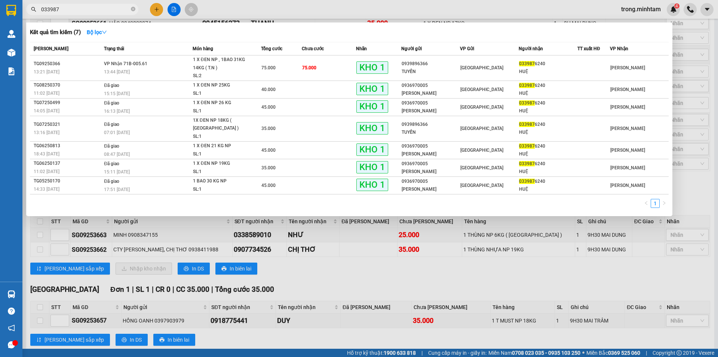
click at [74, 10] on input "033987" at bounding box center [85, 9] width 88 height 8
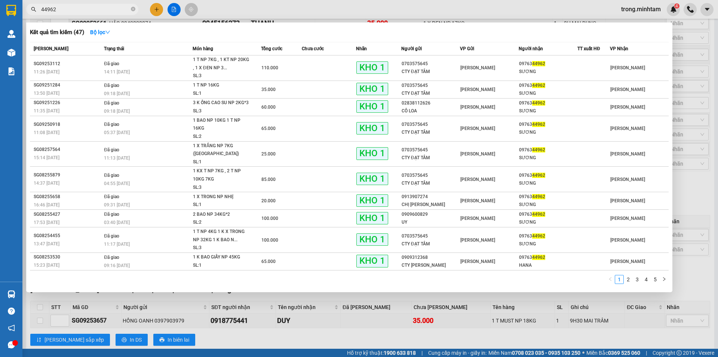
click at [94, 3] on div at bounding box center [359, 178] width 718 height 357
click at [92, 10] on input "44962" at bounding box center [85, 9] width 88 height 8
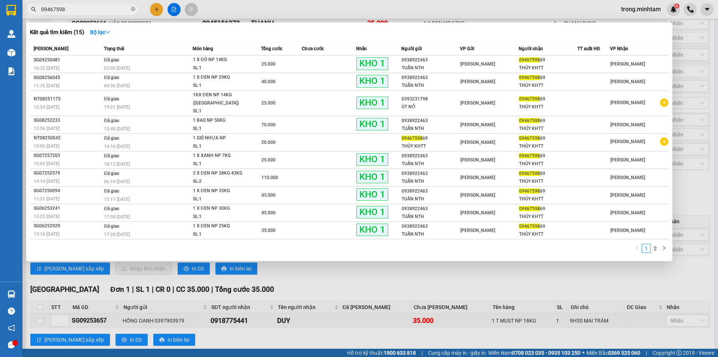
click at [82, 13] on input "09467598" at bounding box center [85, 9] width 88 height 8
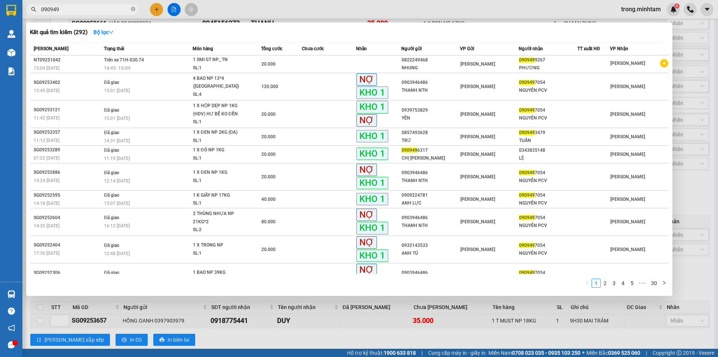
click at [65, 3] on div at bounding box center [359, 178] width 718 height 357
click at [64, 6] on span "090949" at bounding box center [82, 9] width 112 height 11
click at [64, 6] on input "090949" at bounding box center [85, 9] width 88 height 8
type input "2077"
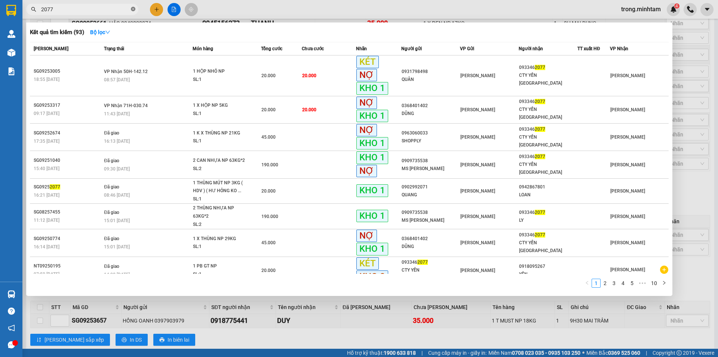
click at [134, 8] on icon "close-circle" at bounding box center [133, 9] width 4 height 4
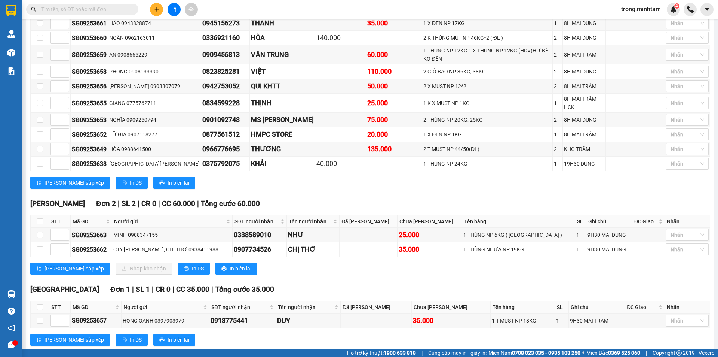
click at [631, 7] on span "trong.minhtam" at bounding box center [642, 8] width 52 height 9
click at [629, 23] on span "Đăng xuất" at bounding box center [644, 23] width 36 height 8
